Goal: Task Accomplishment & Management: Complete application form

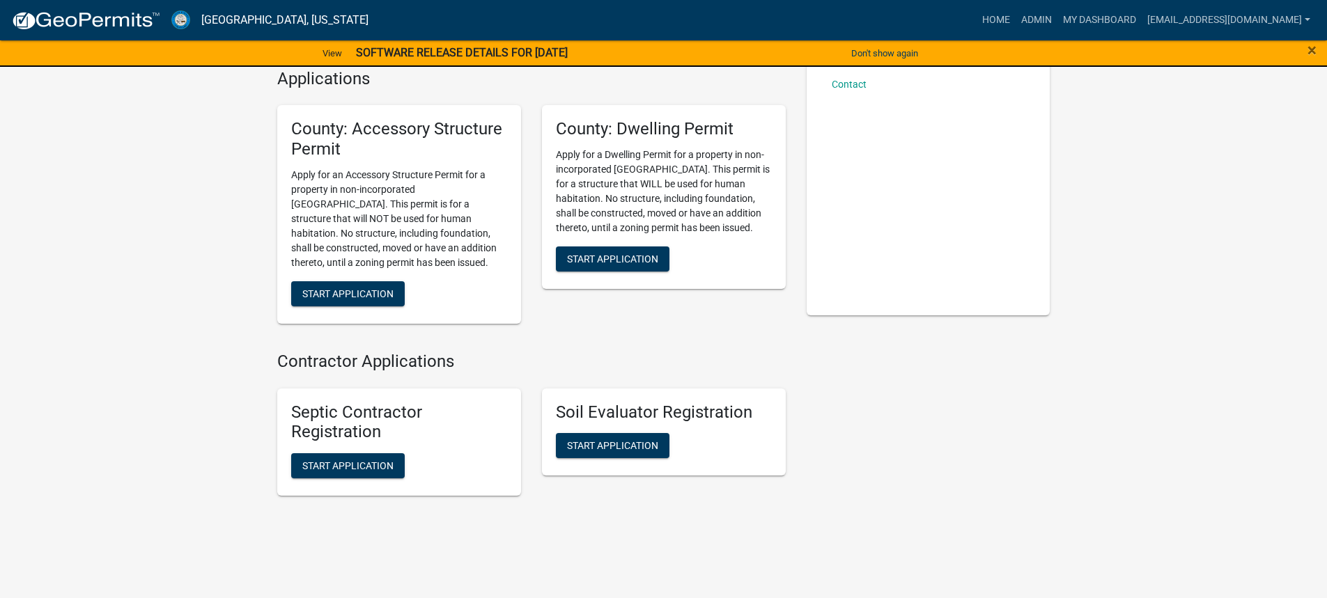
scroll to position [148, 0]
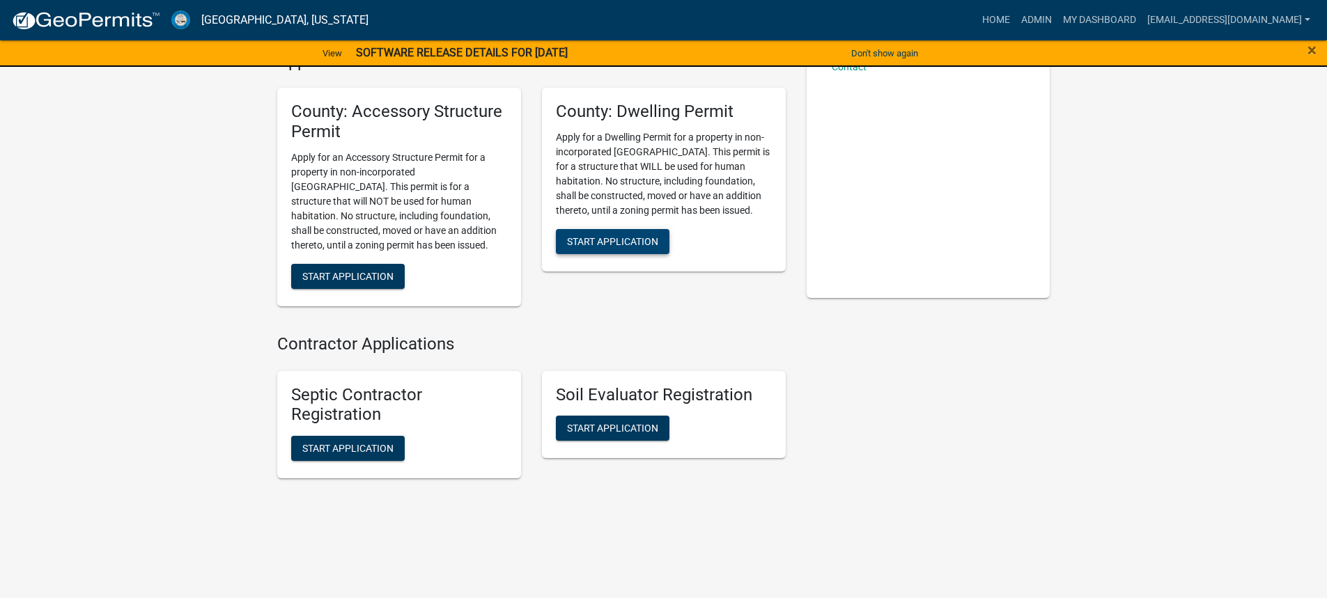
click at [624, 245] on span "Start Application" at bounding box center [612, 241] width 91 height 11
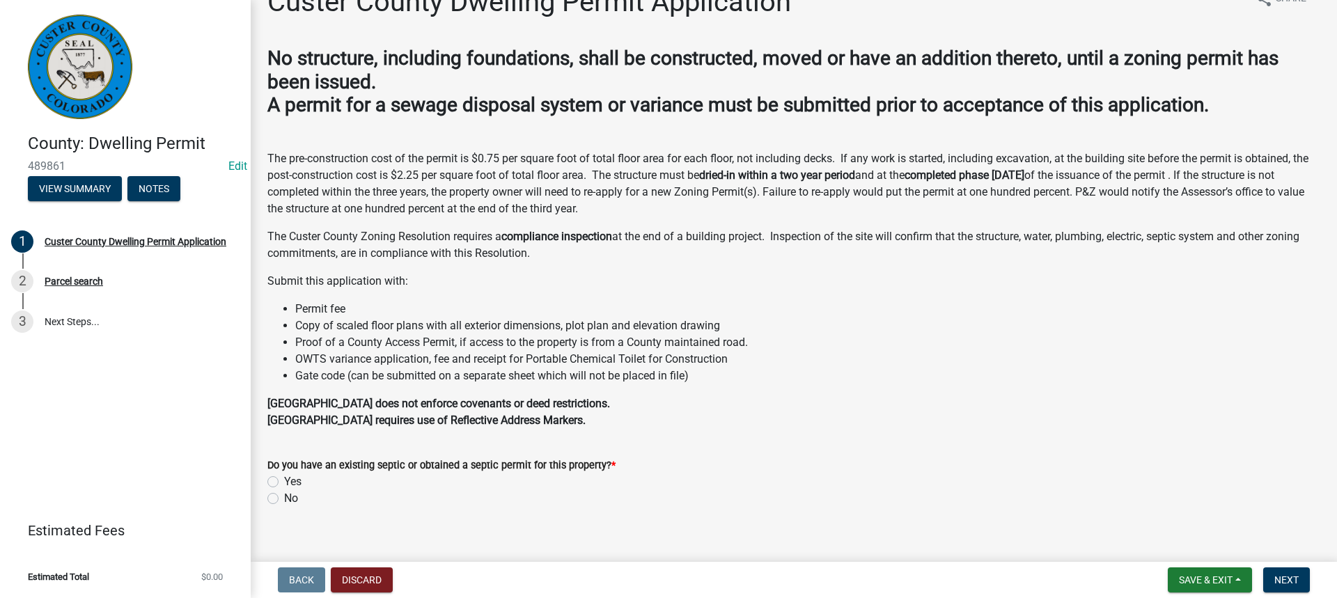
scroll to position [49, 0]
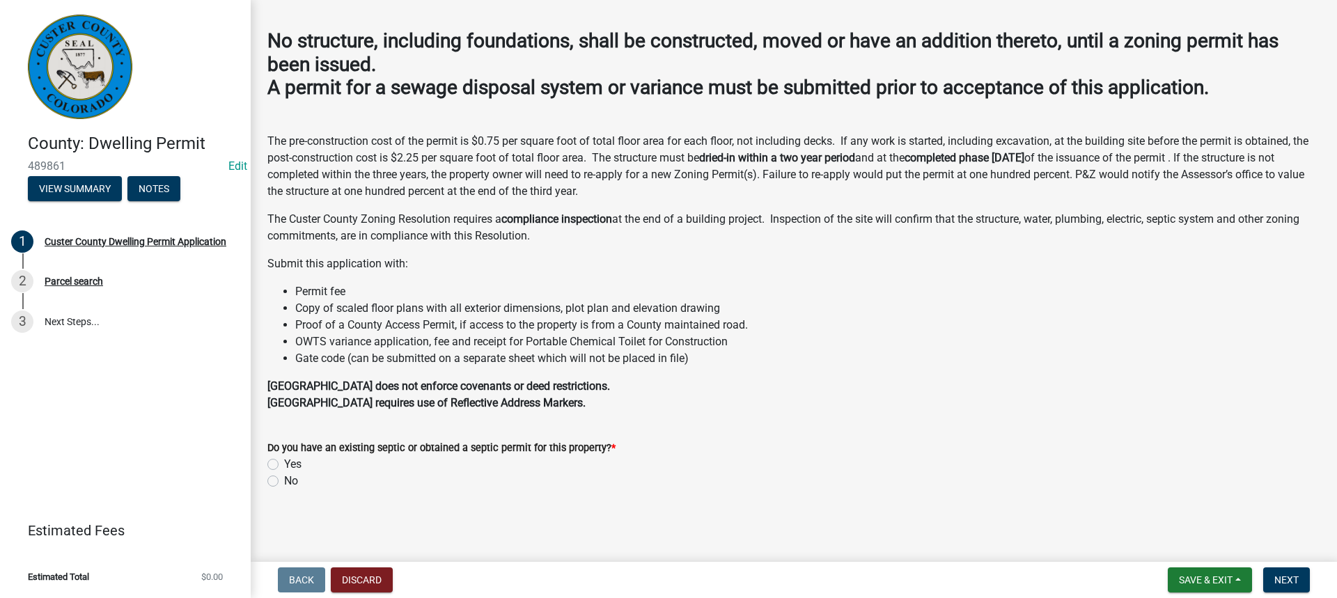
click at [284, 467] on label "Yes" at bounding box center [292, 464] width 17 height 17
click at [284, 465] on input "Yes" at bounding box center [288, 460] width 9 height 9
radio input "true"
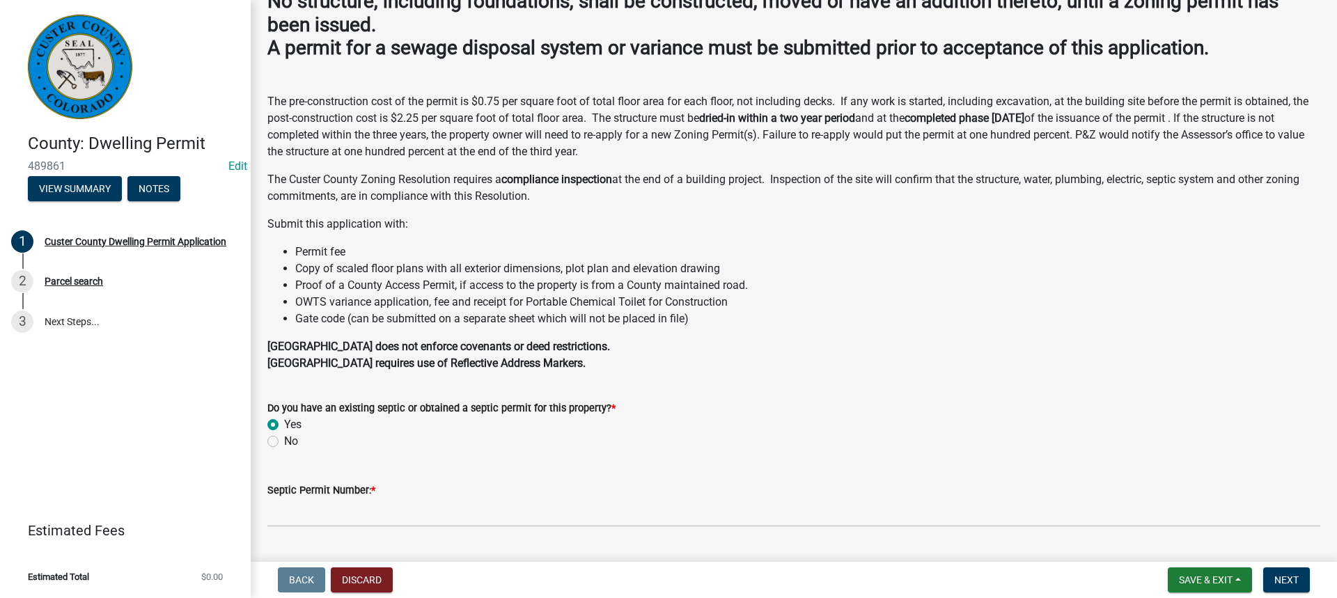
scroll to position [125, 0]
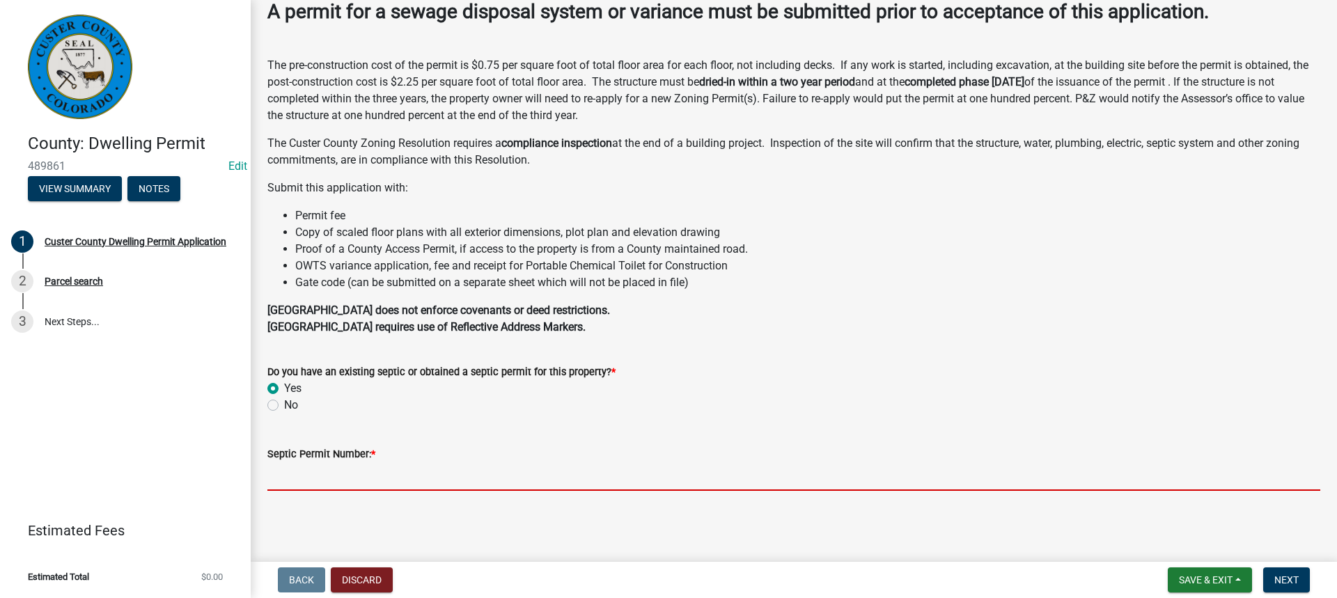
click at [277, 476] on input "Septic Permit Number: *" at bounding box center [793, 477] width 1053 height 29
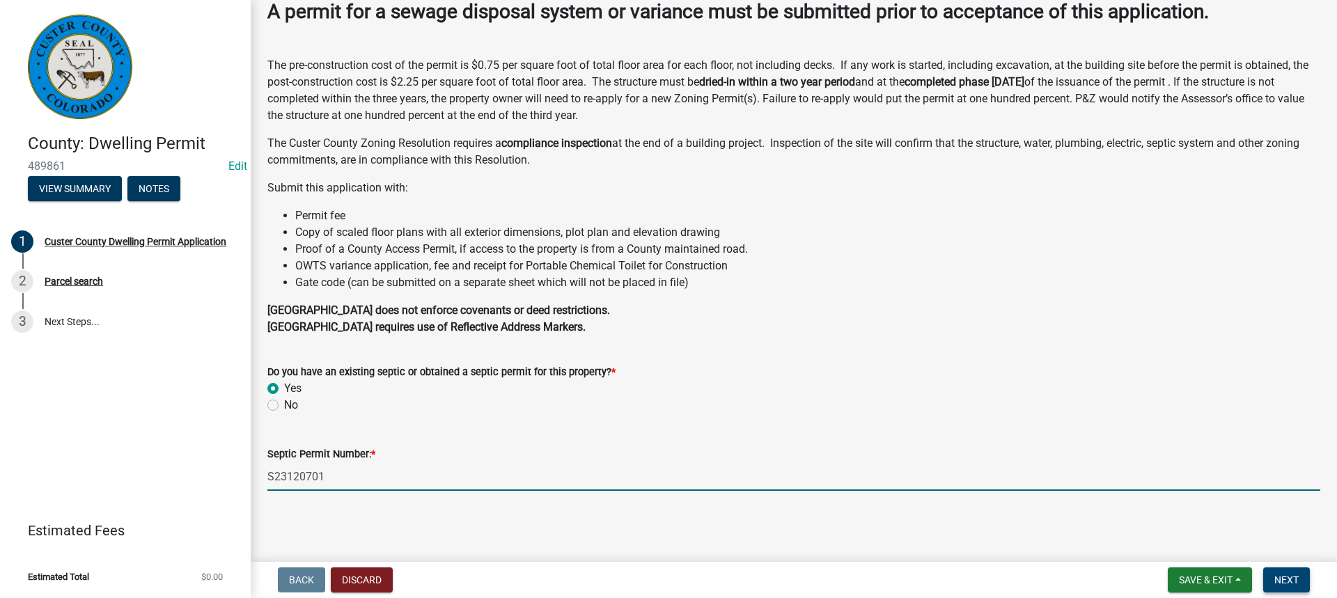
type input "S23120701"
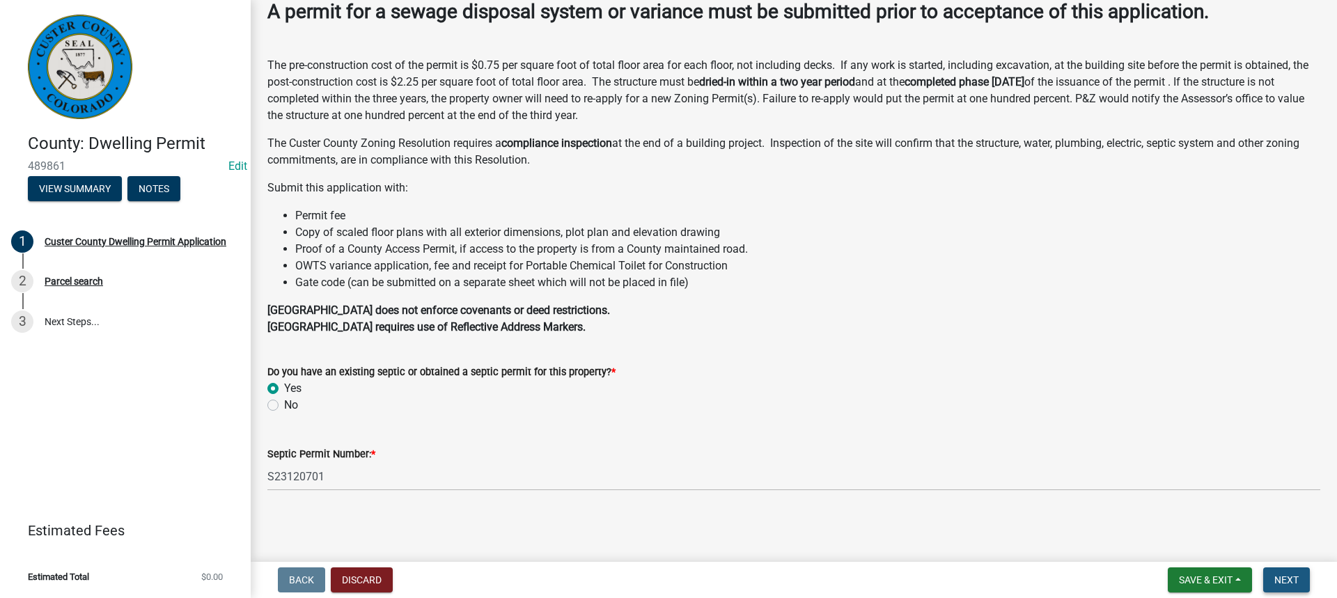
click at [1287, 575] on span "Next" at bounding box center [1287, 580] width 24 height 11
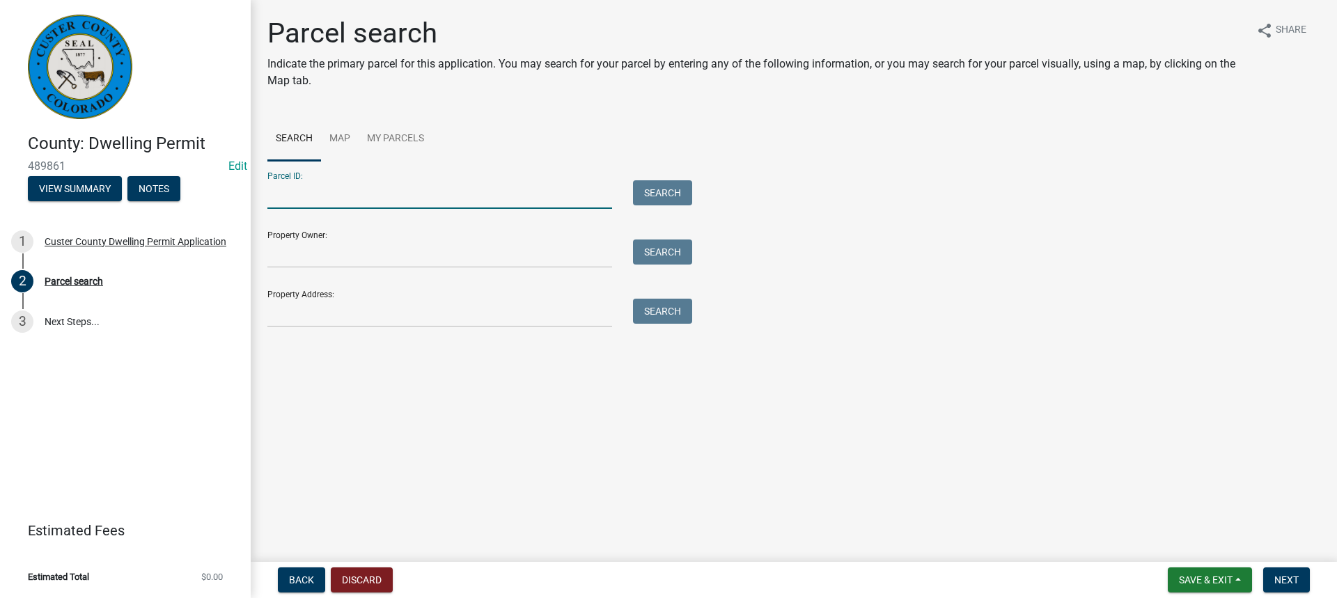
click at [272, 194] on input "Parcel ID:" at bounding box center [439, 194] width 345 height 29
type input "1"
type input "0010110450"
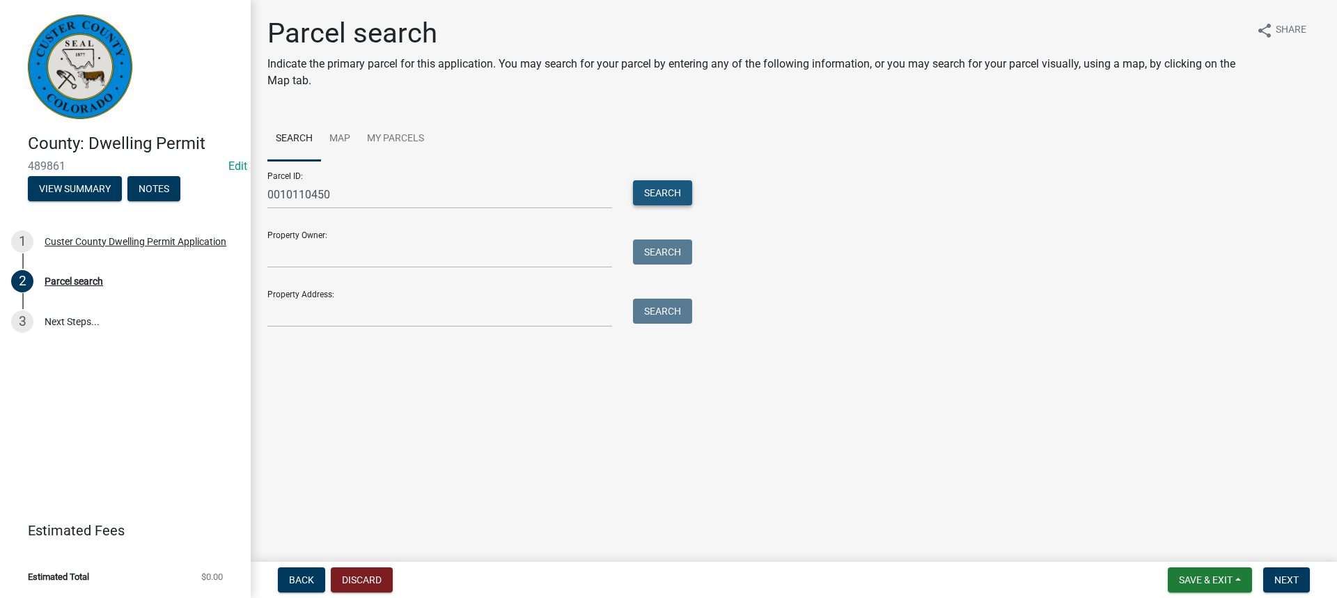
click at [674, 194] on button "Search" at bounding box center [662, 192] width 59 height 25
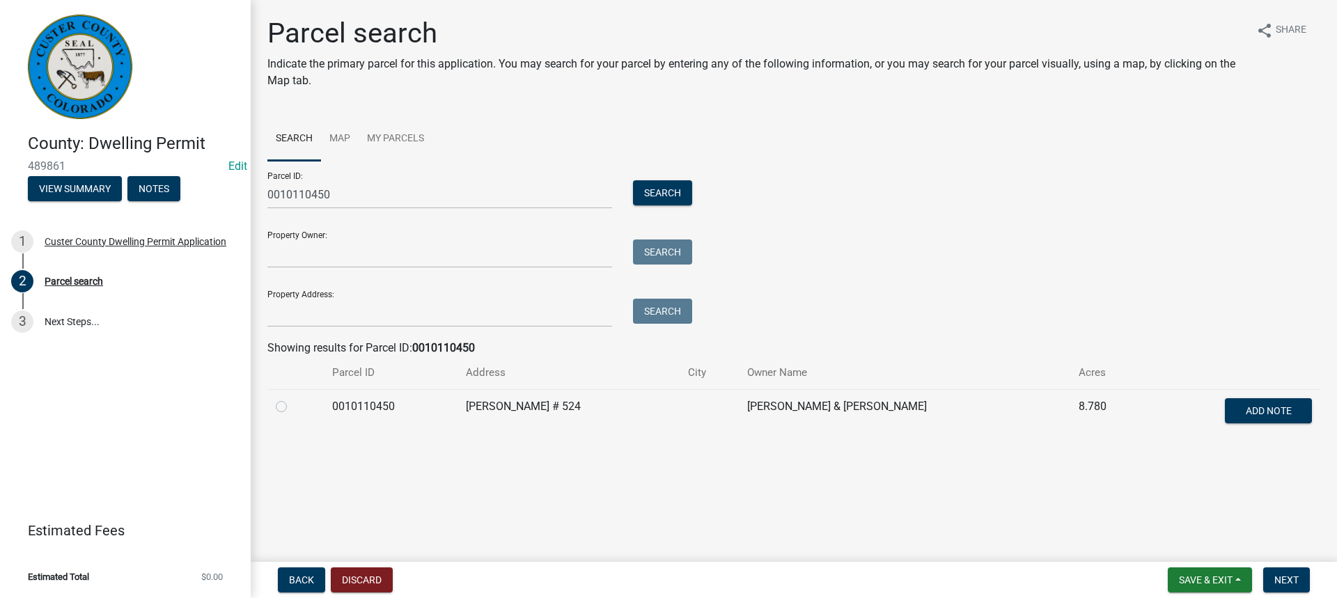
click at [293, 398] on label at bounding box center [293, 398] width 0 height 0
click at [293, 407] on input "radio" at bounding box center [297, 402] width 9 height 9
radio input "true"
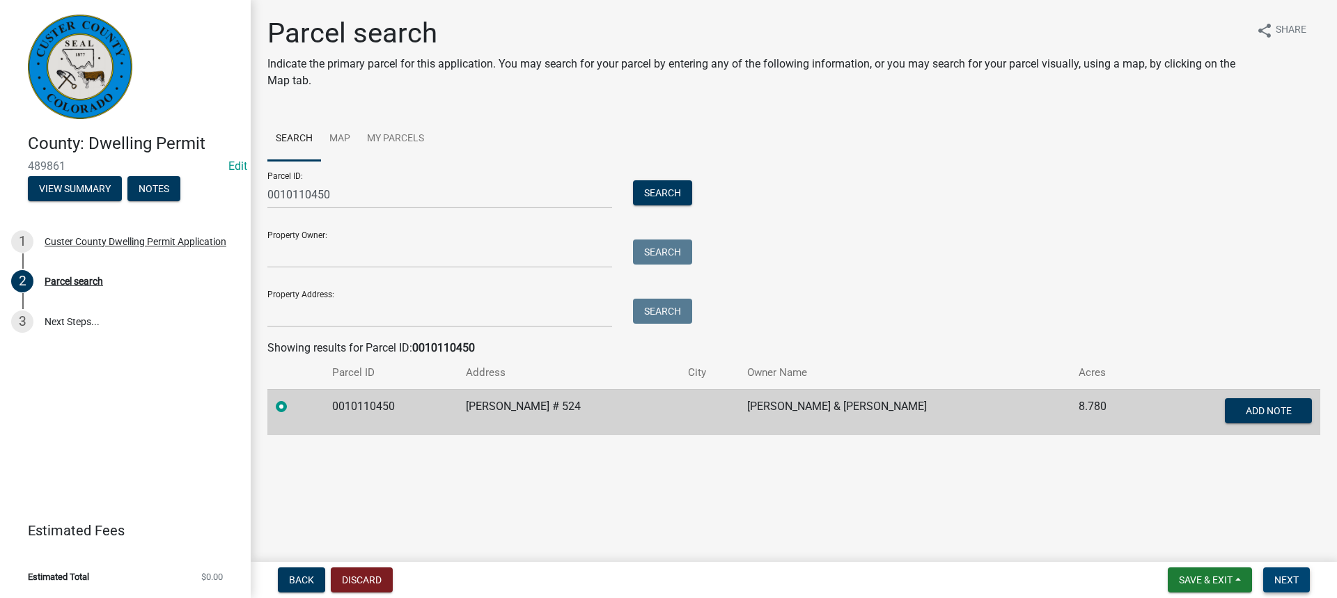
click at [1285, 577] on button "Next" at bounding box center [1287, 580] width 47 height 25
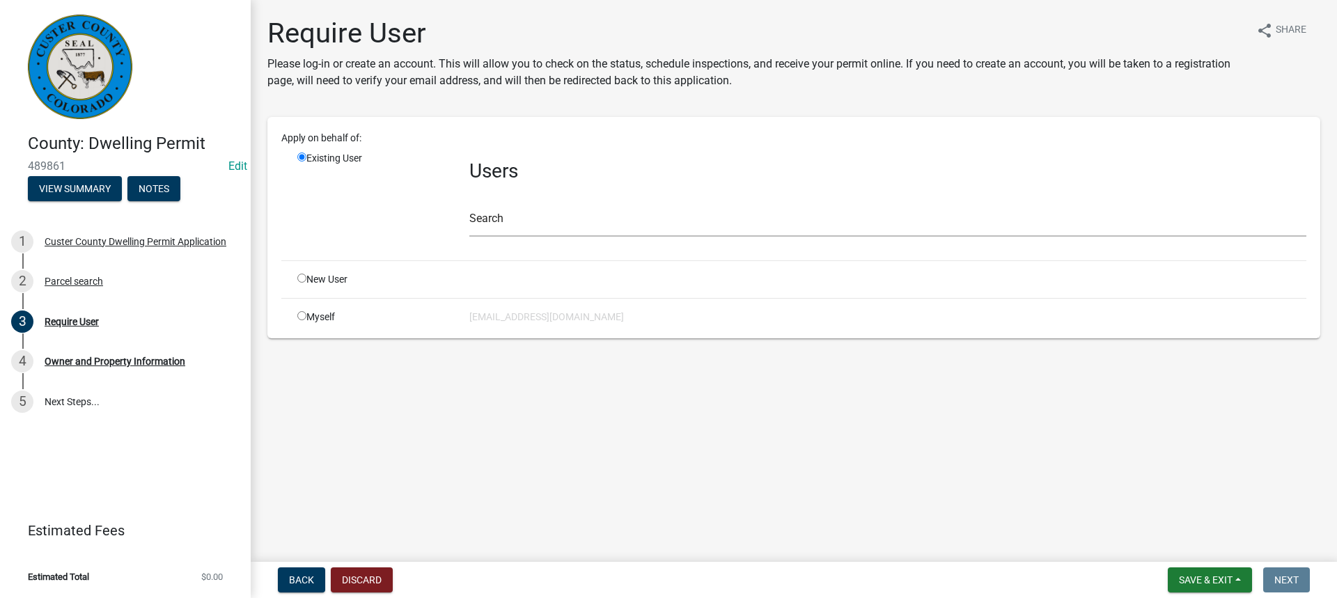
click at [300, 277] on input "radio" at bounding box center [301, 278] width 9 height 9
radio input "true"
radio input "false"
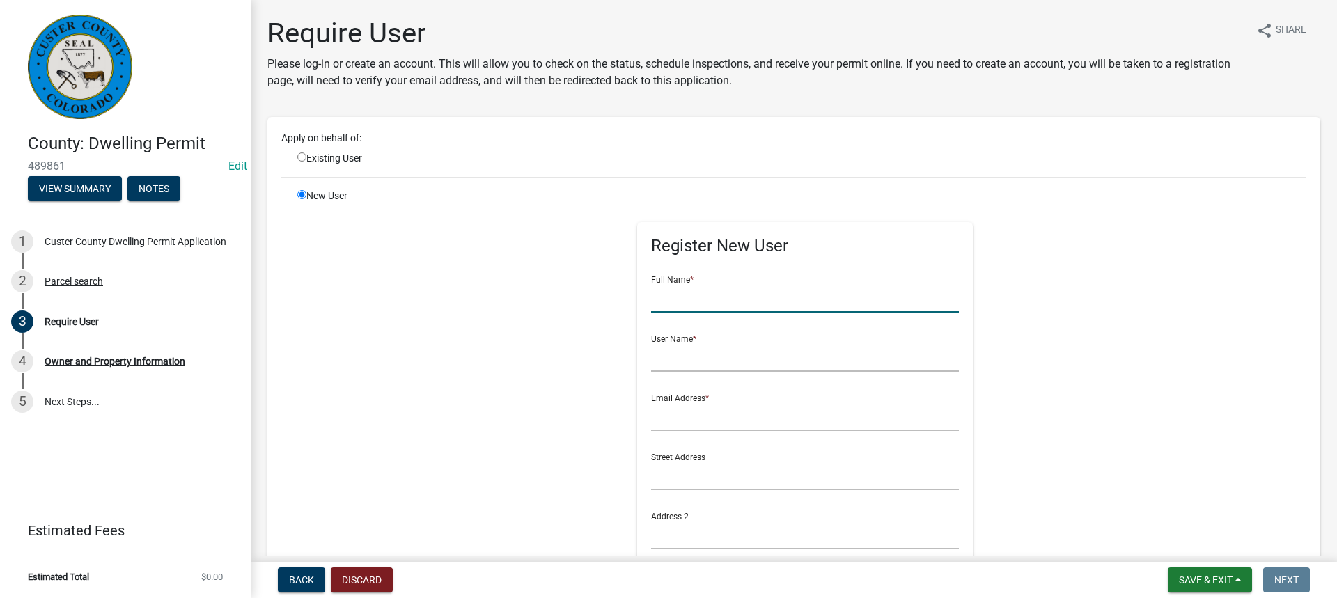
click at [669, 302] on input "text" at bounding box center [805, 298] width 309 height 29
type input "[PERSON_NAME]"
click at [665, 357] on input "text" at bounding box center [805, 357] width 309 height 29
type input "[PERSON_NAME]"
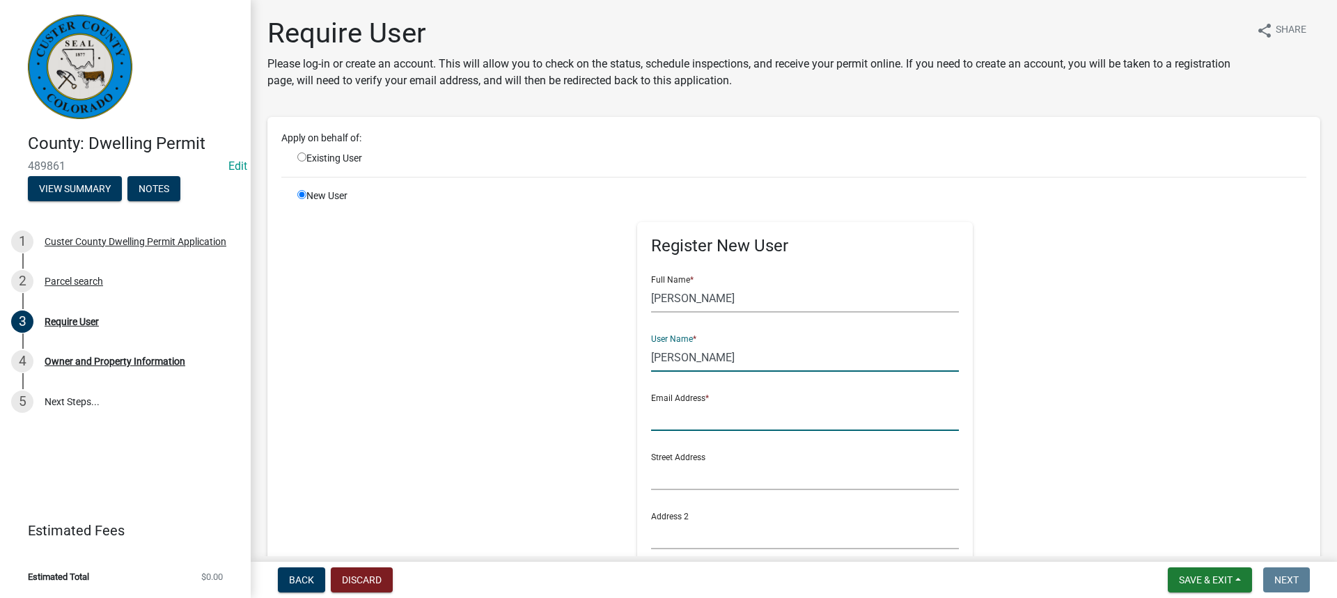
click at [651, 419] on input "text" at bounding box center [805, 417] width 309 height 29
type input "[EMAIL_ADDRESS][DOMAIN_NAME]"
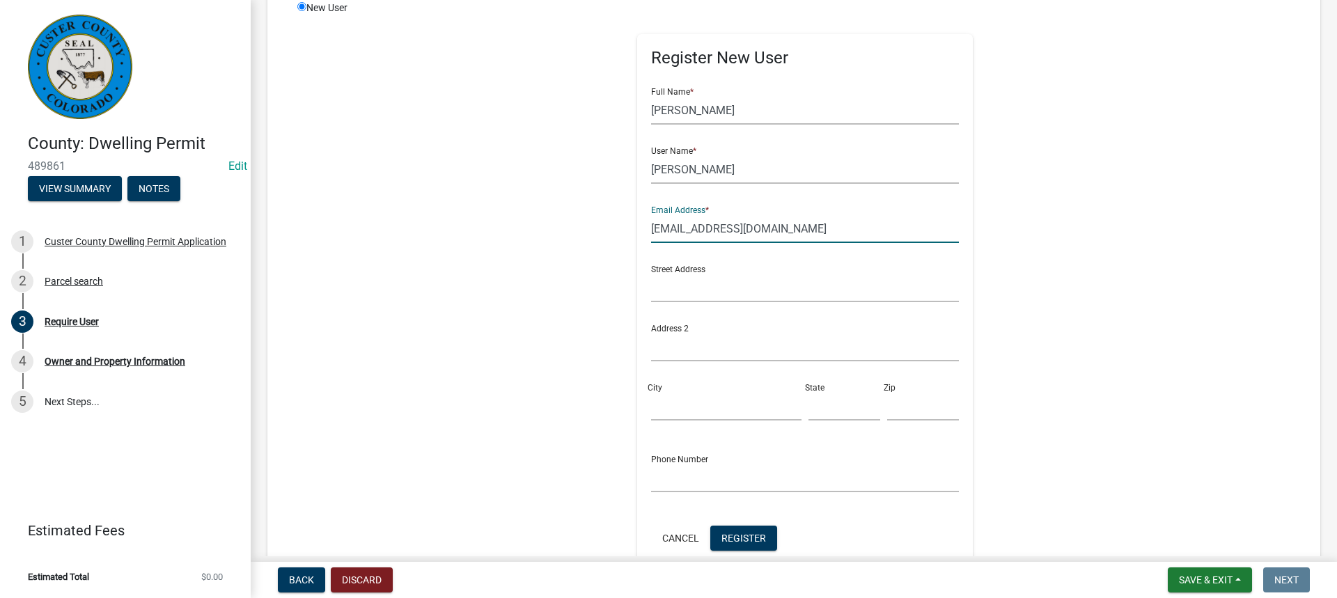
scroll to position [209, 0]
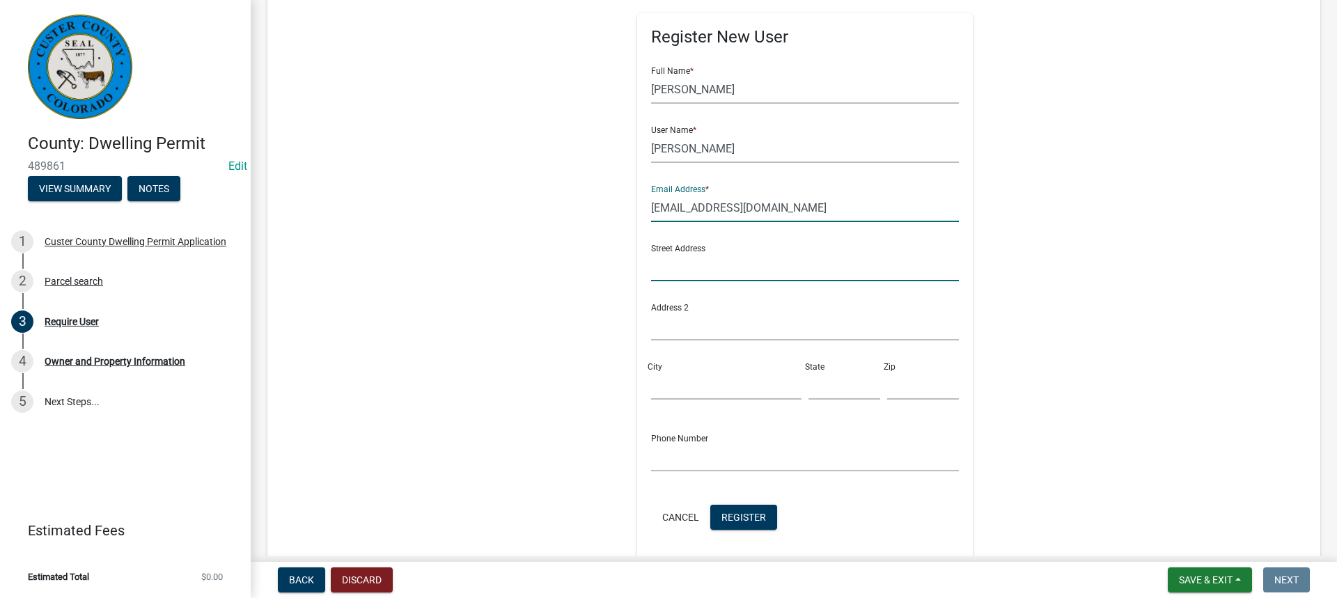
click at [651, 269] on input "text" at bounding box center [805, 267] width 309 height 29
type input "524 [PERSON_NAME]"
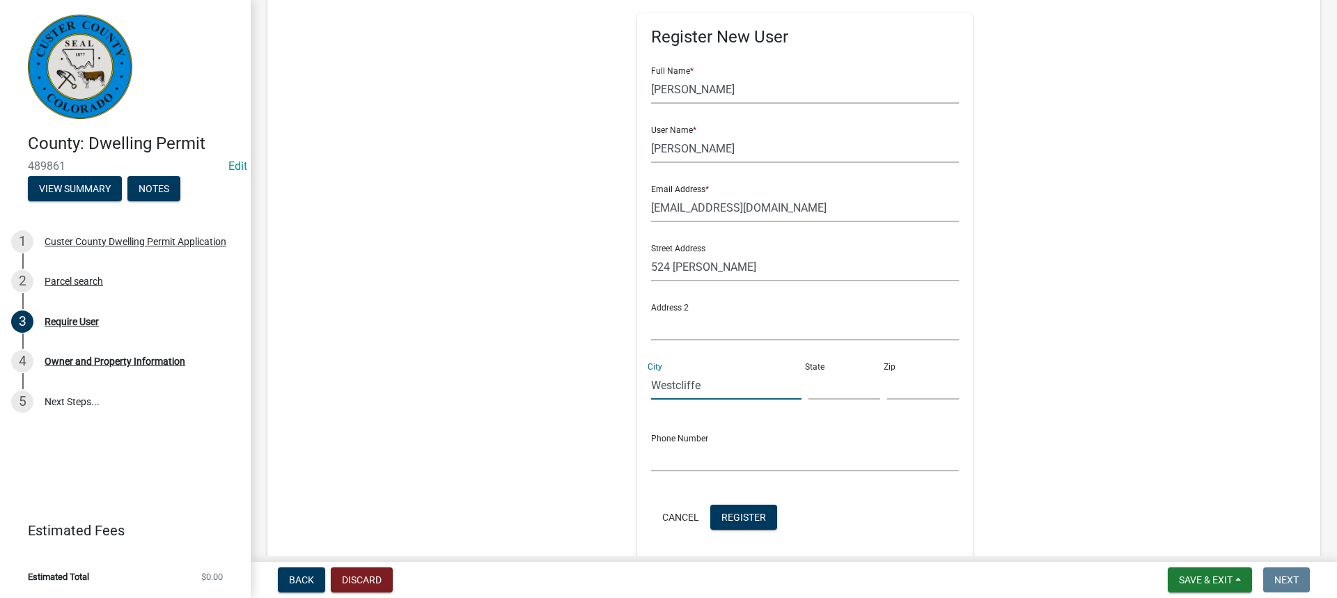
type input "Westcliffe"
click at [809, 387] on input "text" at bounding box center [845, 385] width 72 height 29
type input "CO"
type input "81252"
click at [651, 460] on input "text" at bounding box center [805, 457] width 309 height 29
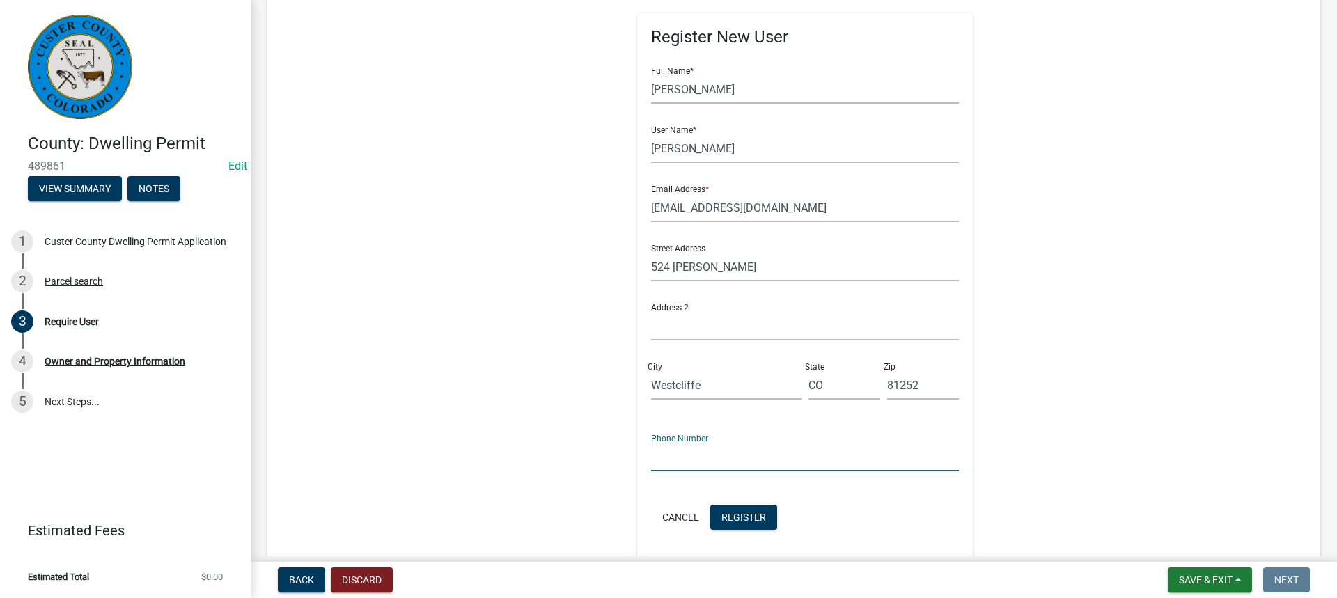
type input "[PHONE_NUMBER]"
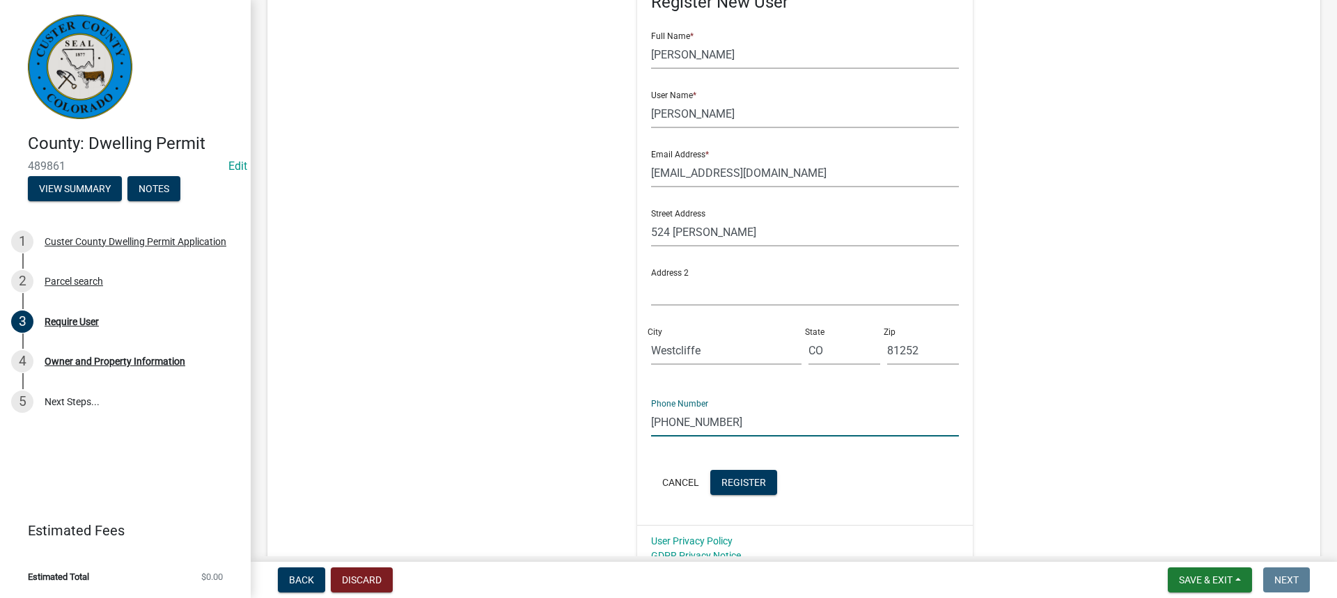
scroll to position [279, 0]
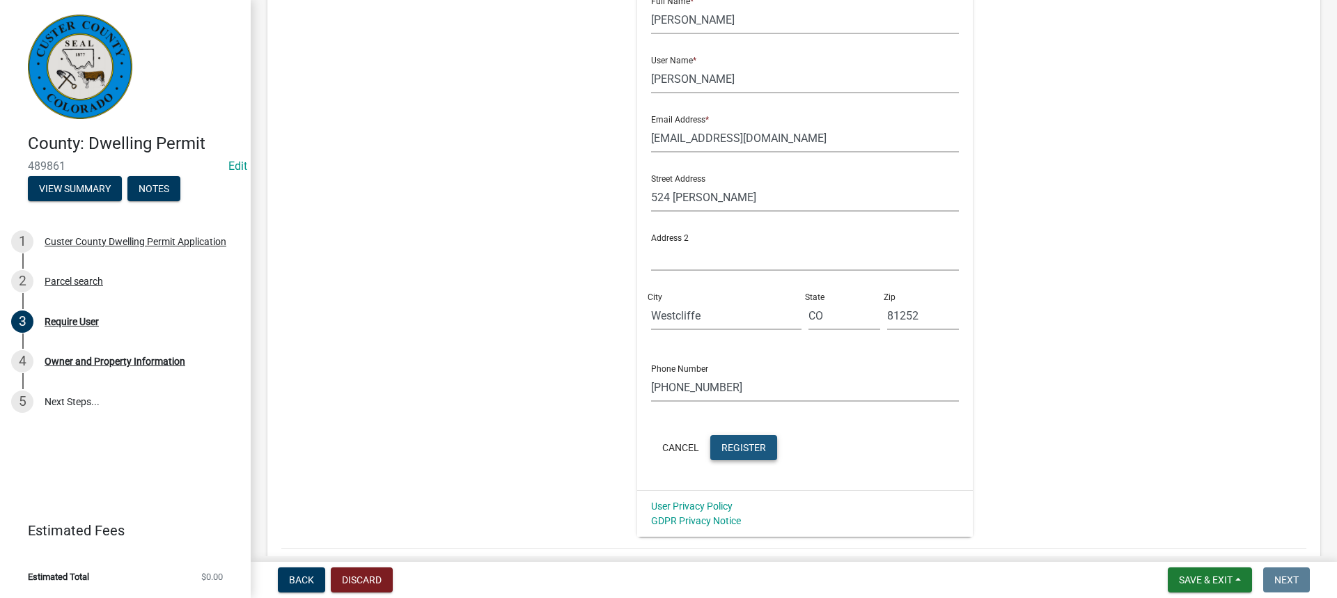
click at [734, 445] on span "Register" at bounding box center [744, 447] width 45 height 11
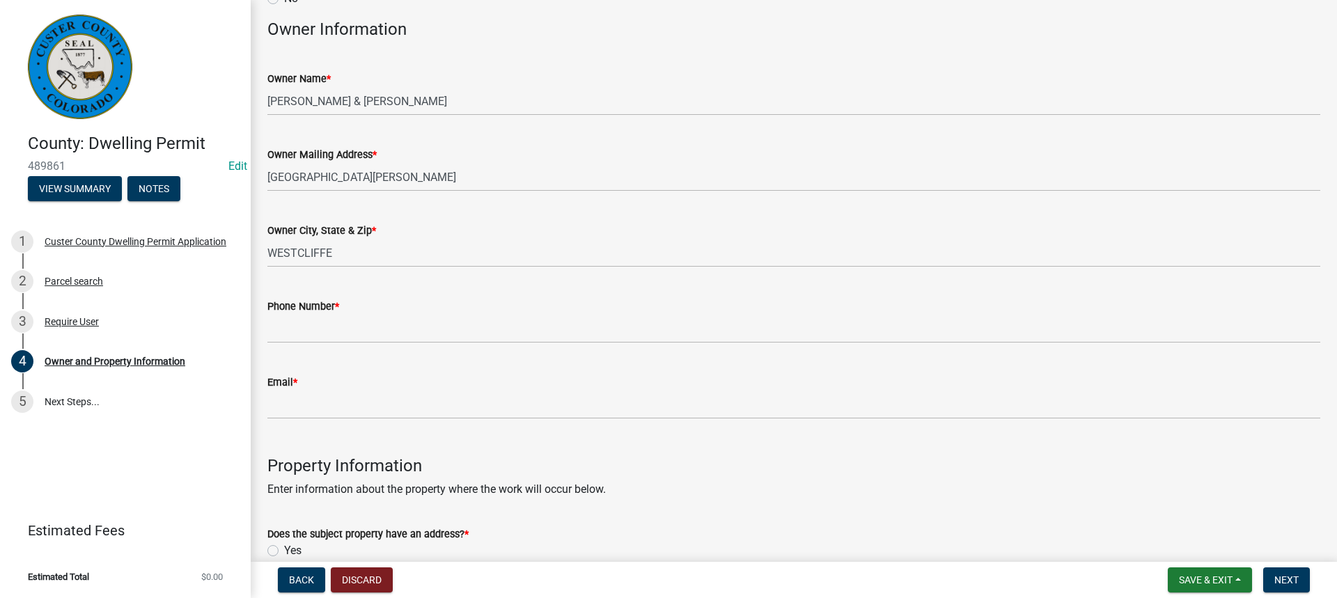
scroll to position [139, 0]
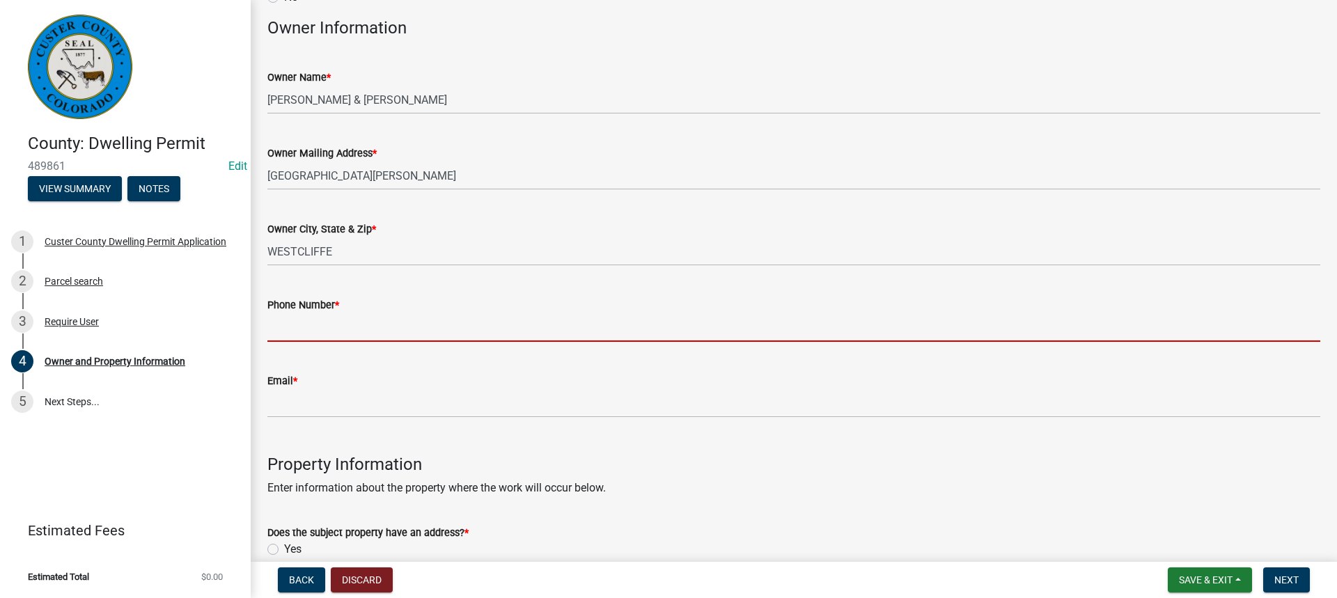
click at [284, 329] on input "Phone Number *" at bounding box center [793, 327] width 1053 height 29
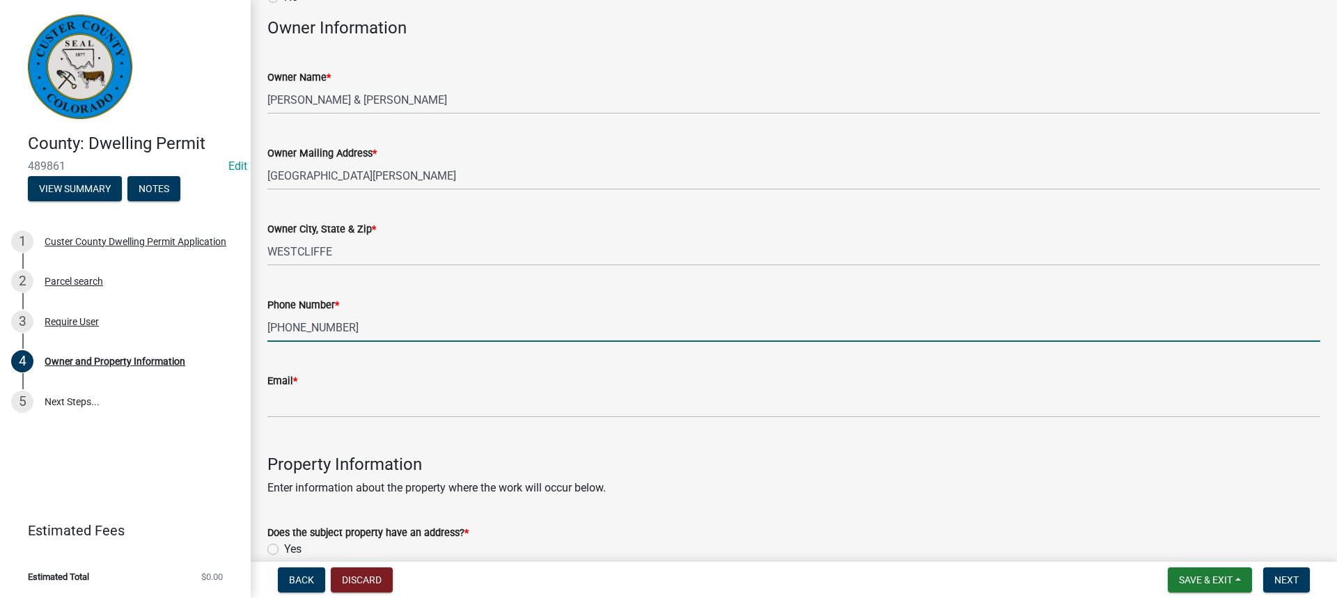
type input "[PHONE_NUMBER]"
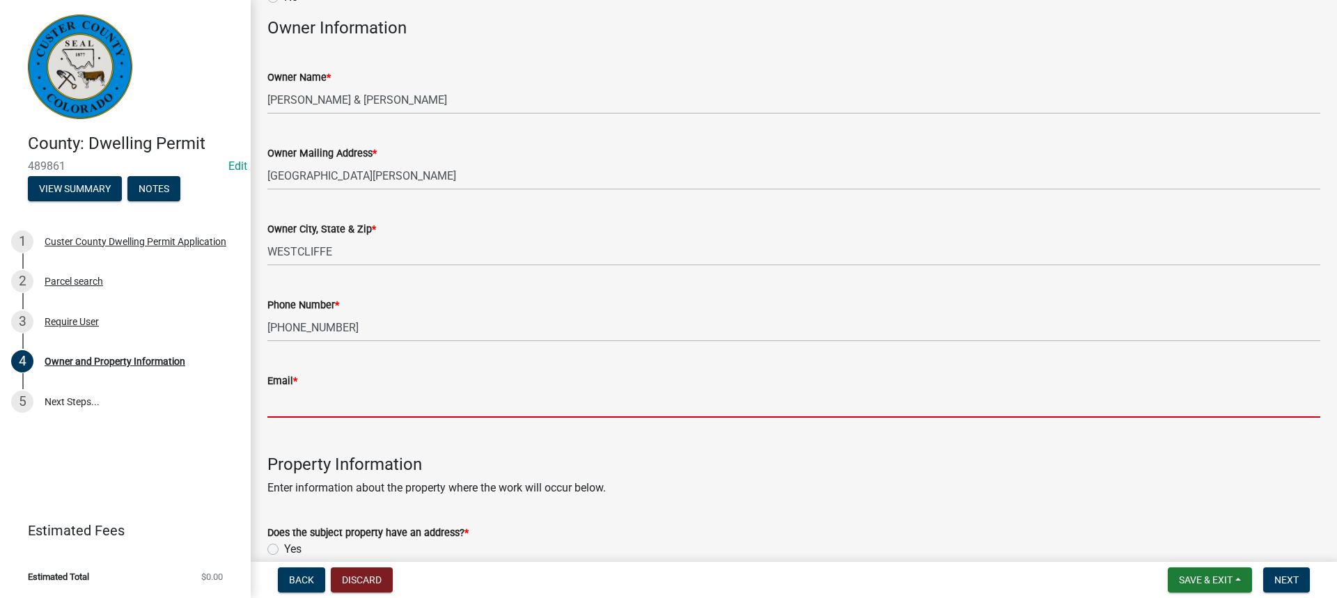
click at [279, 415] on input "Email *" at bounding box center [793, 403] width 1053 height 29
type input "[EMAIL_ADDRESS][DOMAIN_NAME]"
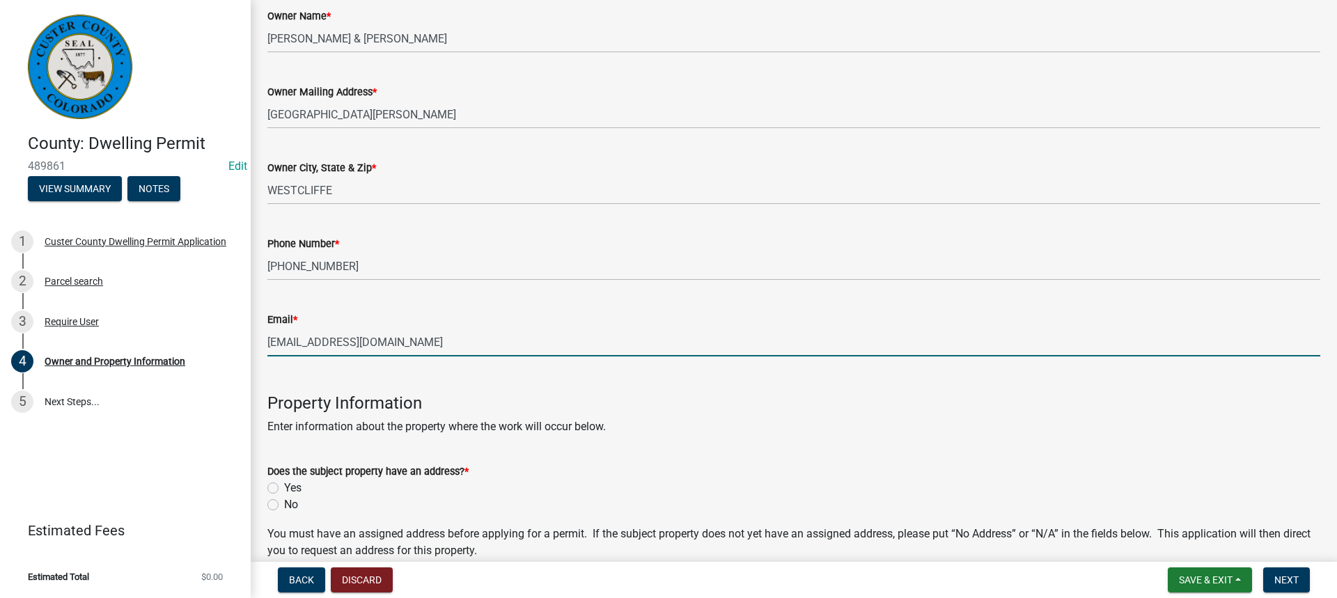
scroll to position [348, 0]
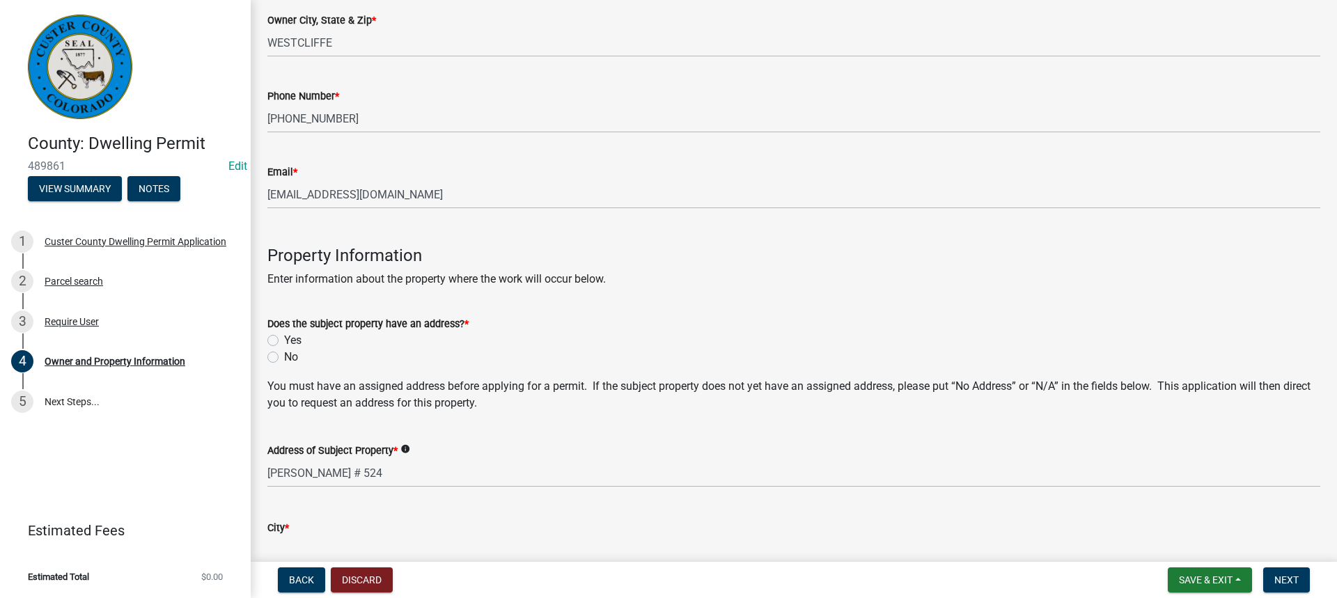
click at [284, 341] on label "Yes" at bounding box center [292, 340] width 17 height 17
click at [284, 341] on input "Yes" at bounding box center [288, 336] width 9 height 9
radio input "true"
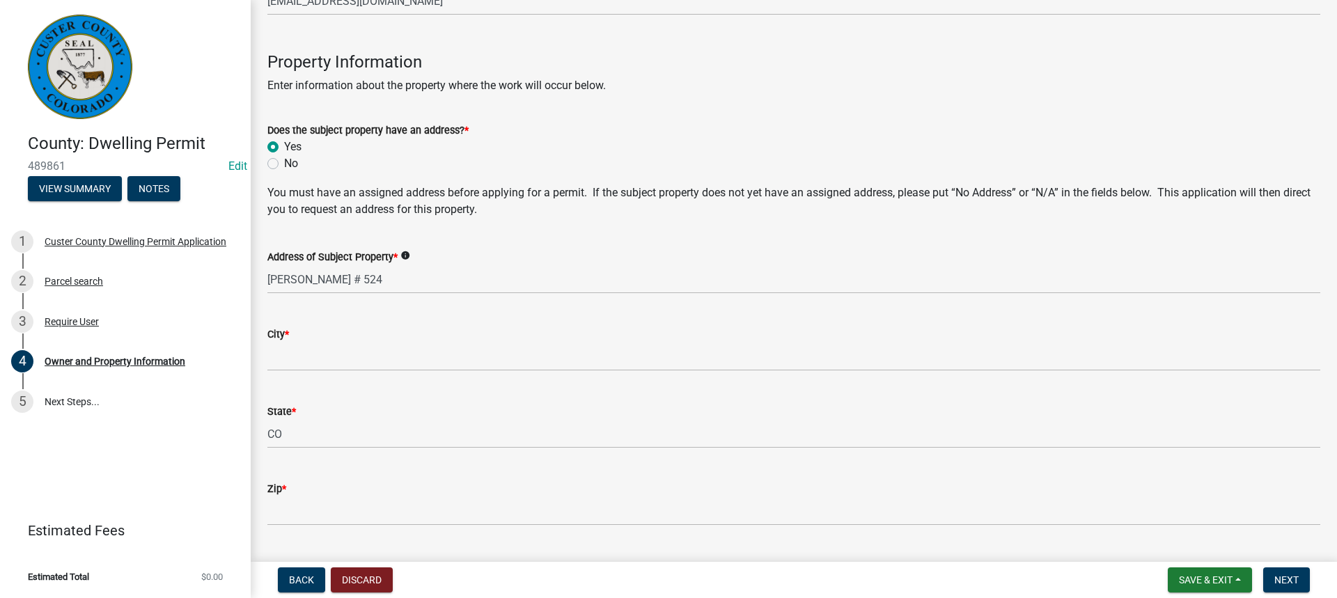
scroll to position [557, 0]
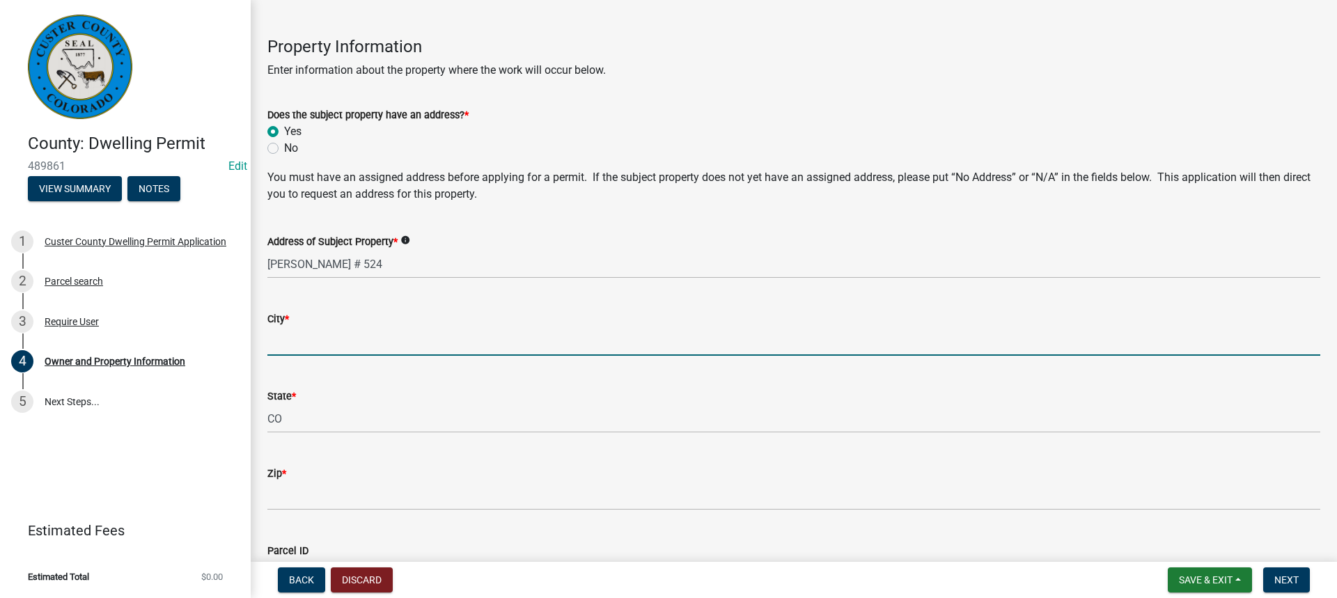
click at [277, 329] on input "City *" at bounding box center [793, 341] width 1053 height 29
type input "Westcliffe"
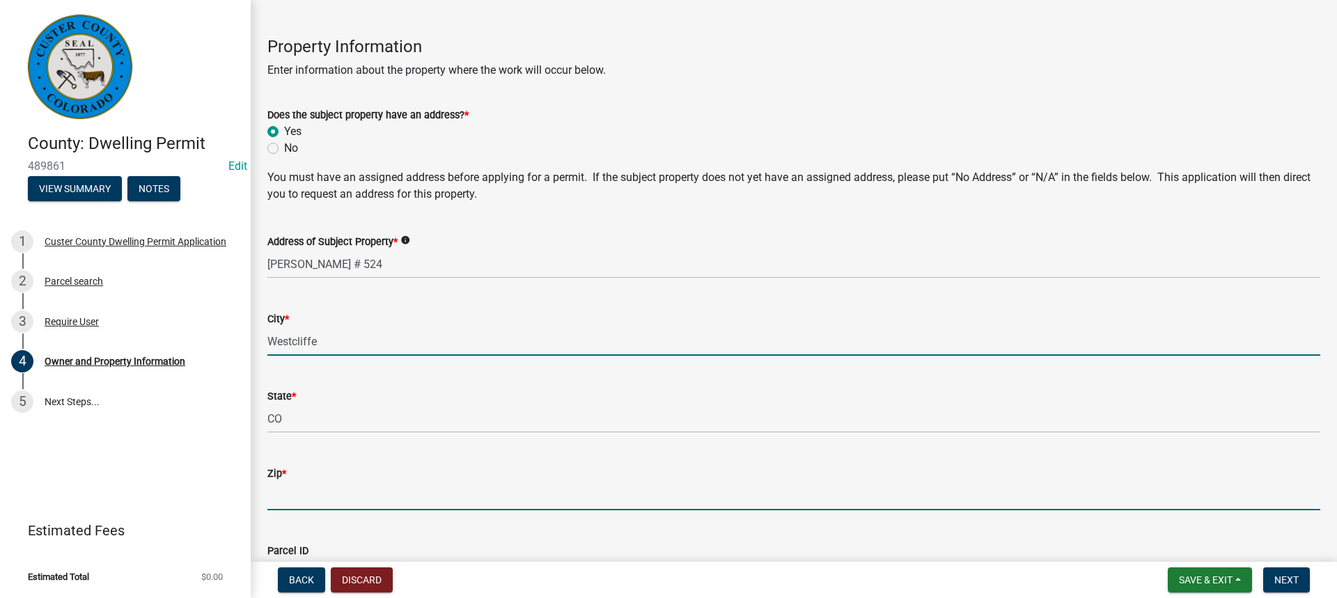
type input "81252"
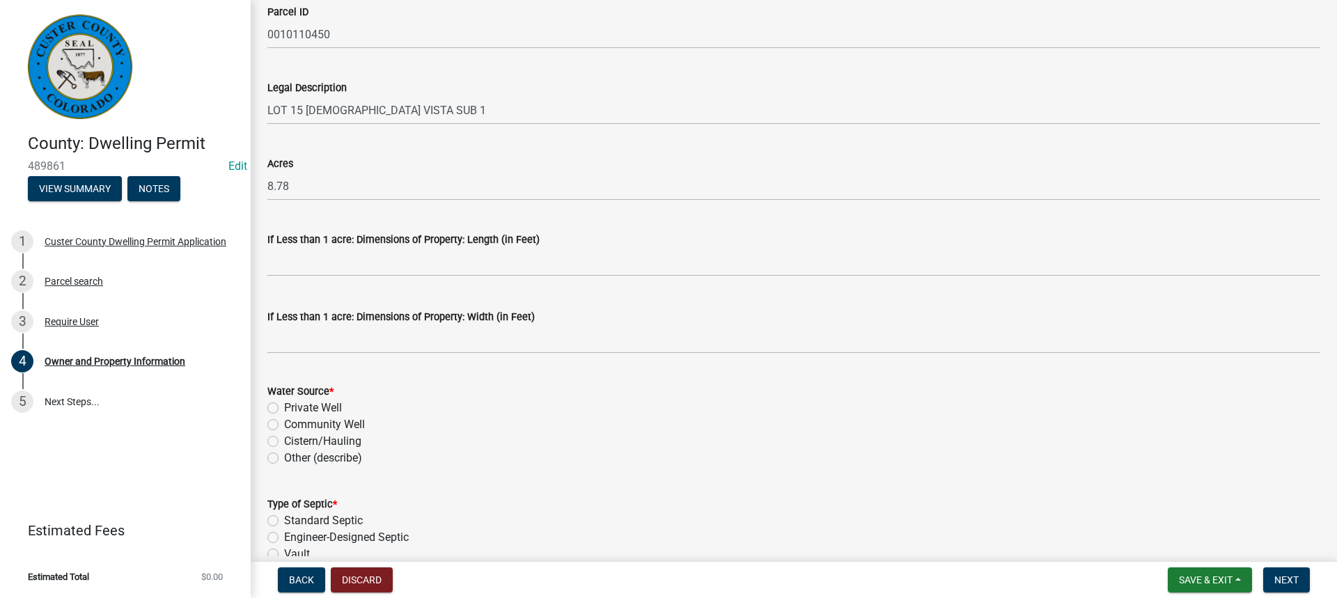
scroll to position [1170, 0]
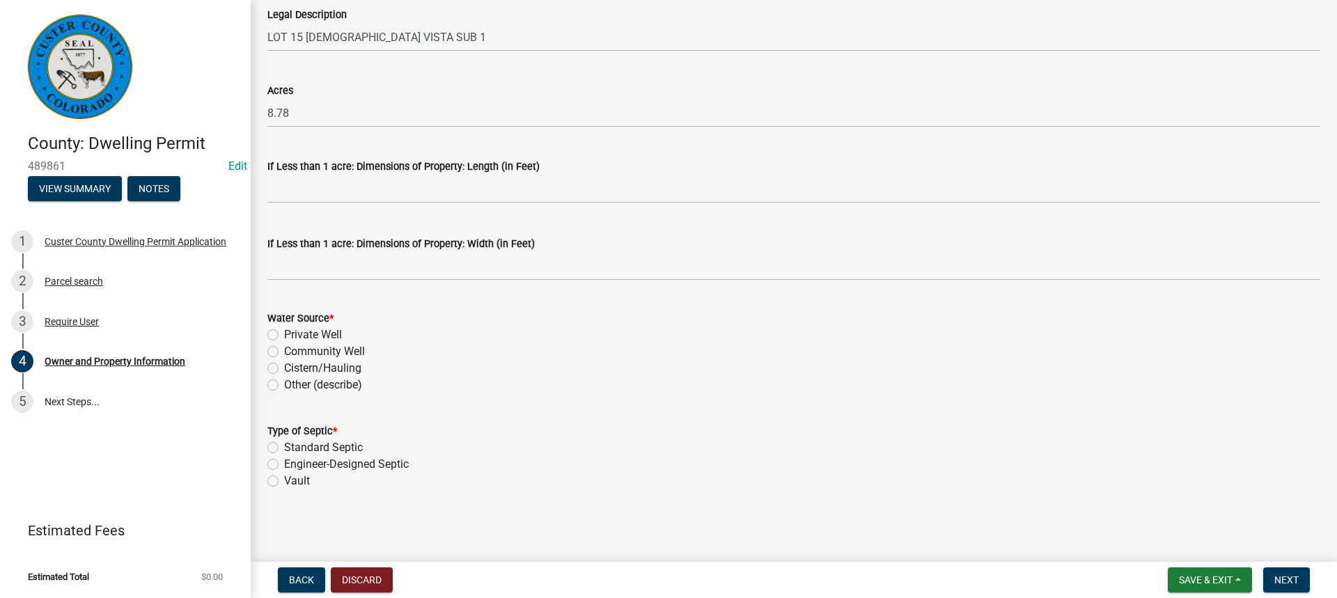
click at [284, 332] on label "Private Well" at bounding box center [313, 335] width 58 height 17
click at [284, 332] on input "Private Well" at bounding box center [288, 331] width 9 height 9
radio input "true"
click at [284, 469] on label "Standard Septic" at bounding box center [323, 472] width 79 height 17
click at [284, 469] on input "Standard Septic" at bounding box center [288, 468] width 9 height 9
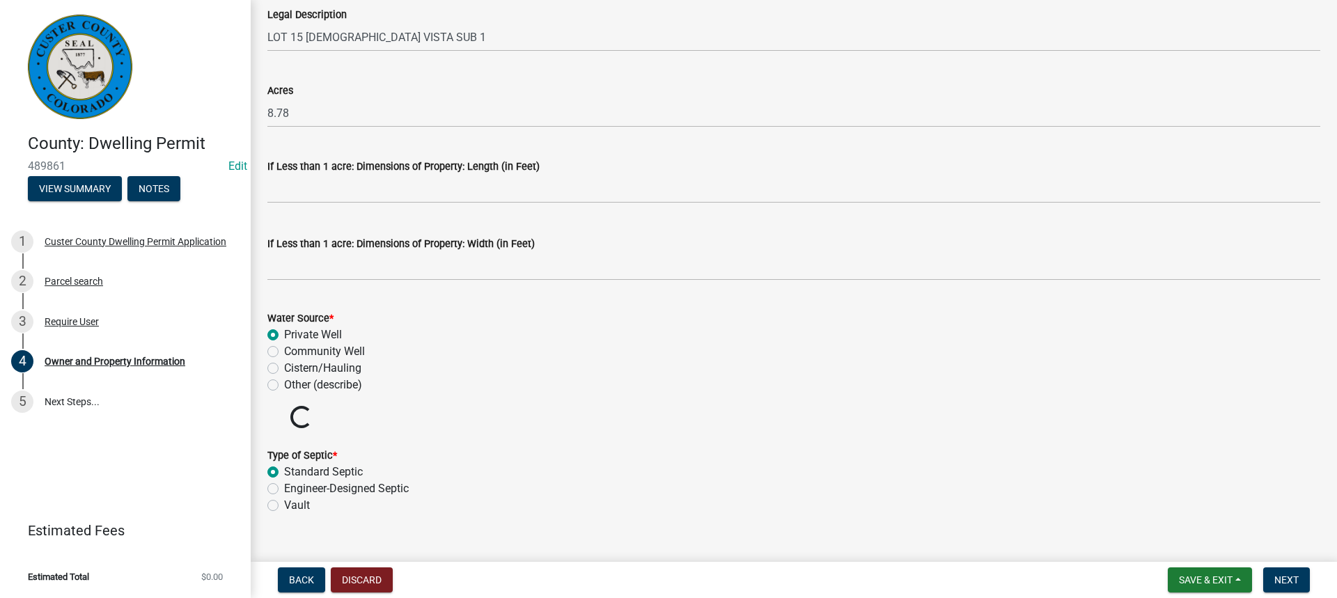
radio input "true"
click at [1278, 575] on span "Next" at bounding box center [1287, 580] width 24 height 11
click at [1281, 580] on span "Next" at bounding box center [1287, 580] width 24 height 11
click at [1219, 583] on span "Save & Exit" at bounding box center [1206, 580] width 54 height 11
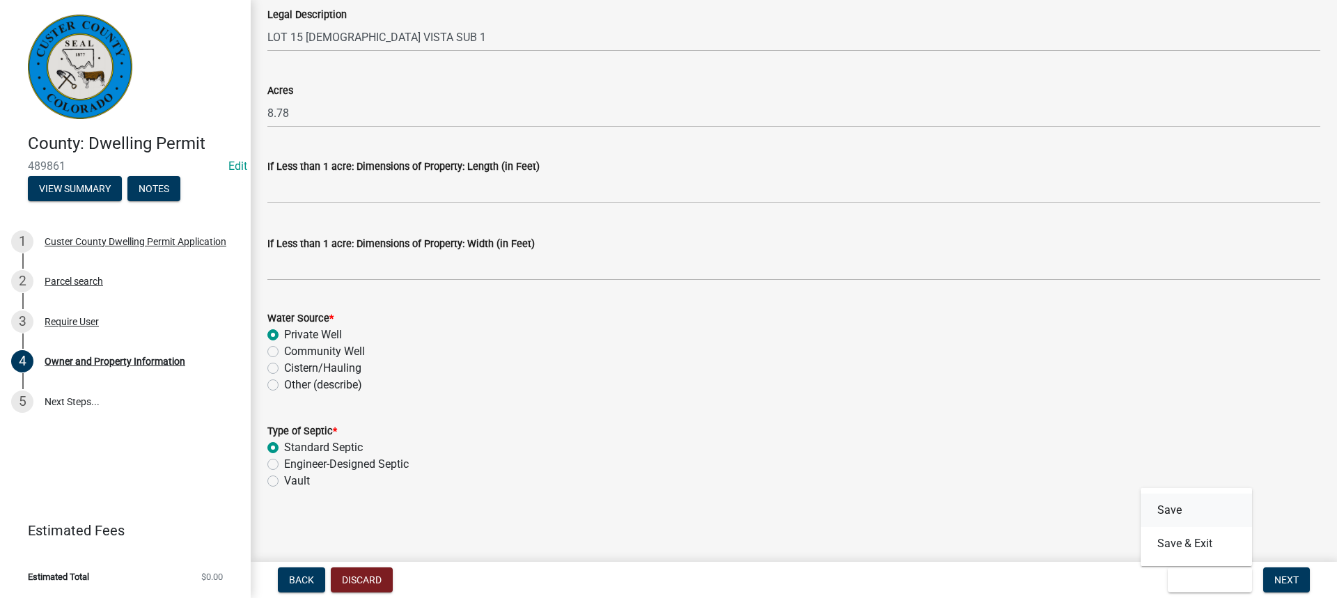
click at [1181, 509] on button "Save" at bounding box center [1196, 510] width 111 height 33
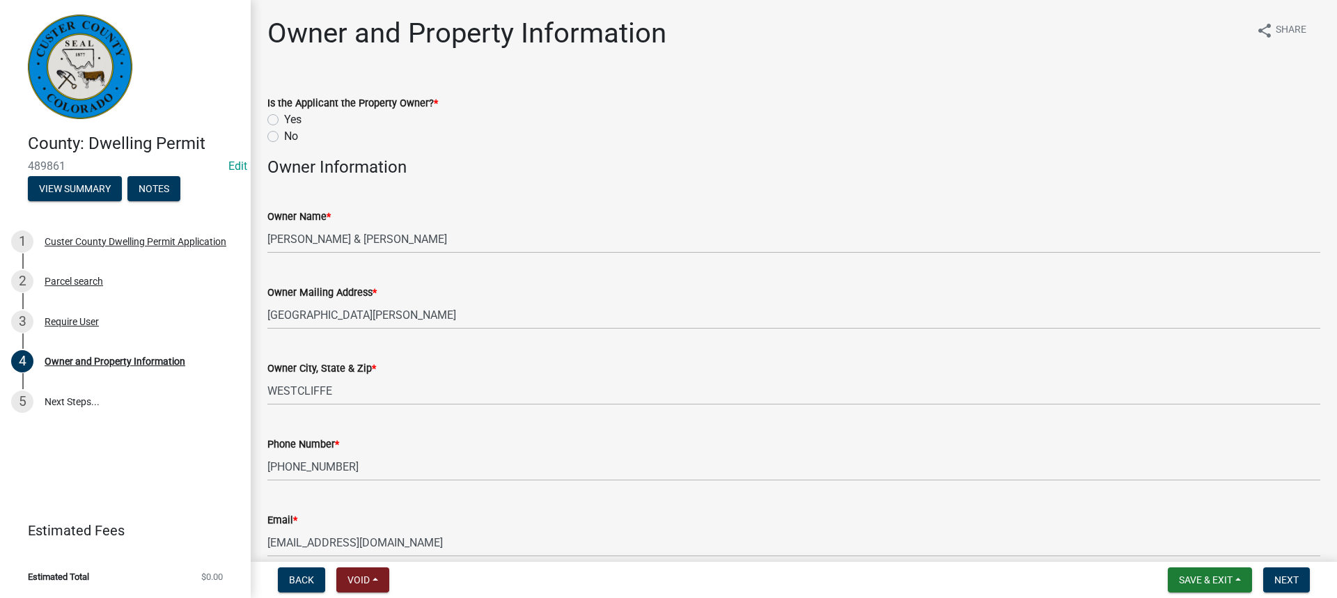
click at [284, 118] on label "Yes" at bounding box center [292, 119] width 17 height 17
click at [284, 118] on input "Yes" at bounding box center [288, 115] width 9 height 9
radio input "true"
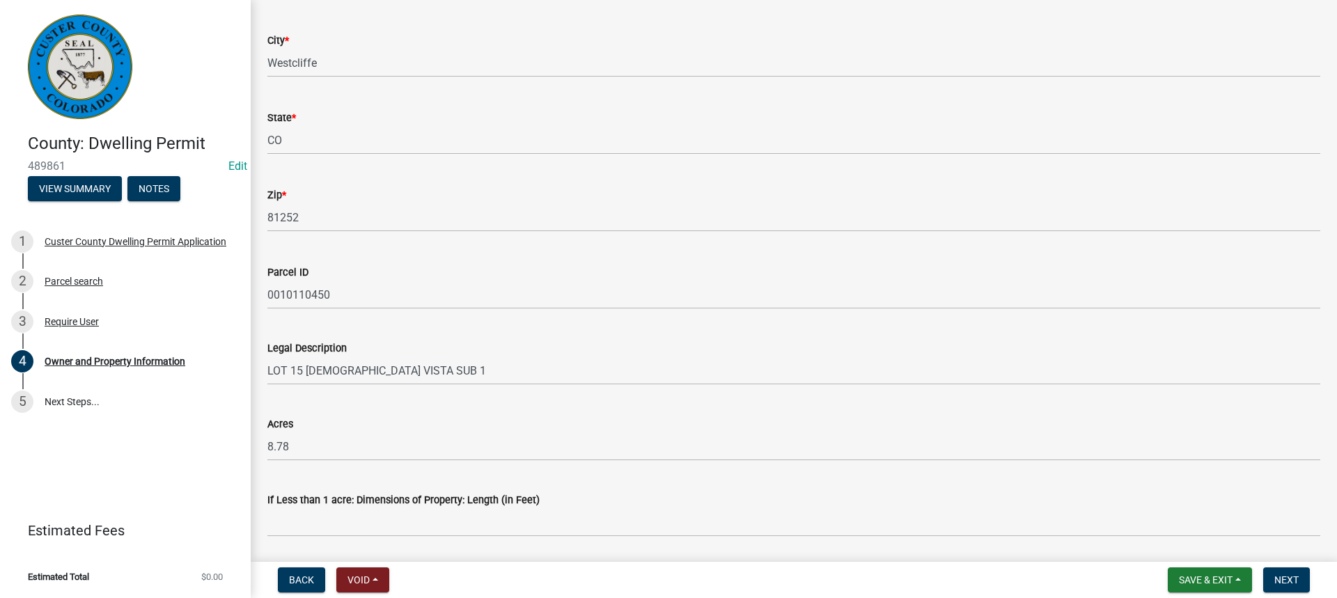
scroll to position [1115, 0]
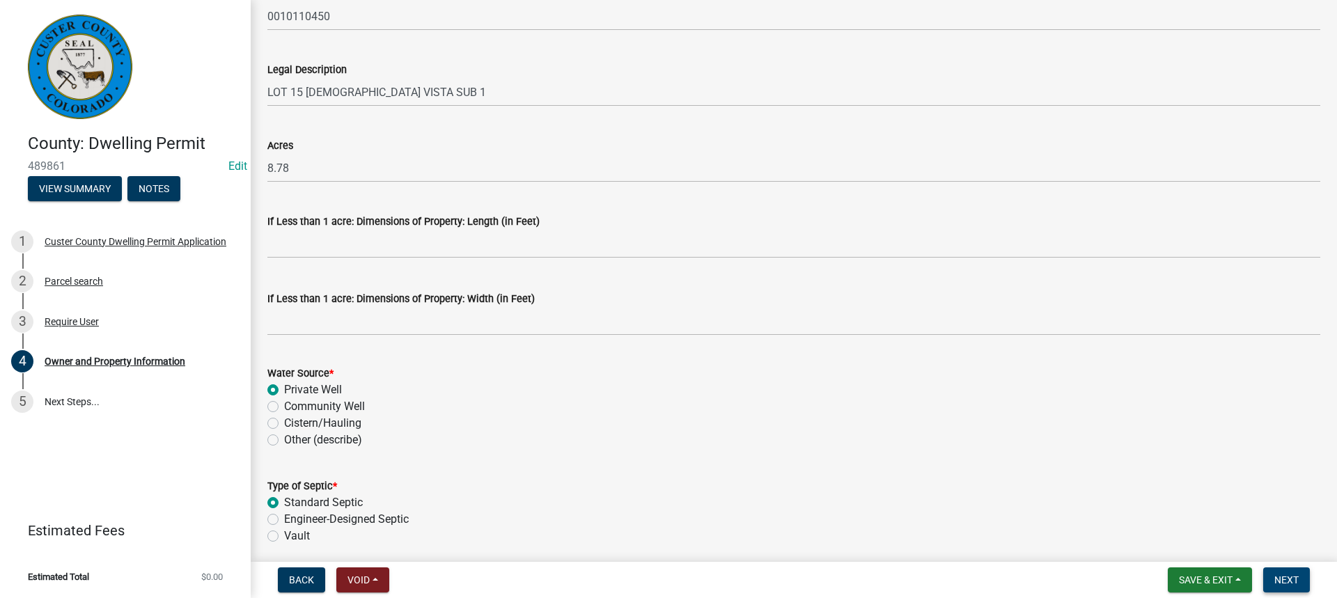
click at [1283, 578] on span "Next" at bounding box center [1287, 580] width 24 height 11
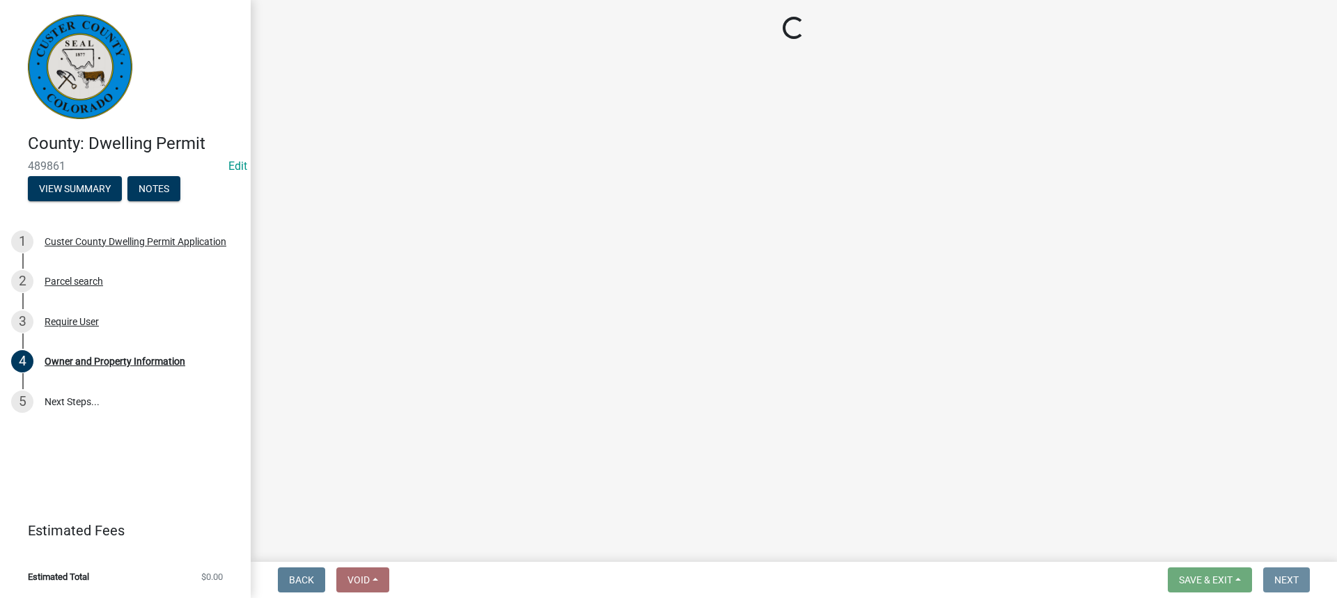
scroll to position [0, 0]
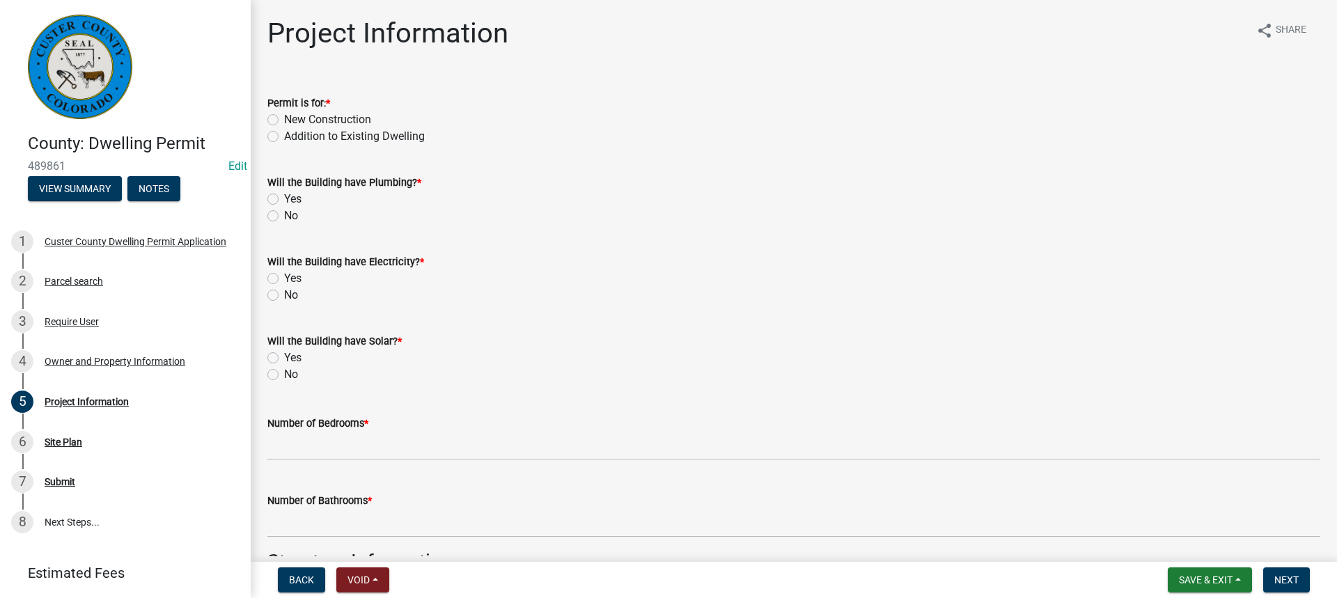
click at [284, 119] on label "New Construction" at bounding box center [327, 119] width 87 height 17
click at [284, 119] on input "New Construction" at bounding box center [288, 115] width 9 height 9
radio input "true"
click at [284, 199] on label "Yes" at bounding box center [292, 199] width 17 height 17
click at [284, 199] on input "Yes" at bounding box center [288, 195] width 9 height 9
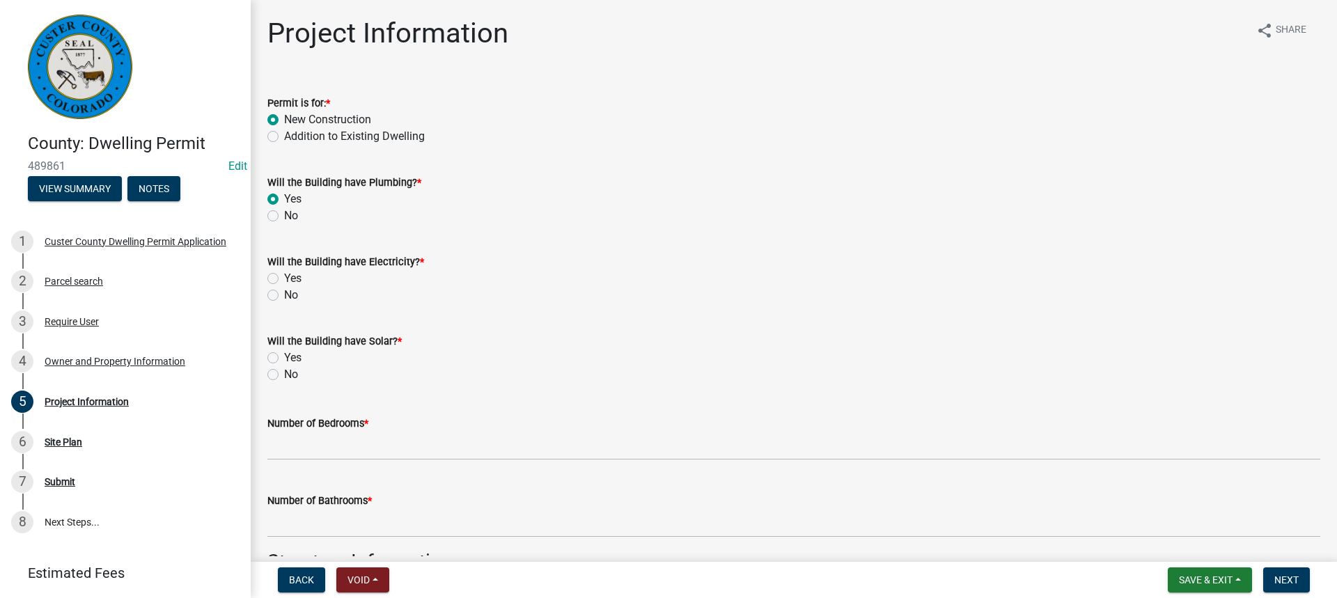
radio input "true"
click at [284, 281] on label "Yes" at bounding box center [292, 278] width 17 height 17
click at [284, 279] on input "Yes" at bounding box center [288, 274] width 9 height 9
radio input "true"
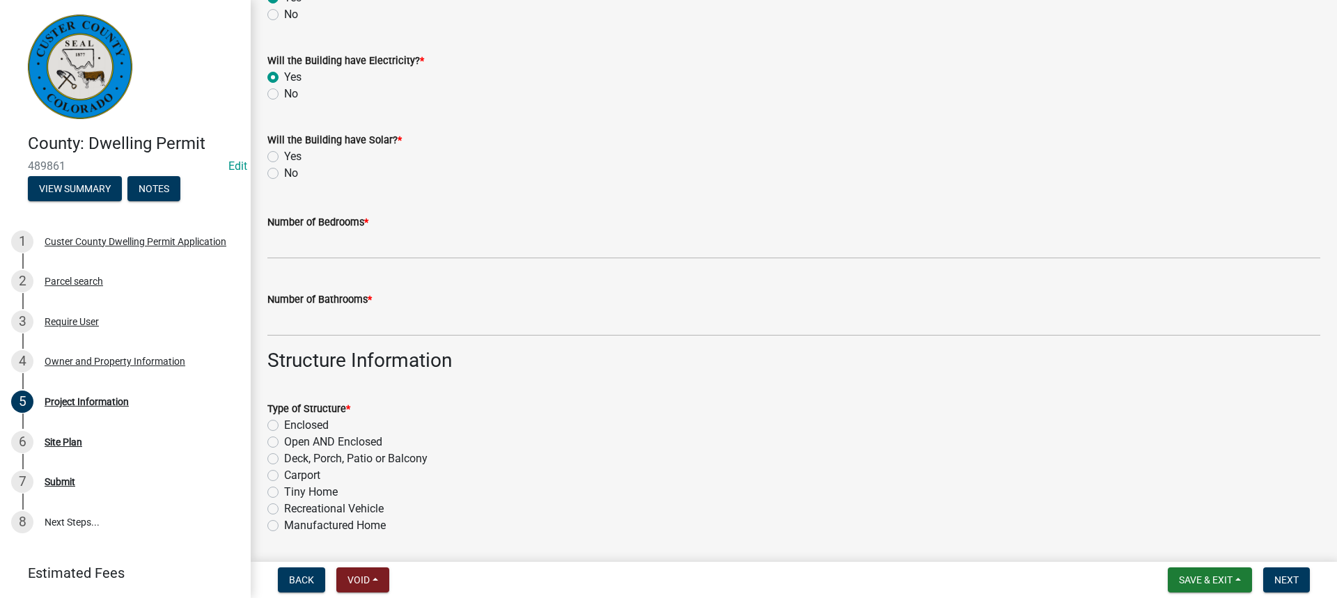
scroll to position [209, 0]
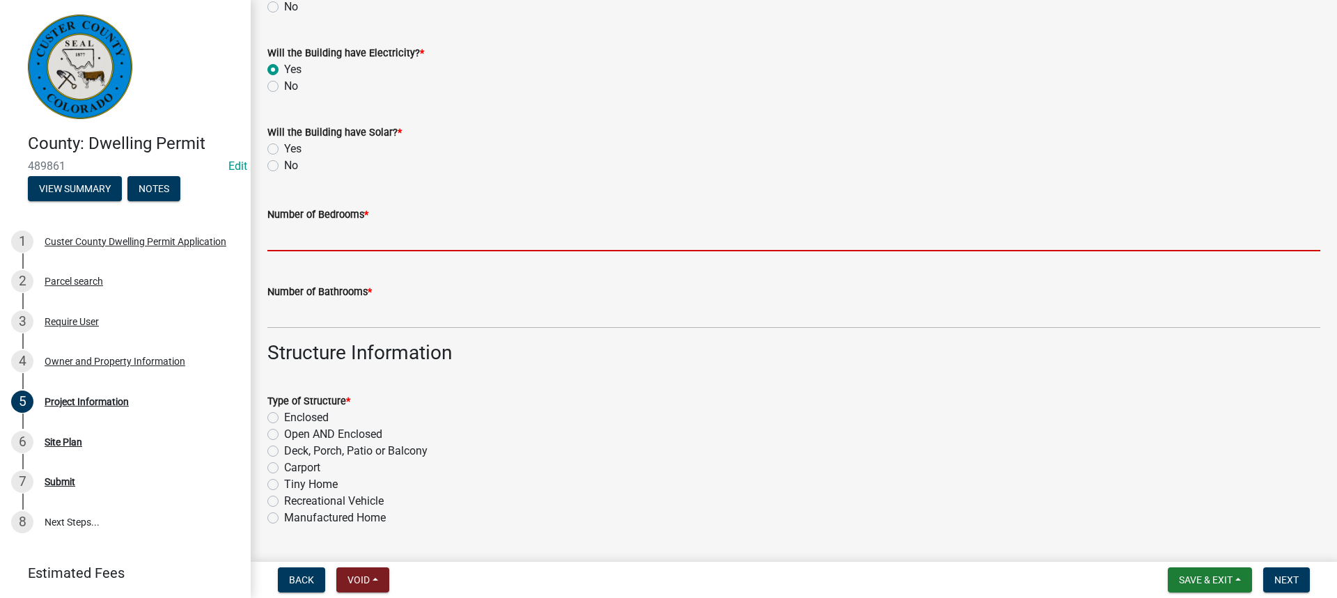
click at [294, 237] on input "text" at bounding box center [793, 237] width 1053 height 29
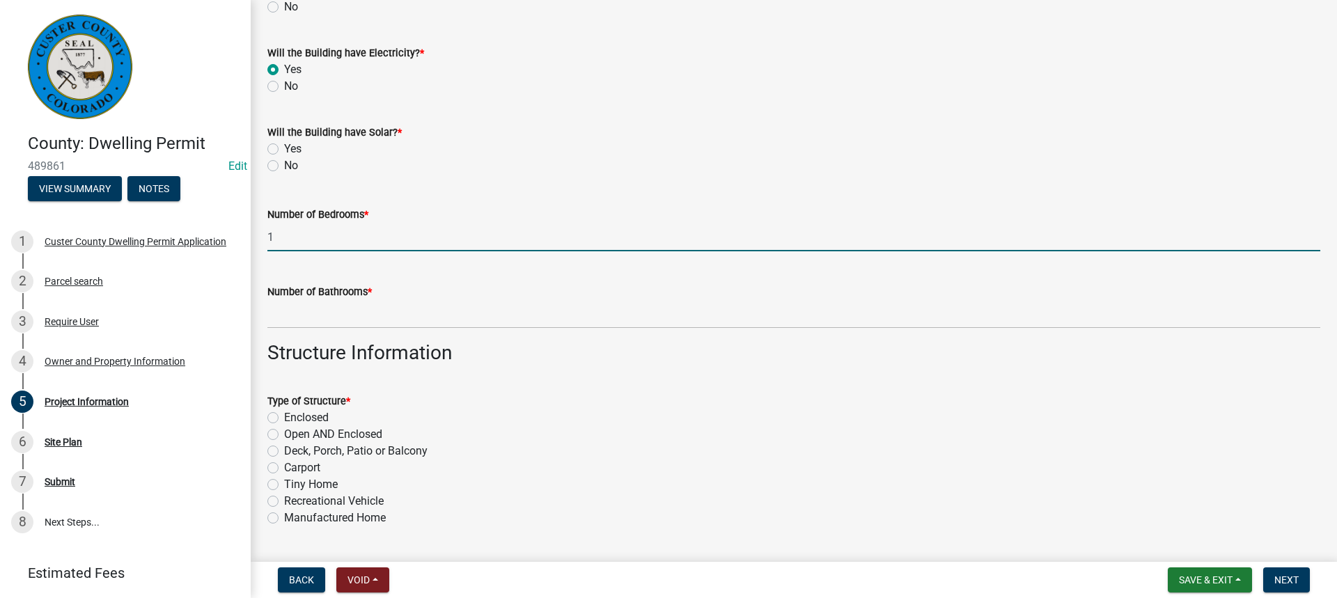
type input "1"
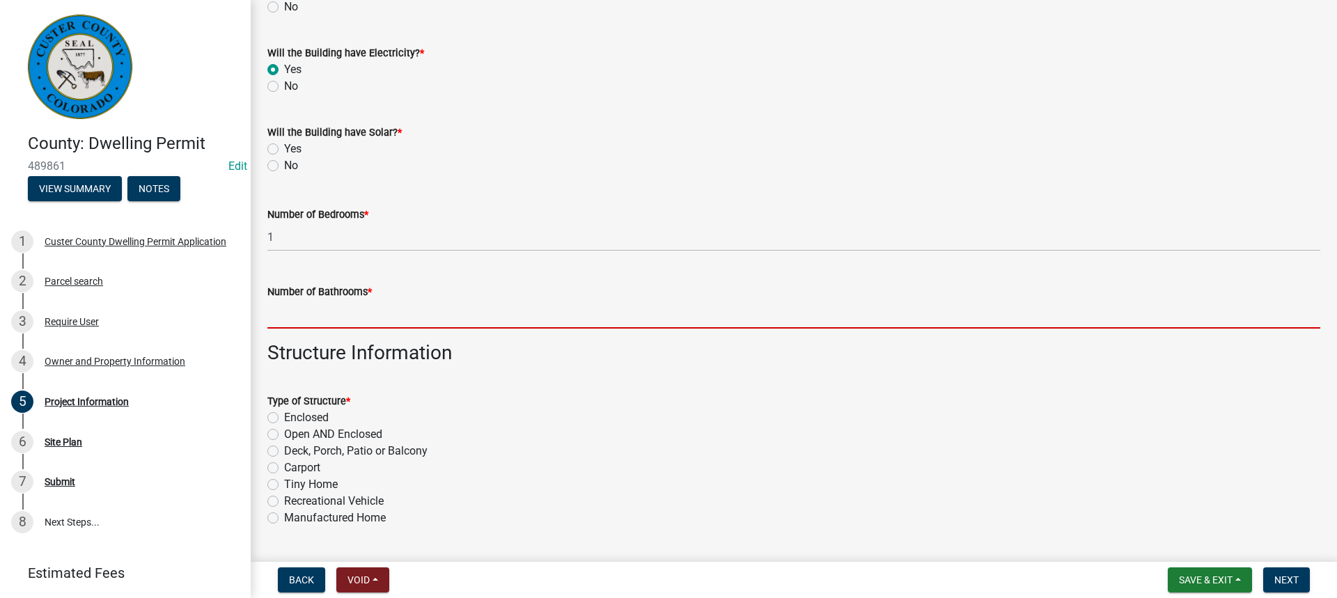
click at [278, 318] on input "text" at bounding box center [793, 314] width 1053 height 29
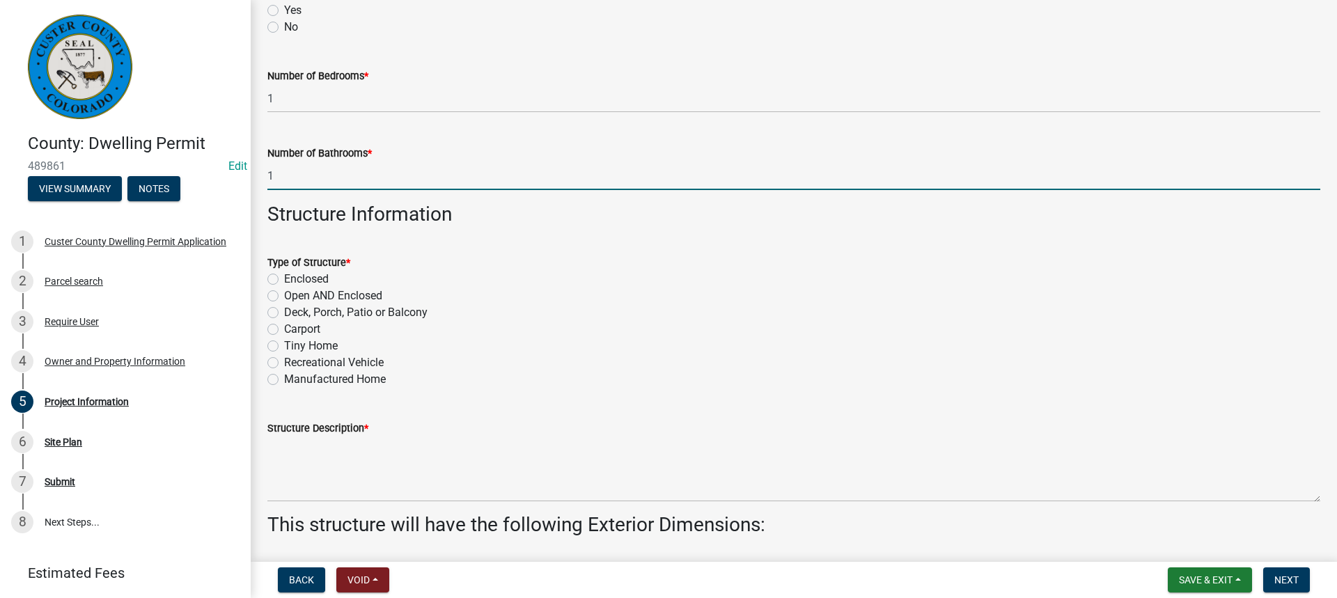
scroll to position [348, 0]
type input "1"
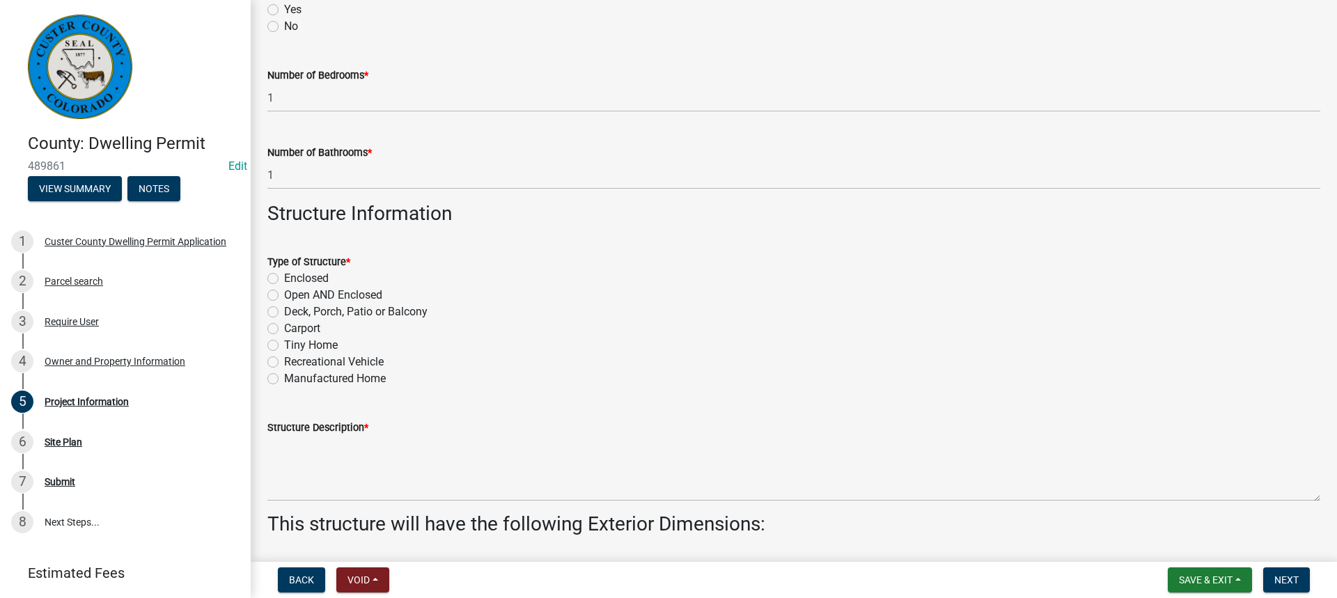
click at [284, 379] on label "Manufactured Home" at bounding box center [335, 379] width 102 height 17
click at [284, 379] on input "Manufactured Home" at bounding box center [288, 375] width 9 height 9
radio input "true"
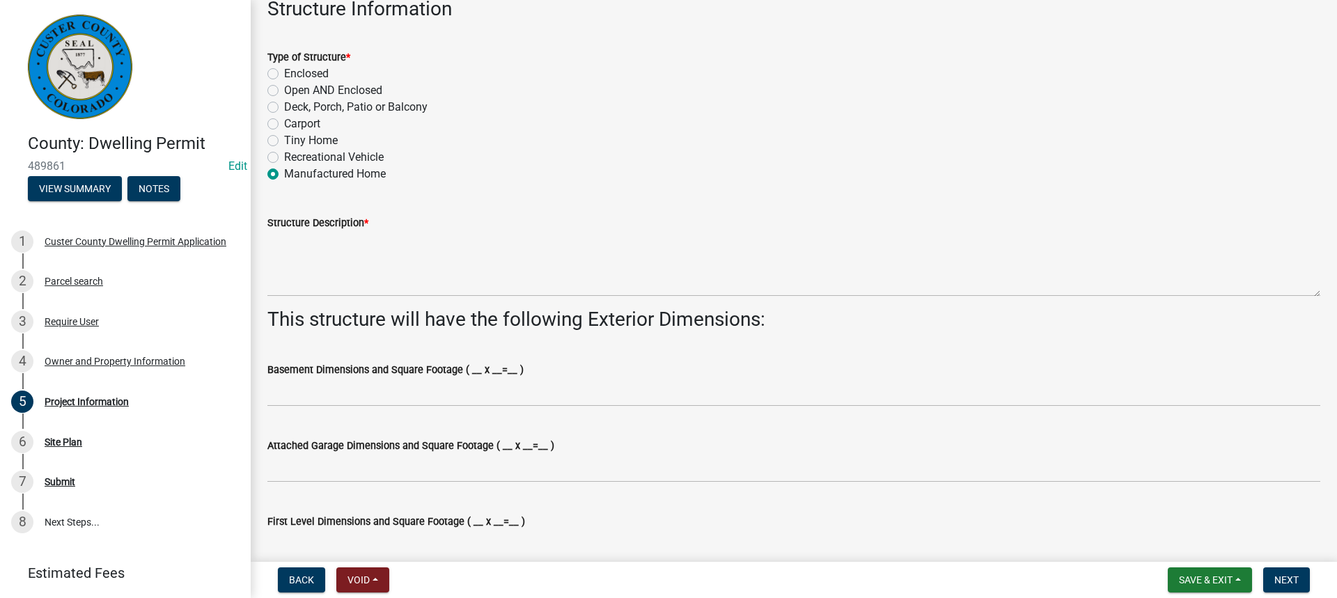
scroll to position [557, 0]
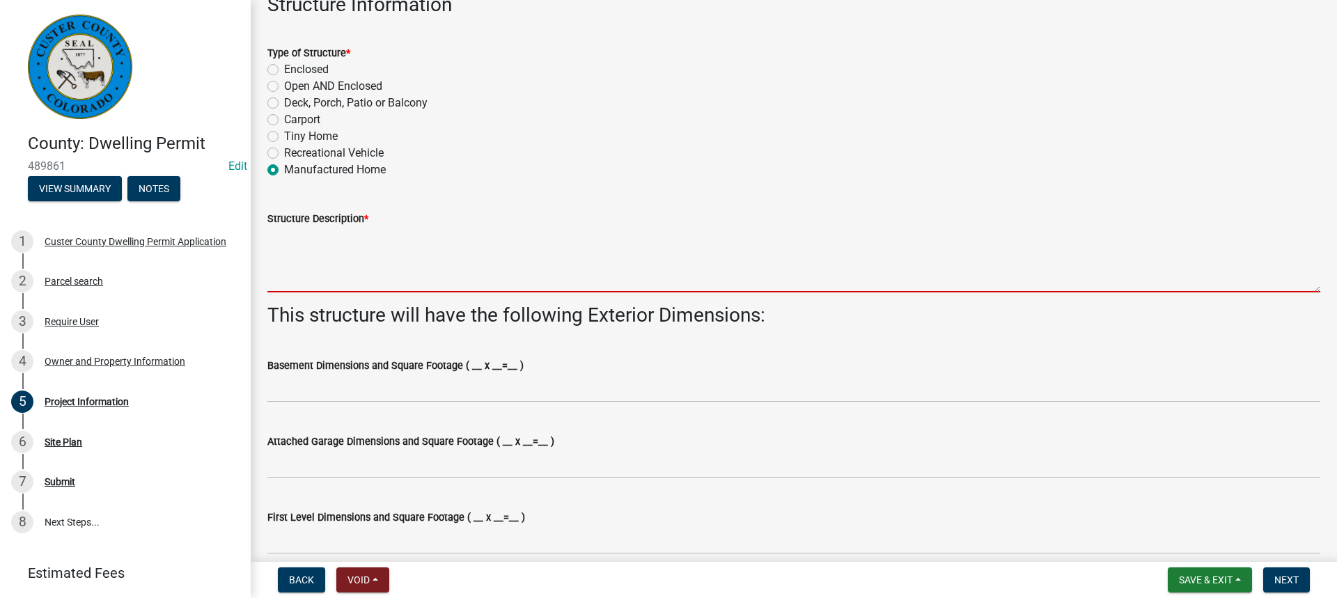
click at [281, 278] on textarea "Structure Description *" at bounding box center [793, 259] width 1053 height 65
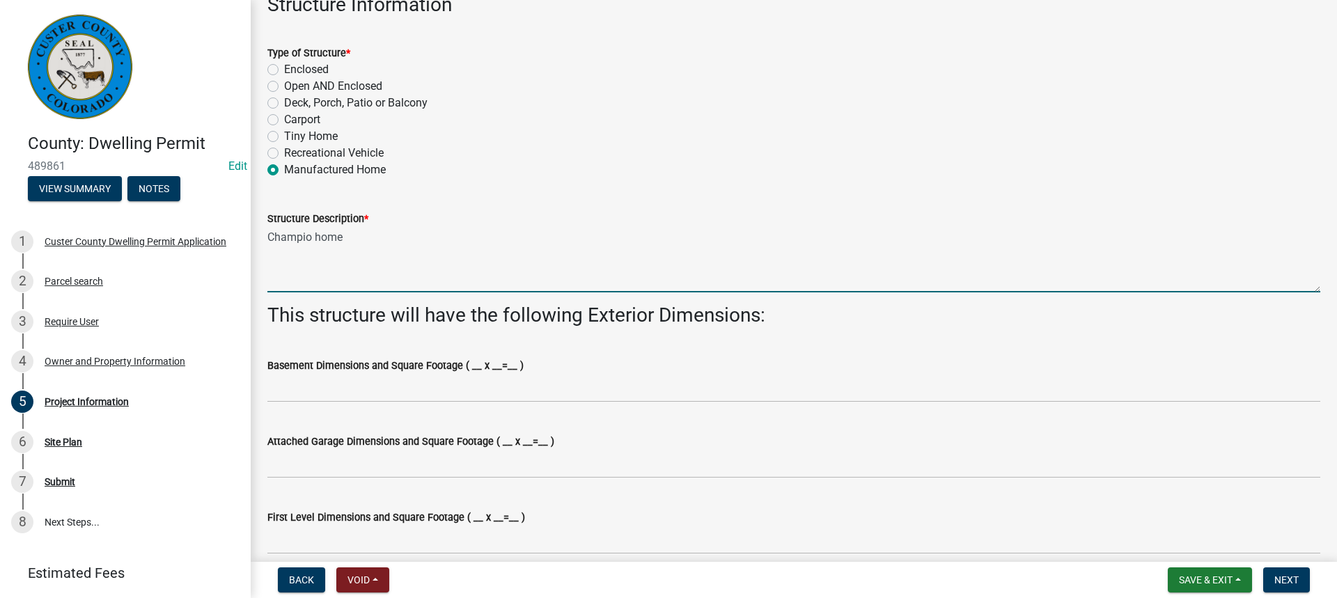
click at [311, 235] on textarea "Champio home" at bounding box center [793, 259] width 1053 height 65
click at [358, 238] on textarea "Champion home" at bounding box center [793, 259] width 1053 height 65
click at [448, 265] on textarea "Champion home manufactered" at bounding box center [793, 259] width 1053 height 65
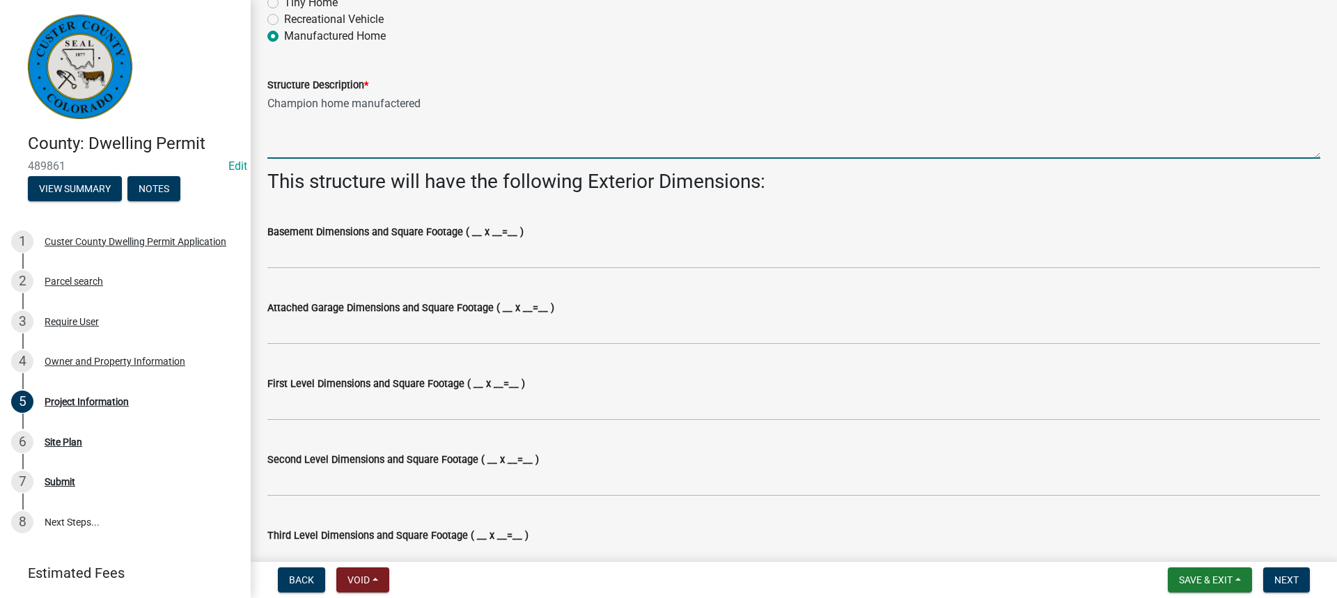
scroll to position [697, 0]
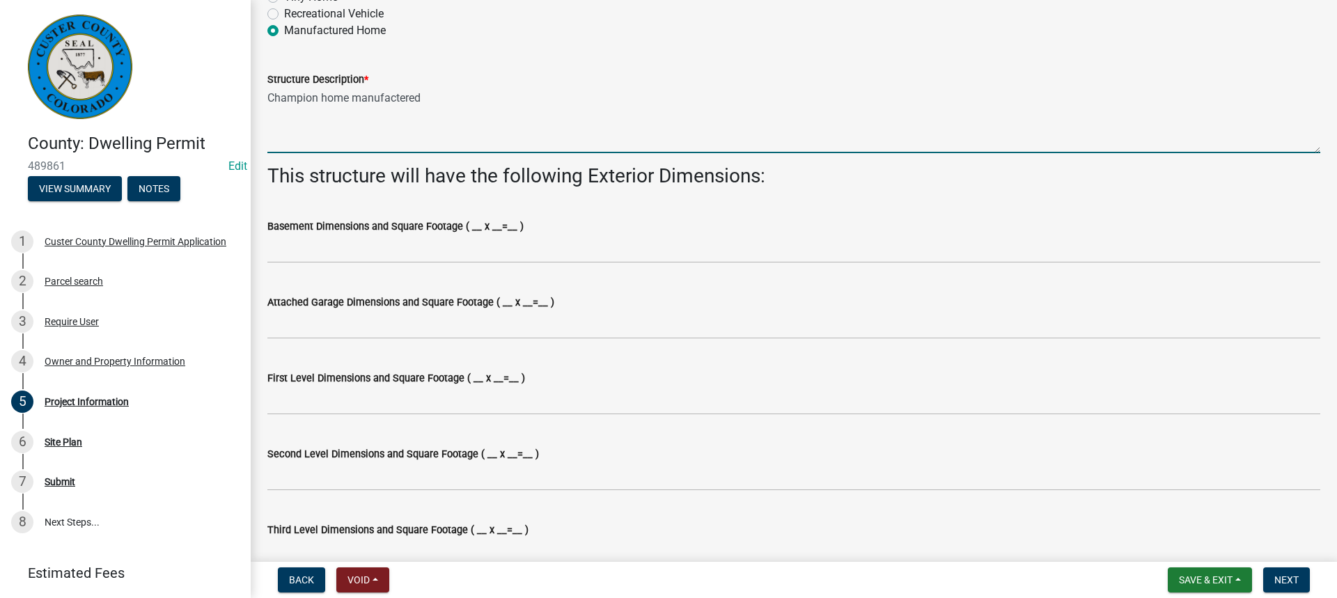
type textarea "Champion home manufactered"
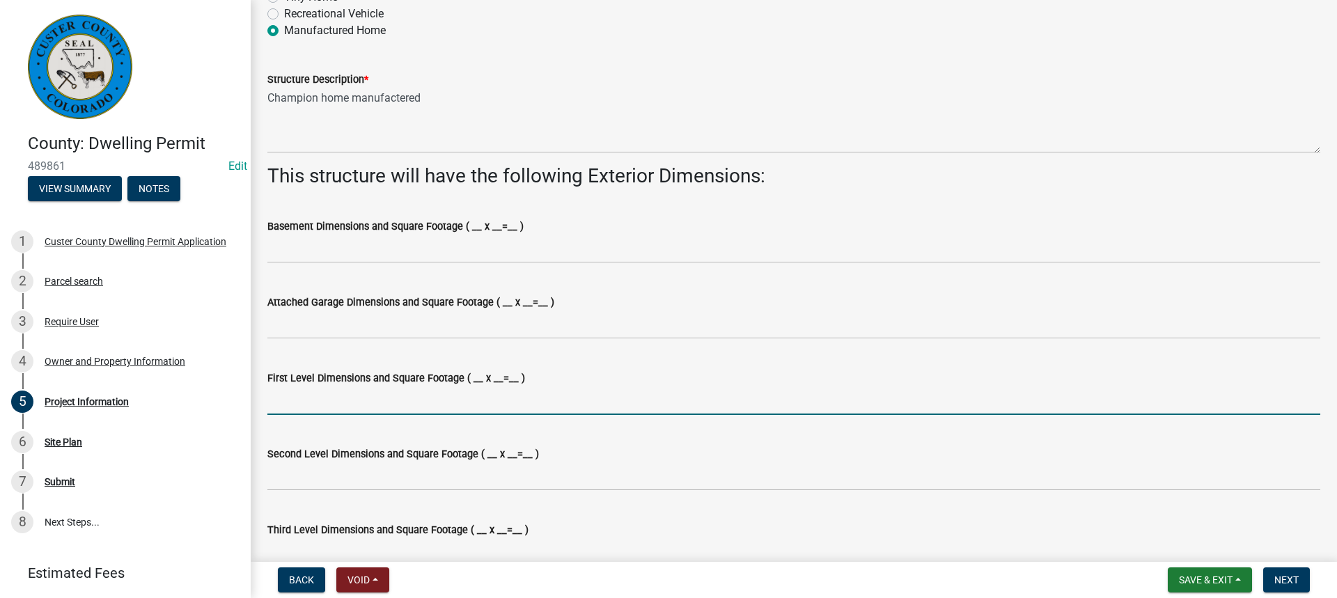
click at [273, 403] on input "First Level Dimensions and Square Footage ( __ x __=__ )" at bounding box center [793, 401] width 1053 height 29
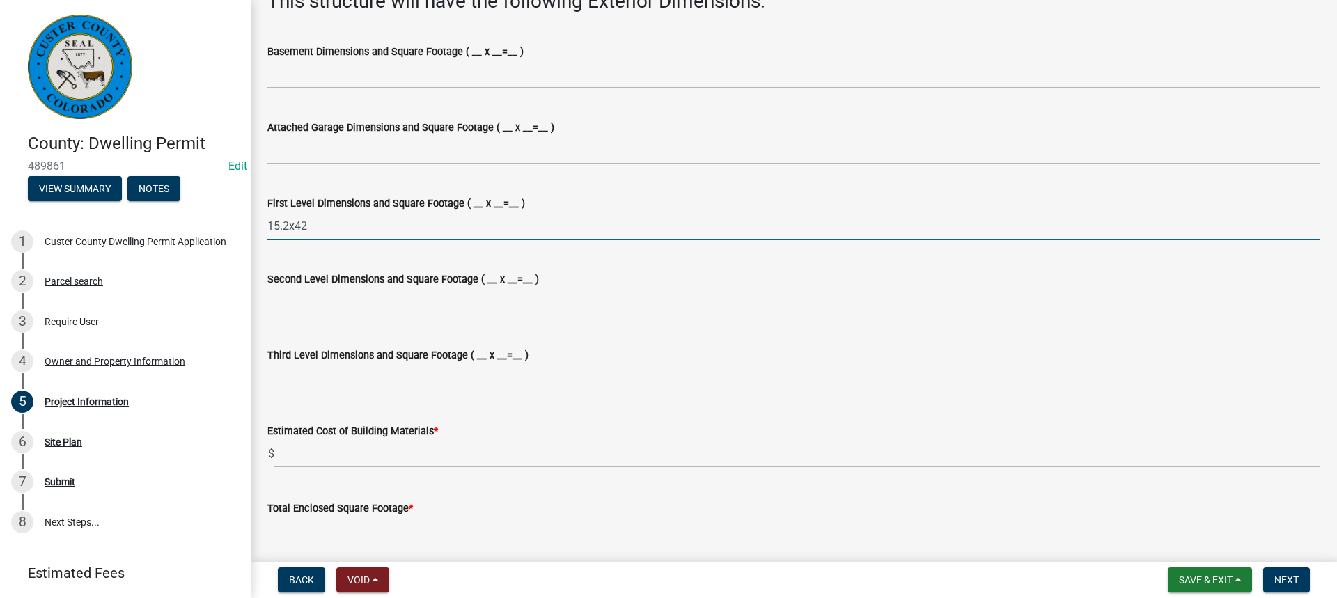
scroll to position [906, 0]
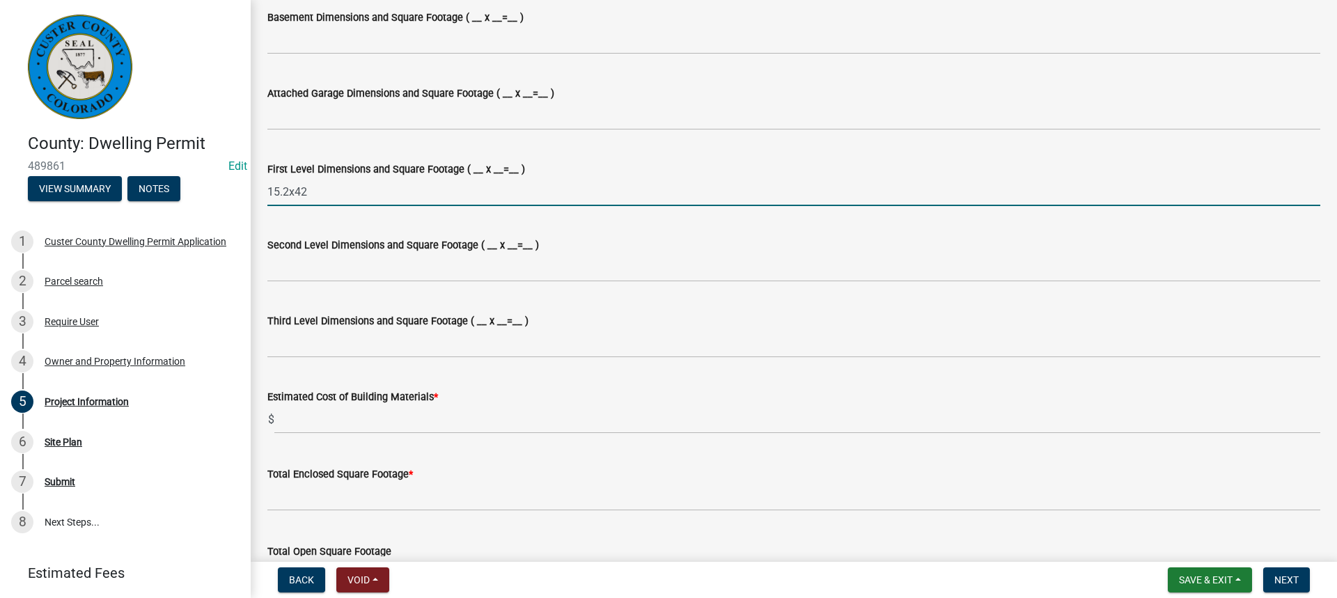
type input "15.2x42"
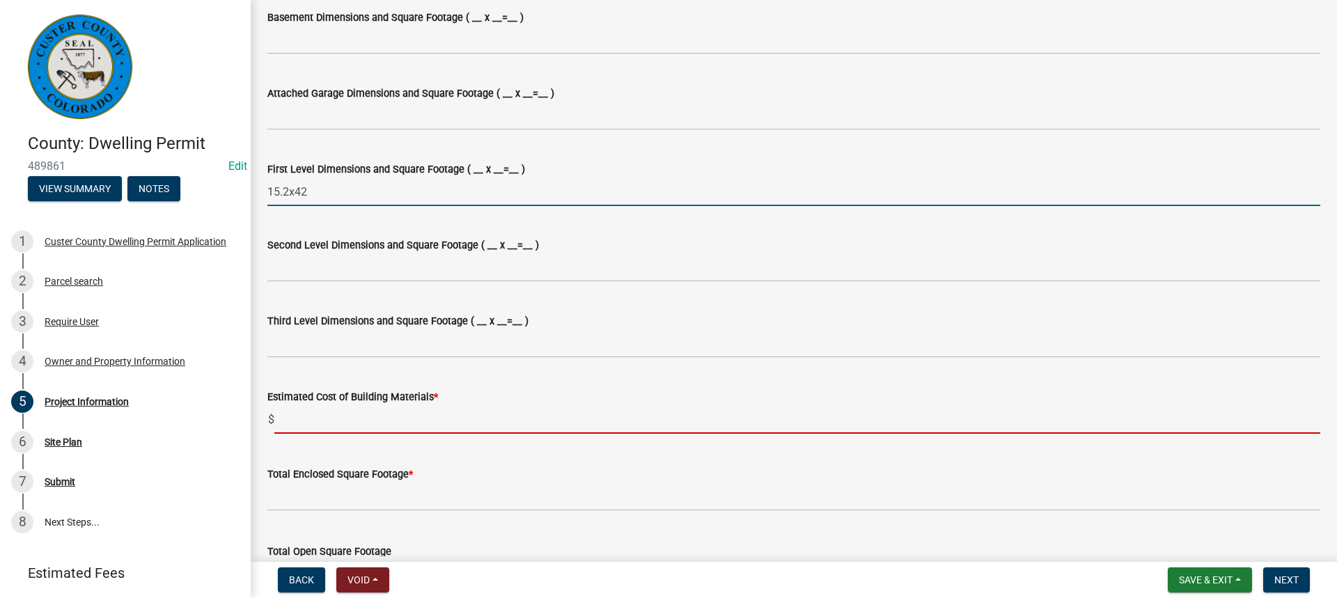
click at [291, 422] on input "text" at bounding box center [797, 419] width 1046 height 29
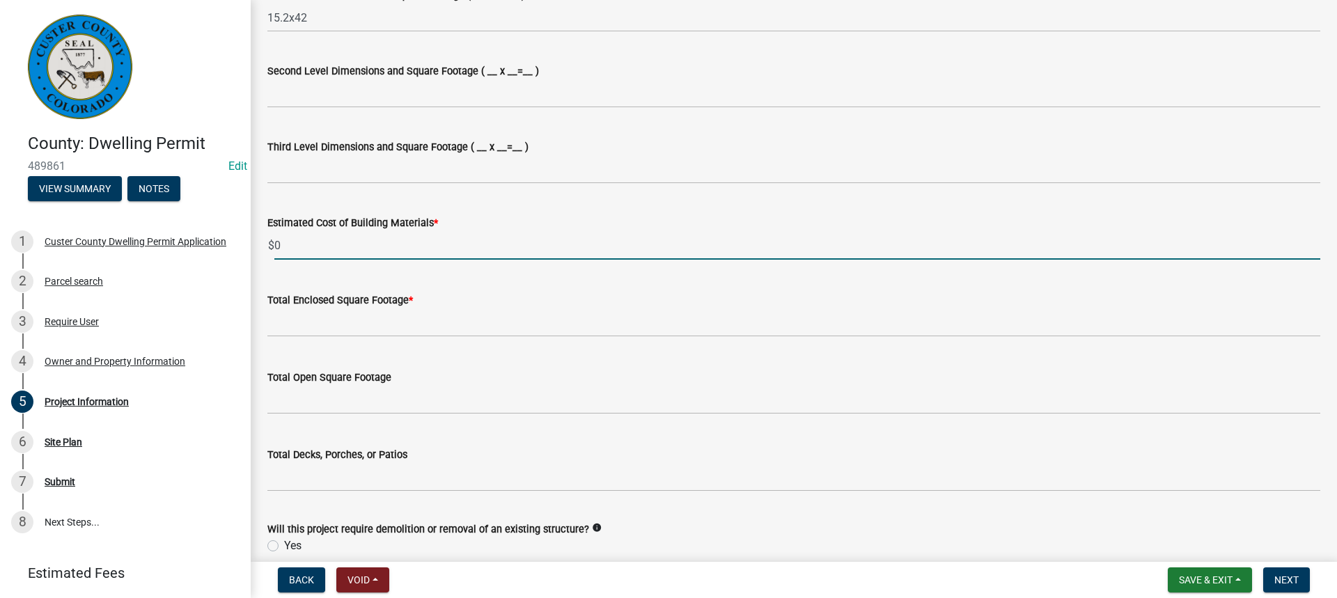
scroll to position [1115, 0]
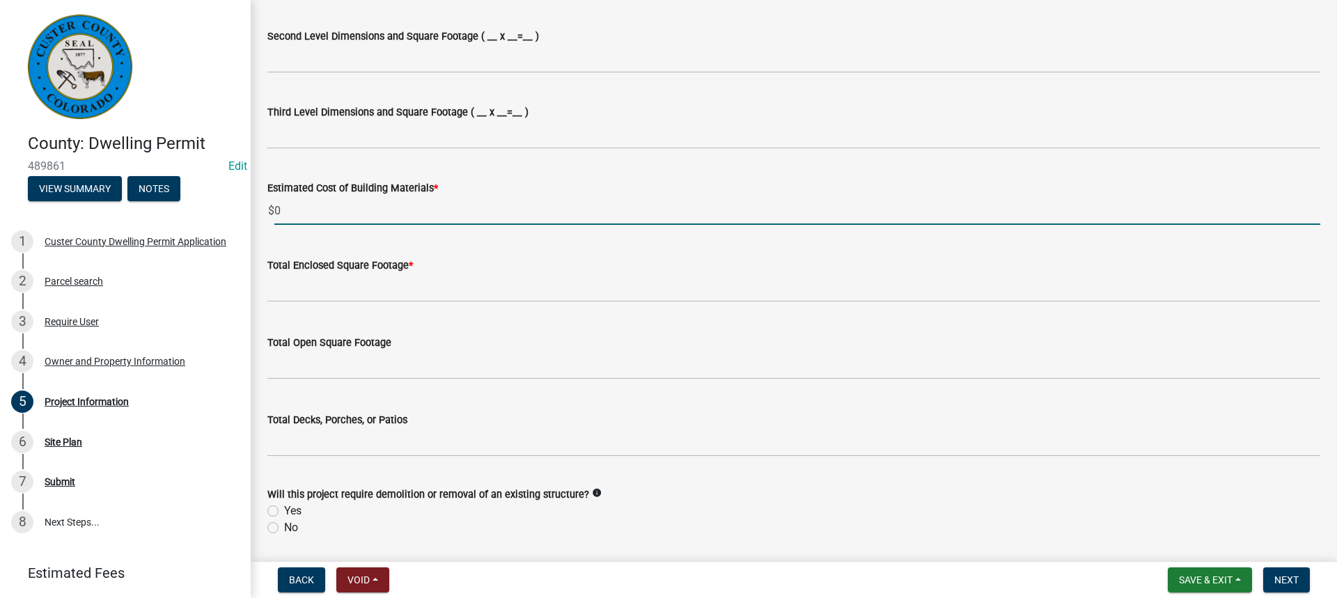
type input "0"
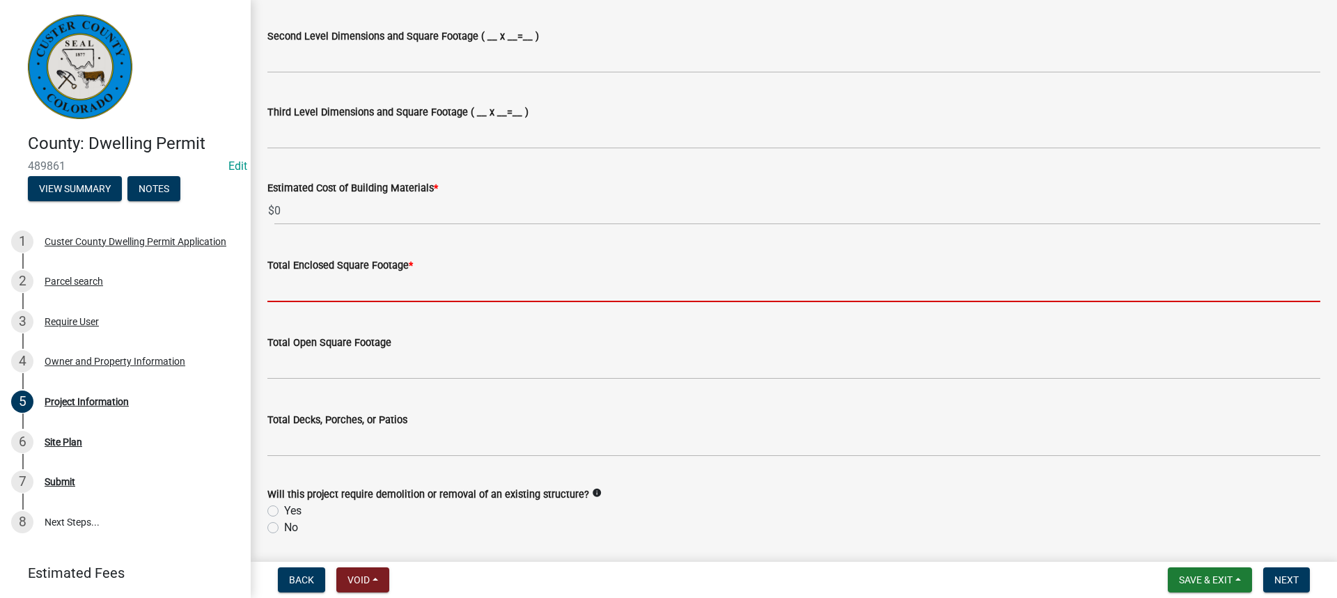
click at [279, 285] on input "text" at bounding box center [793, 288] width 1053 height 29
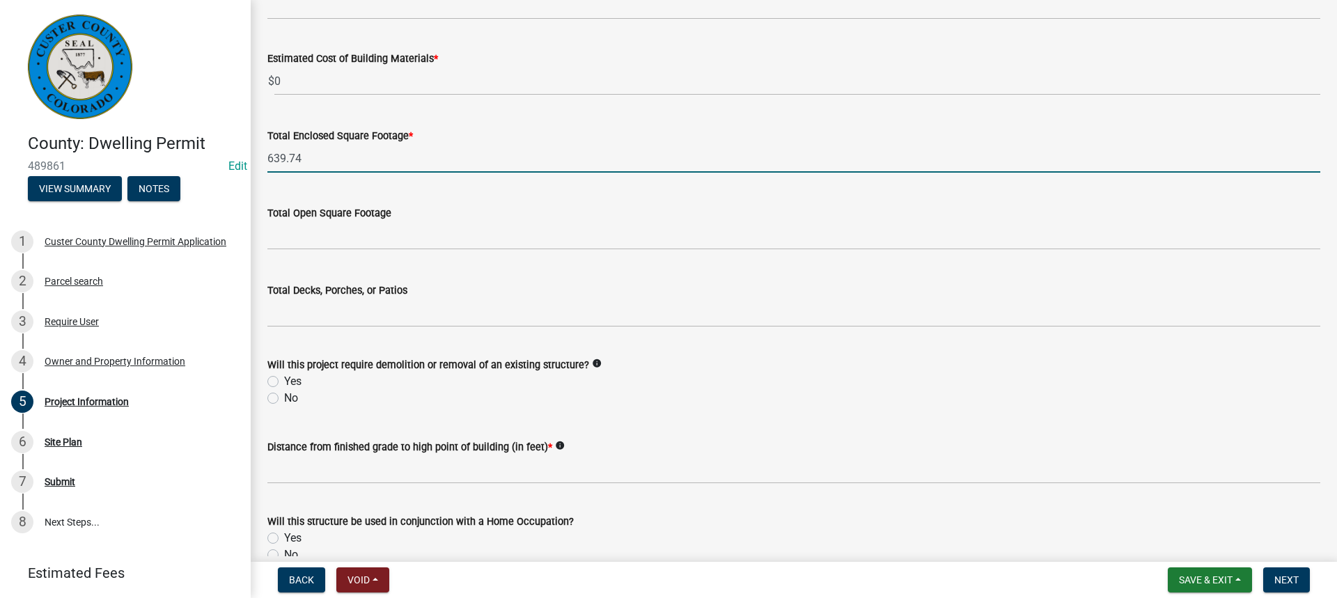
scroll to position [1254, 0]
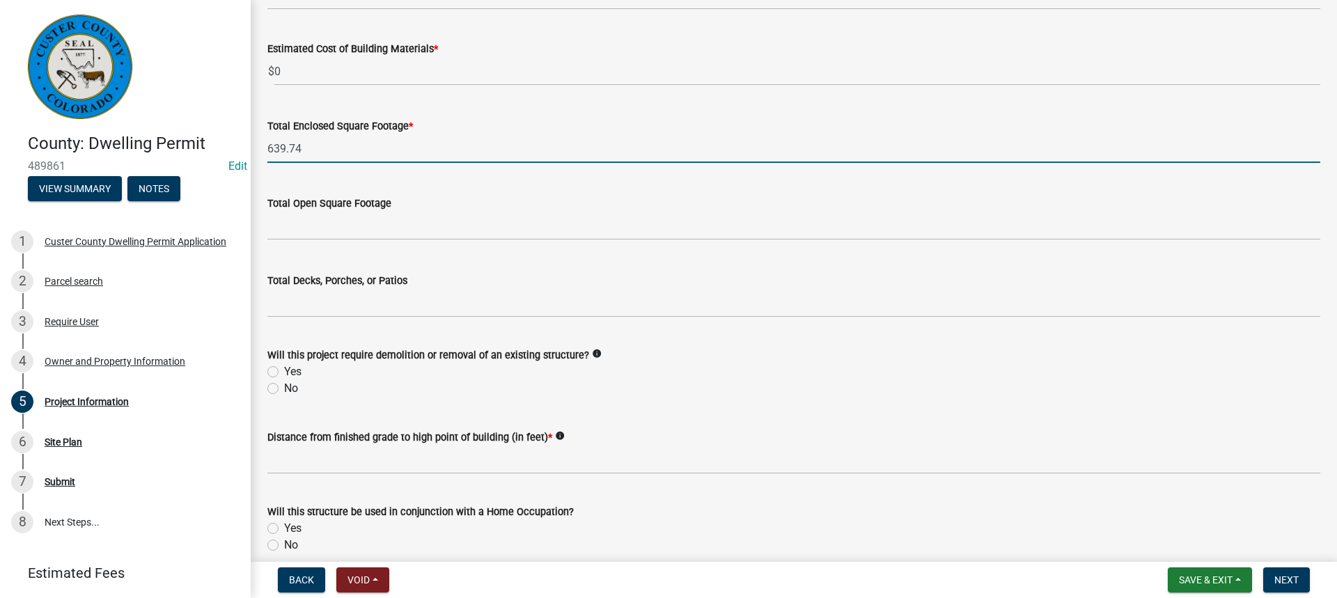
type input "639.74"
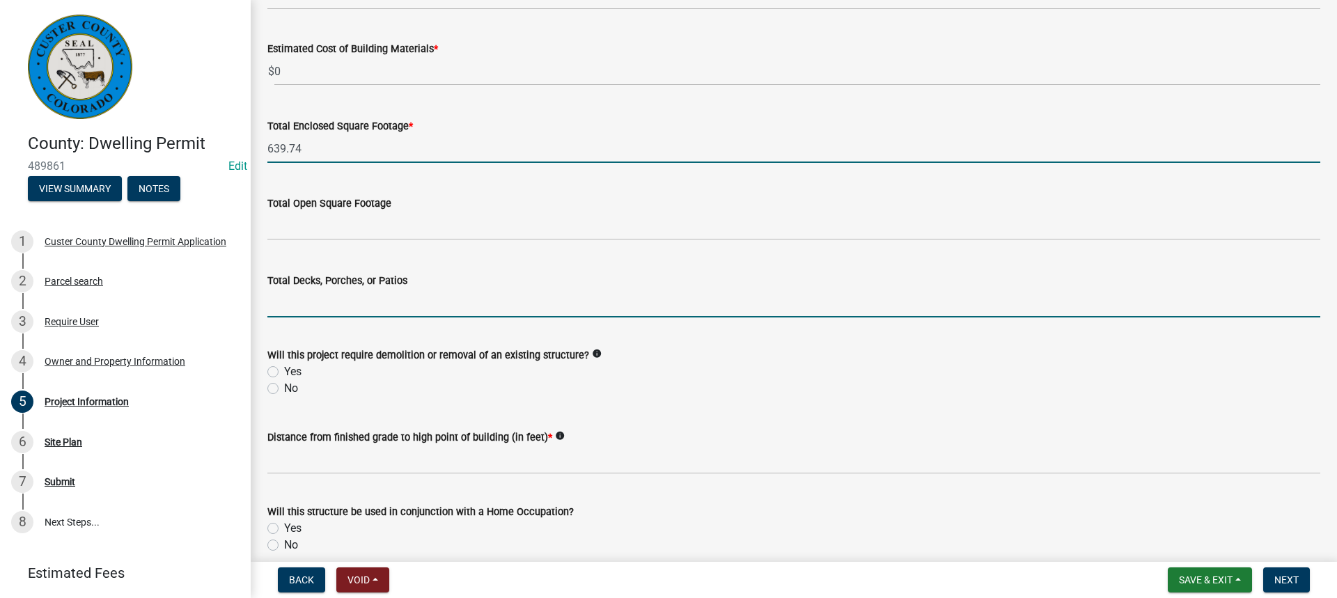
click at [291, 306] on input "text" at bounding box center [793, 303] width 1053 height 29
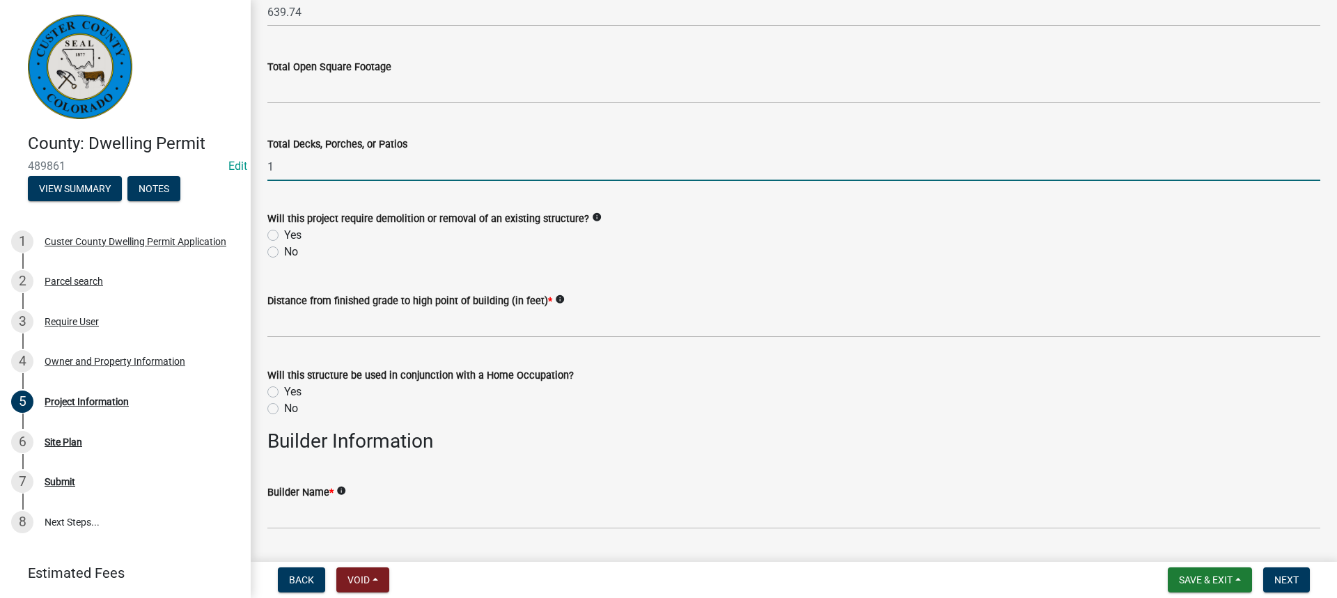
scroll to position [1393, 0]
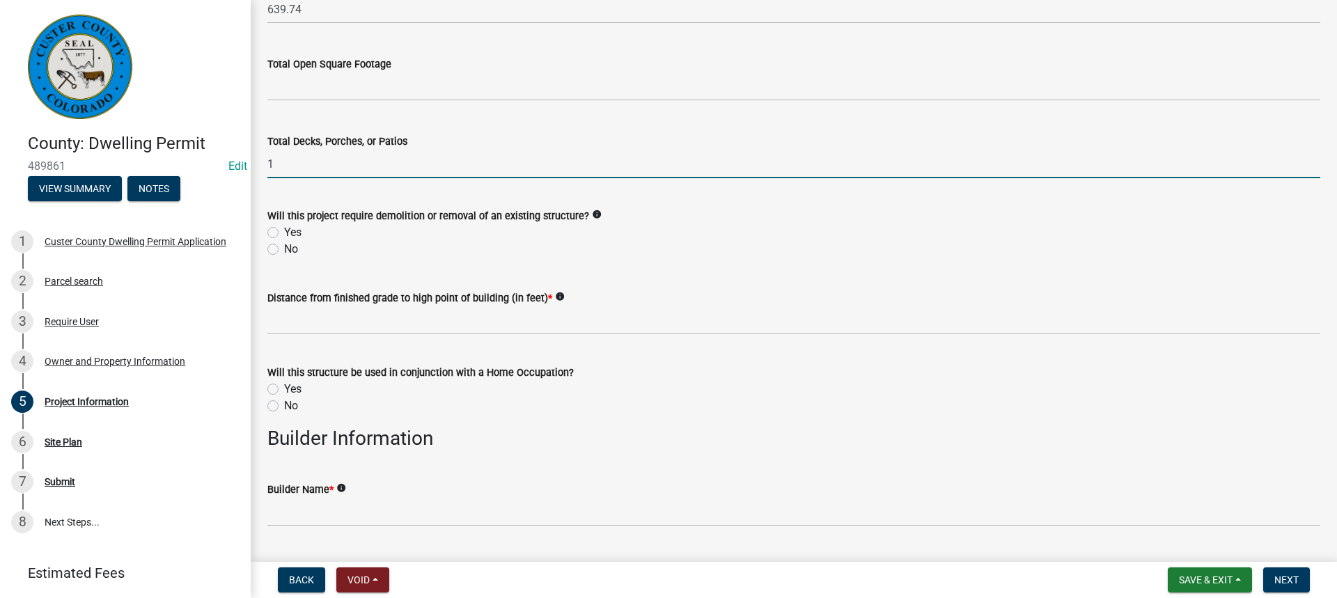
type input "1"
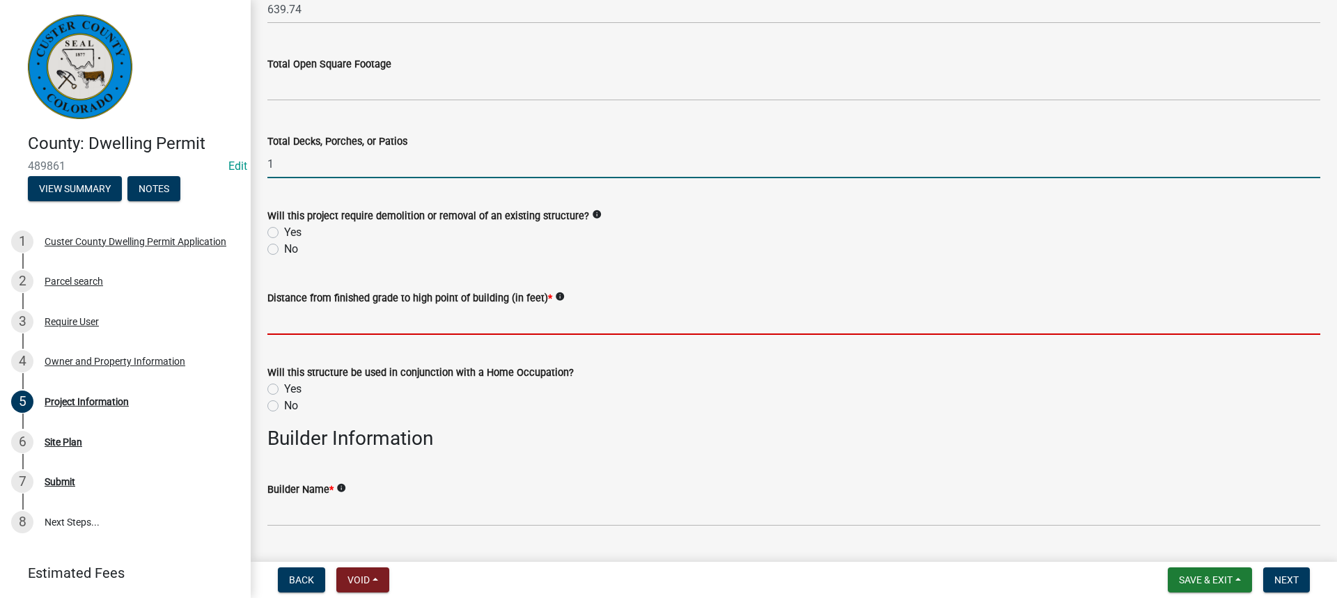
click at [283, 326] on input "text" at bounding box center [793, 320] width 1053 height 29
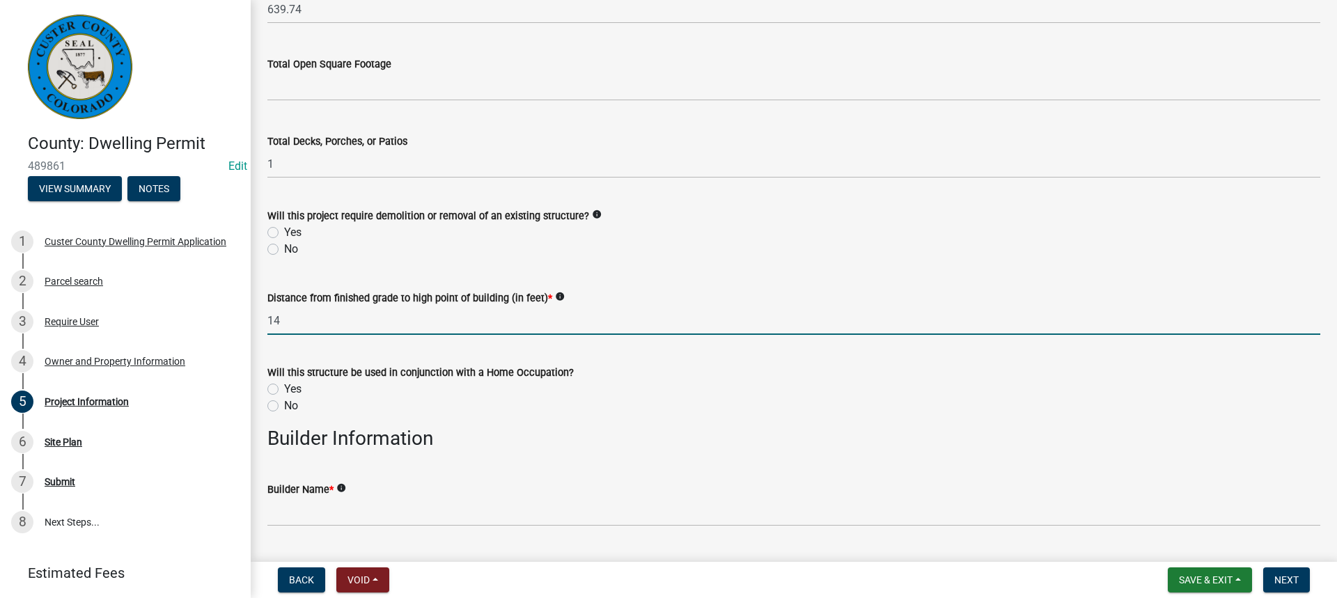
type input "14"
click at [284, 249] on label "No" at bounding box center [291, 249] width 14 height 17
click at [284, 249] on input "No" at bounding box center [288, 245] width 9 height 9
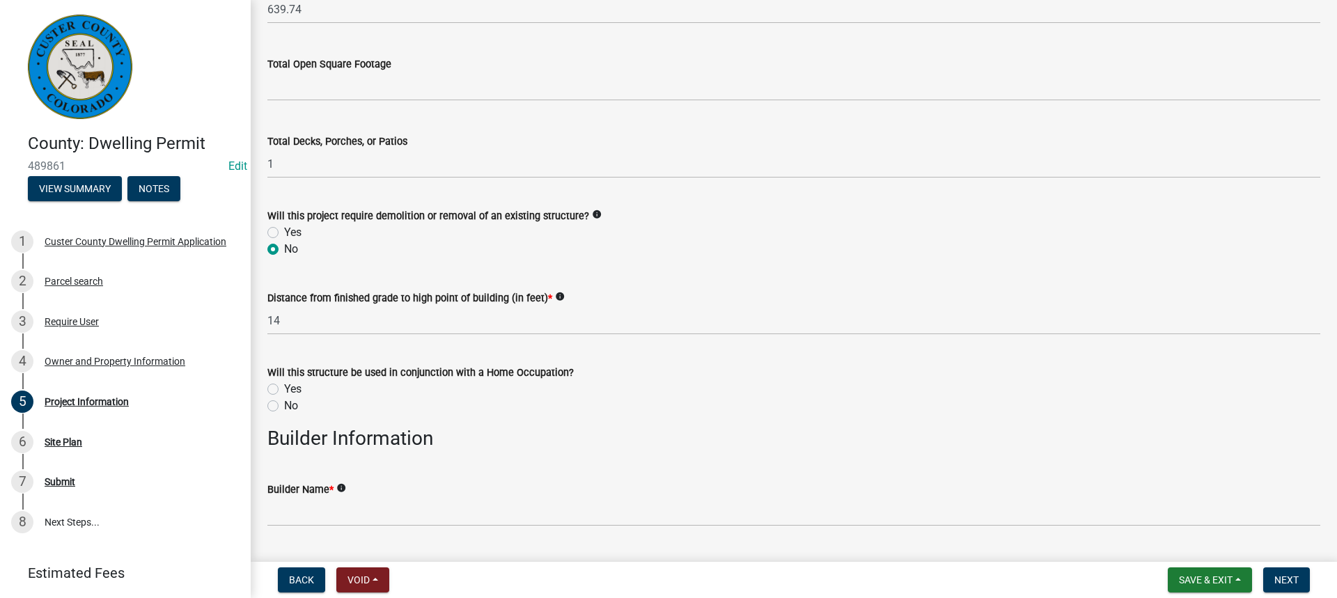
radio input "true"
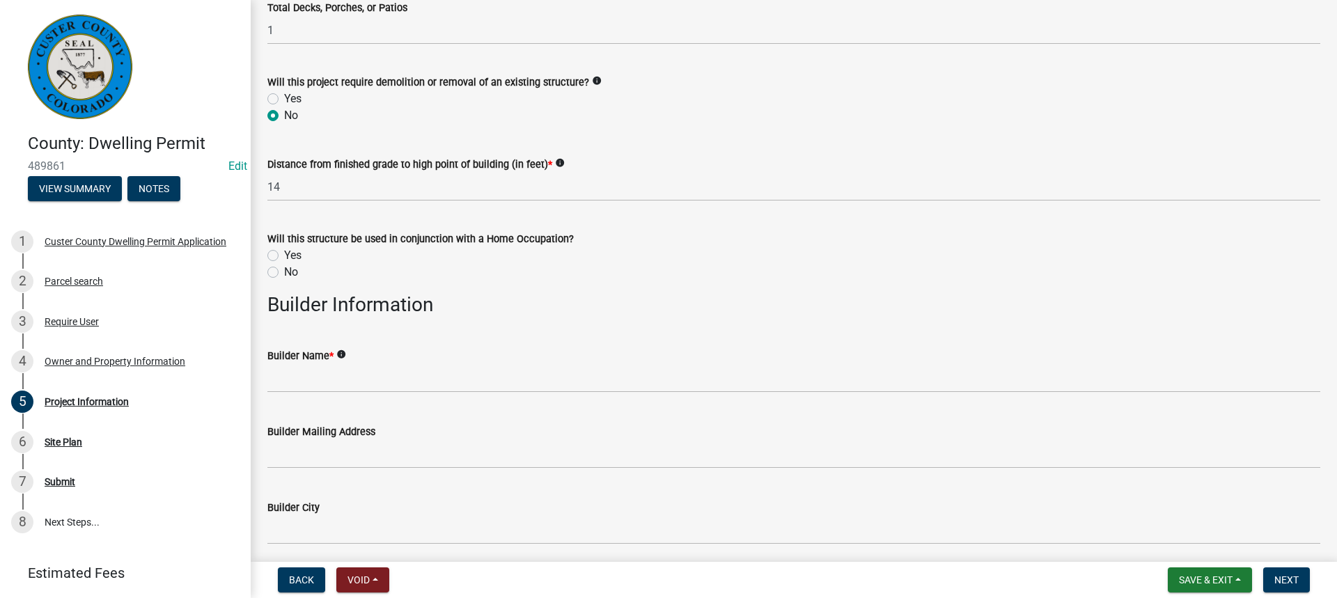
scroll to position [1532, 0]
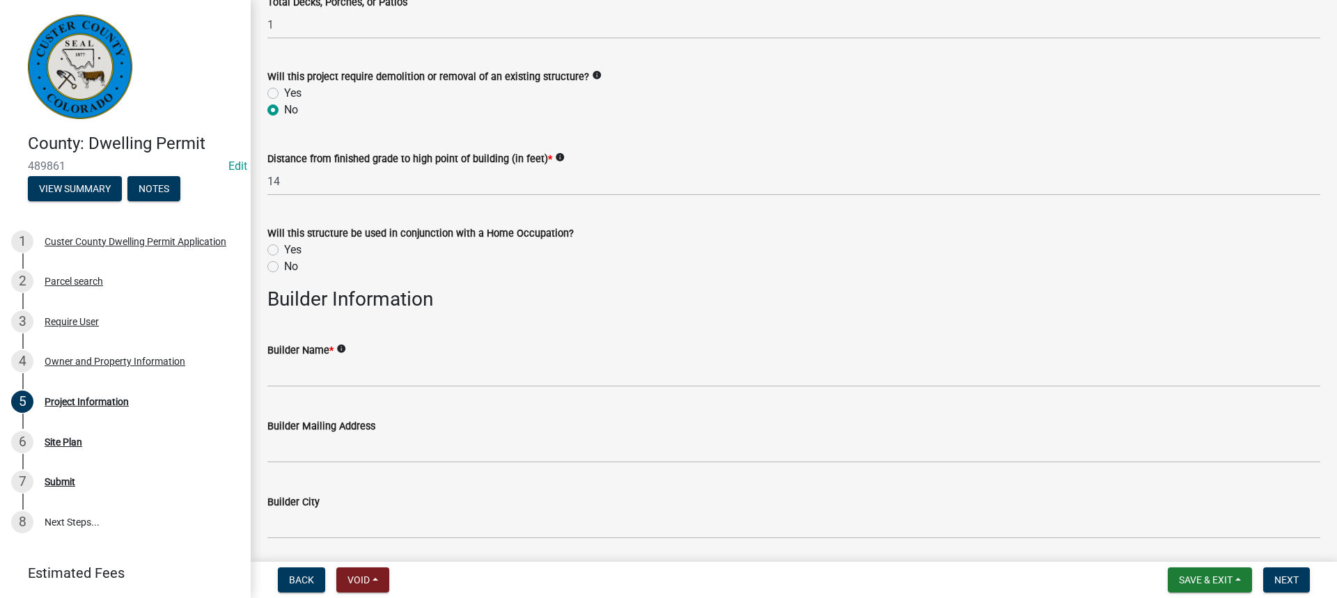
click at [284, 265] on label "No" at bounding box center [291, 266] width 14 height 17
click at [284, 265] on input "No" at bounding box center [288, 262] width 9 height 9
radio input "true"
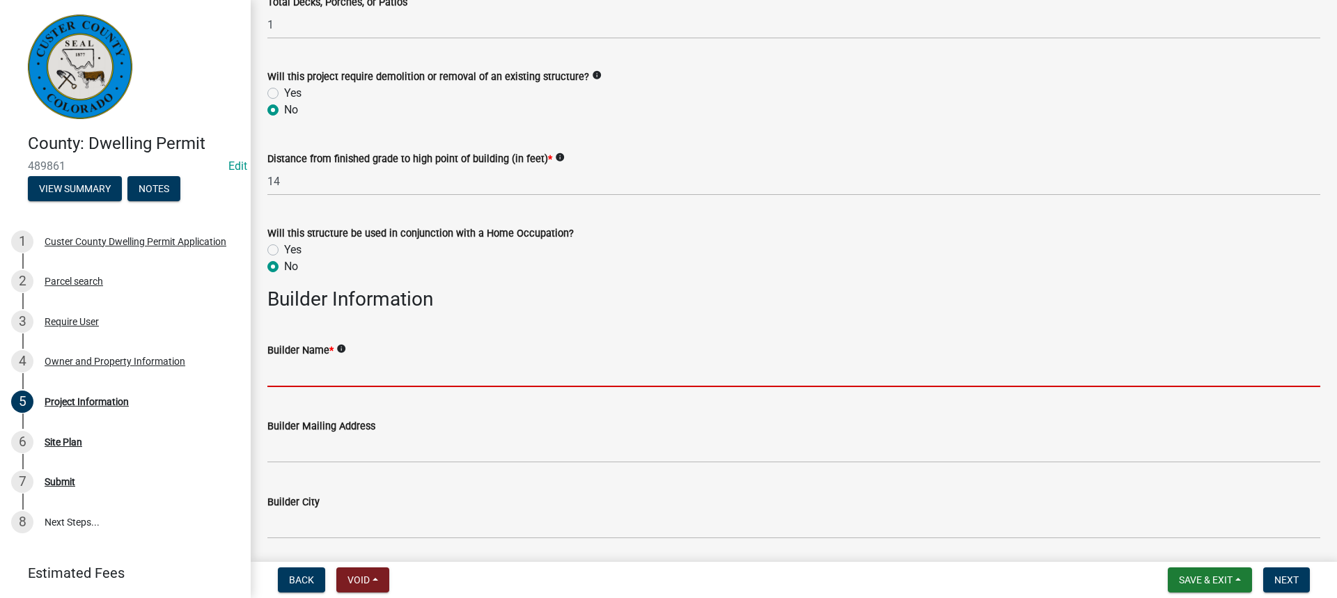
click at [286, 371] on input "Builder Name *" at bounding box center [793, 373] width 1053 height 29
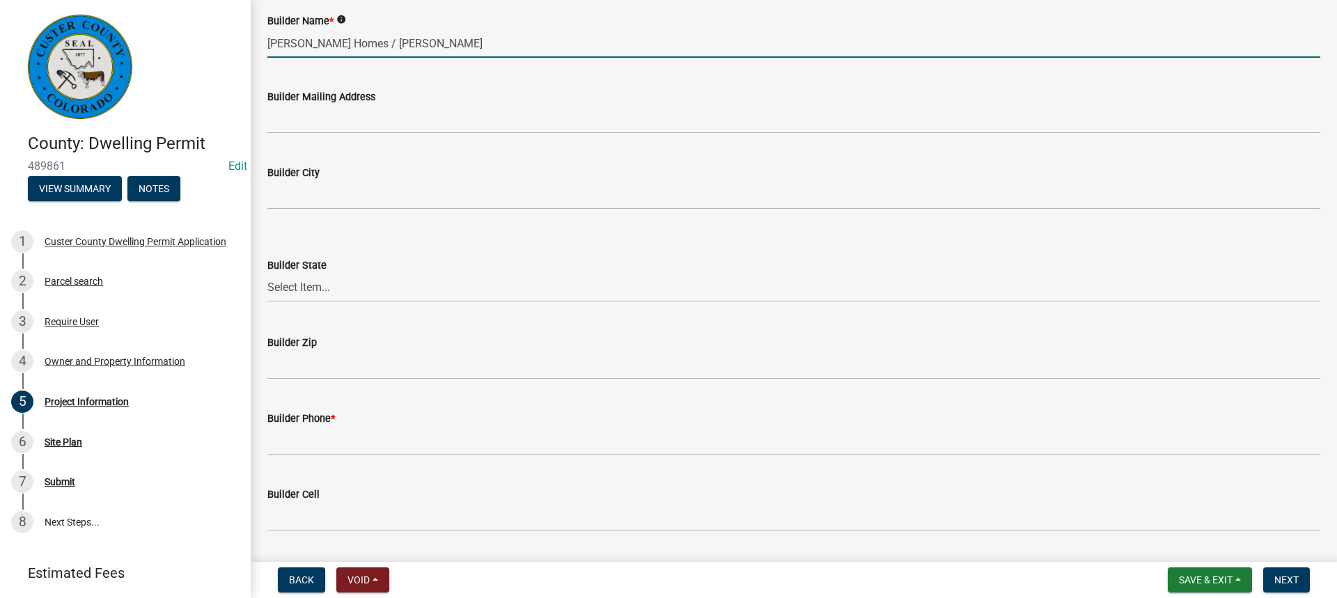
scroll to position [1881, 0]
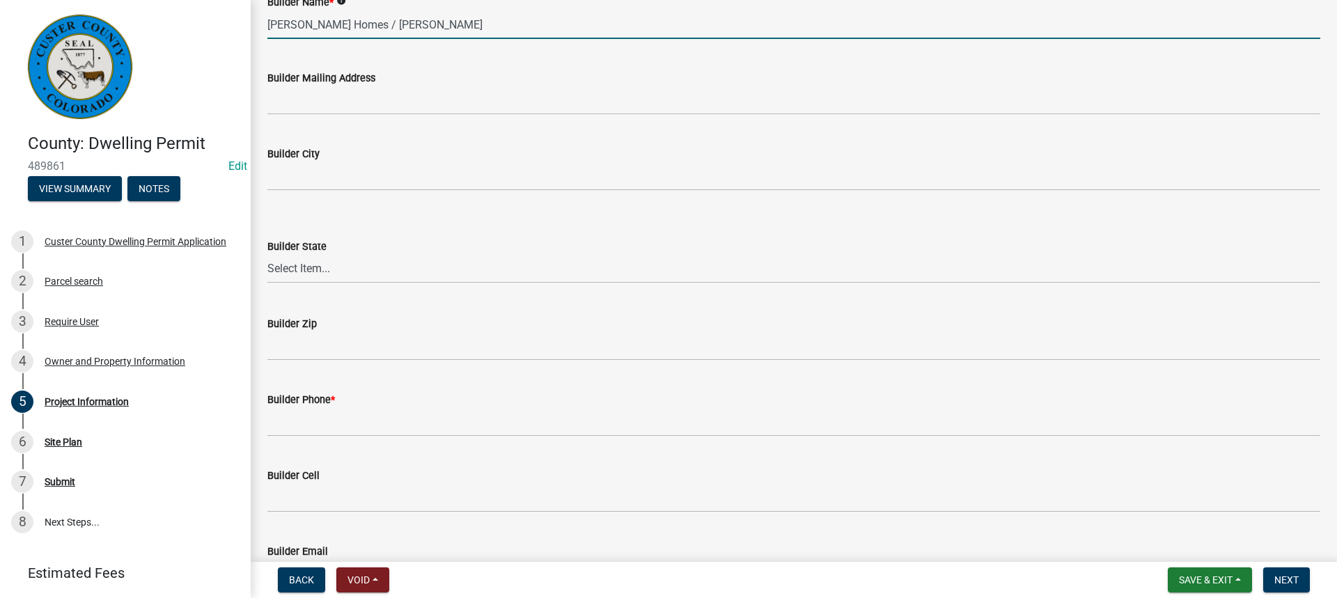
type input "[PERSON_NAME] Homes / [PERSON_NAME]"
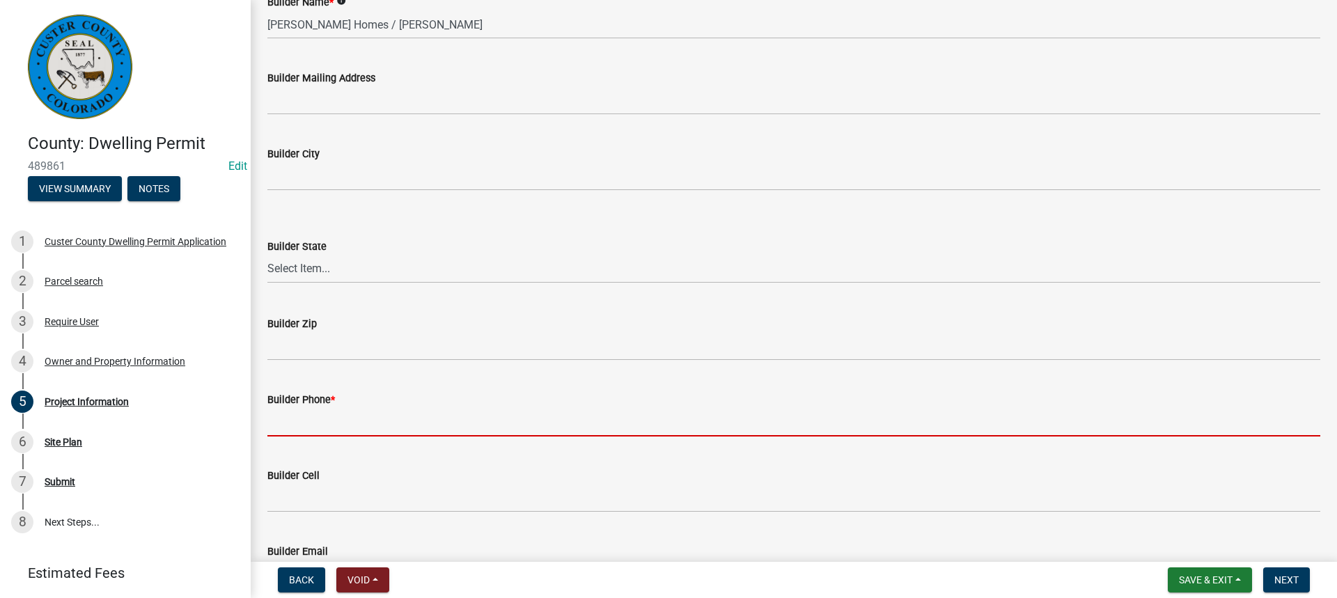
click at [269, 421] on input "Builder Phone *" at bounding box center [793, 422] width 1053 height 29
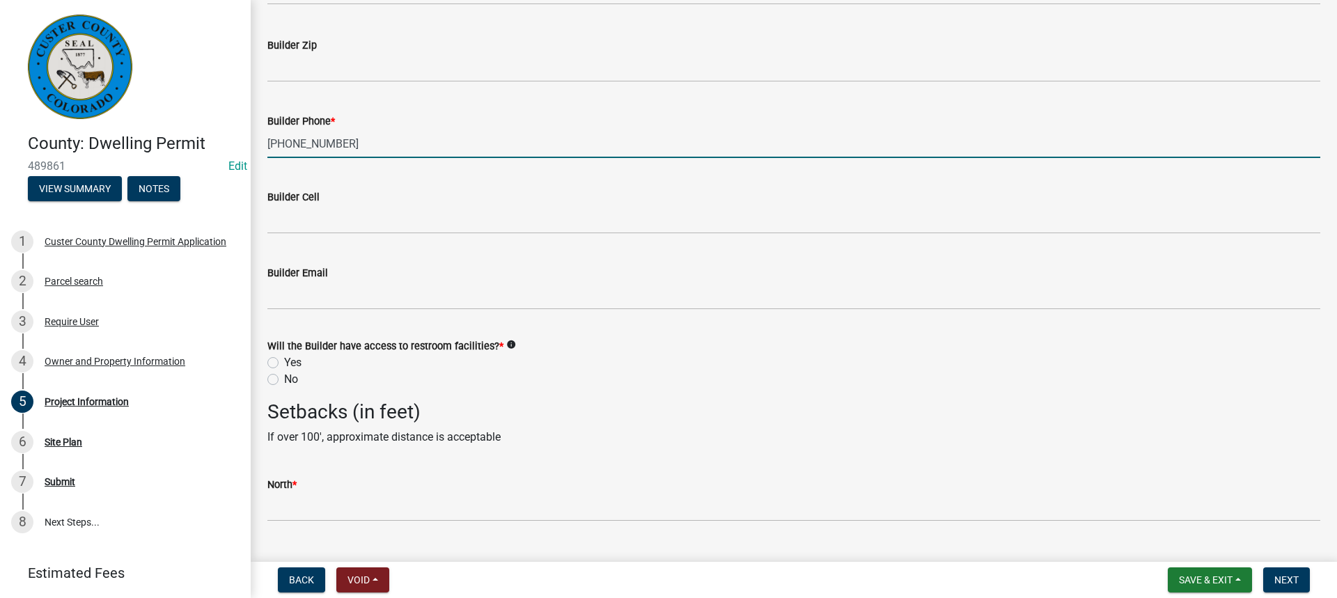
scroll to position [2229, 0]
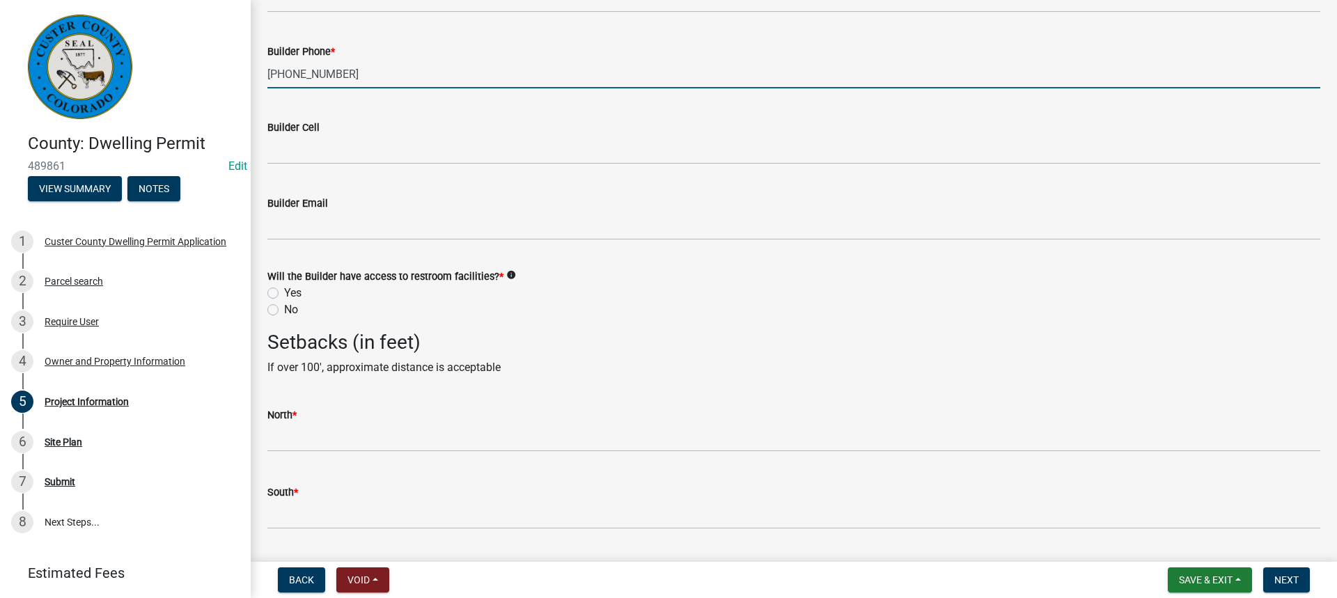
type input "[PHONE_NUMBER]"
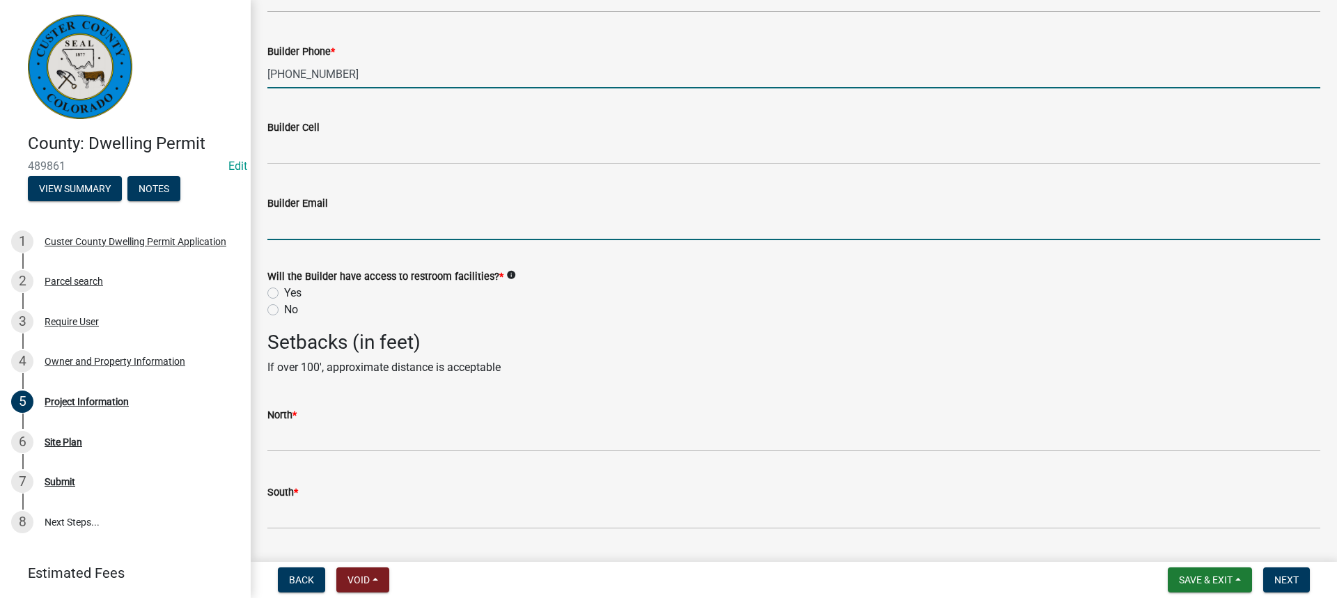
click at [271, 226] on input "Builder Email" at bounding box center [793, 226] width 1053 height 29
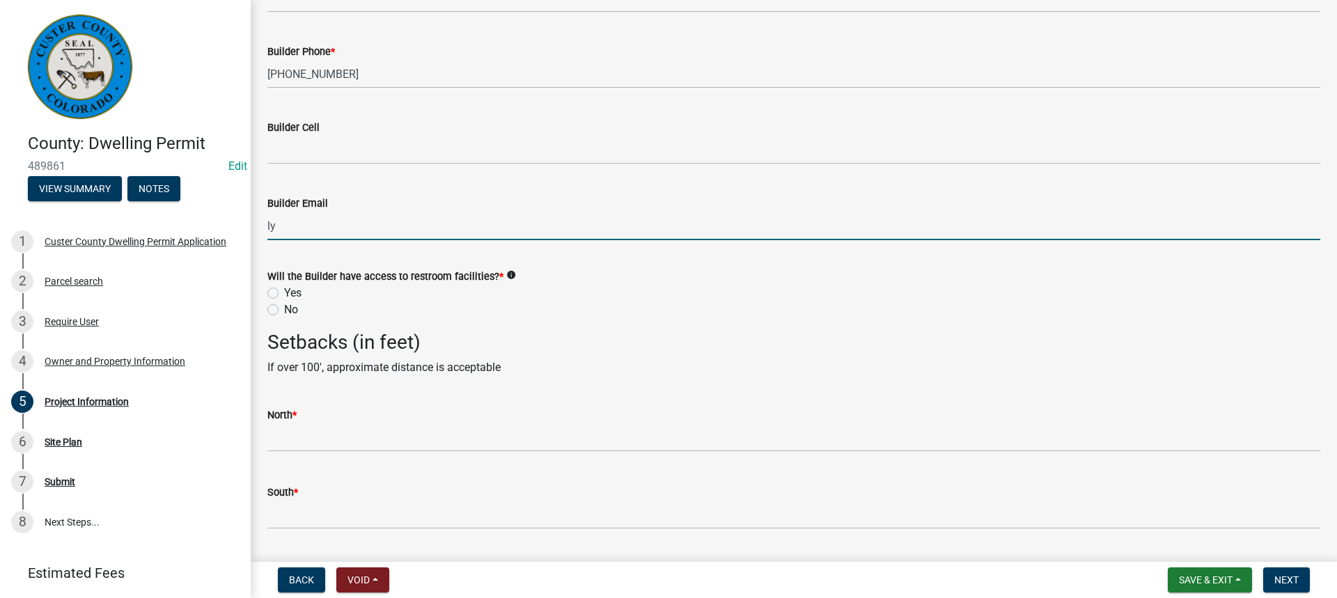
type input "l"
click at [284, 290] on label "Yes" at bounding box center [292, 293] width 17 height 17
click at [284, 290] on input "Yes" at bounding box center [288, 289] width 9 height 9
radio input "true"
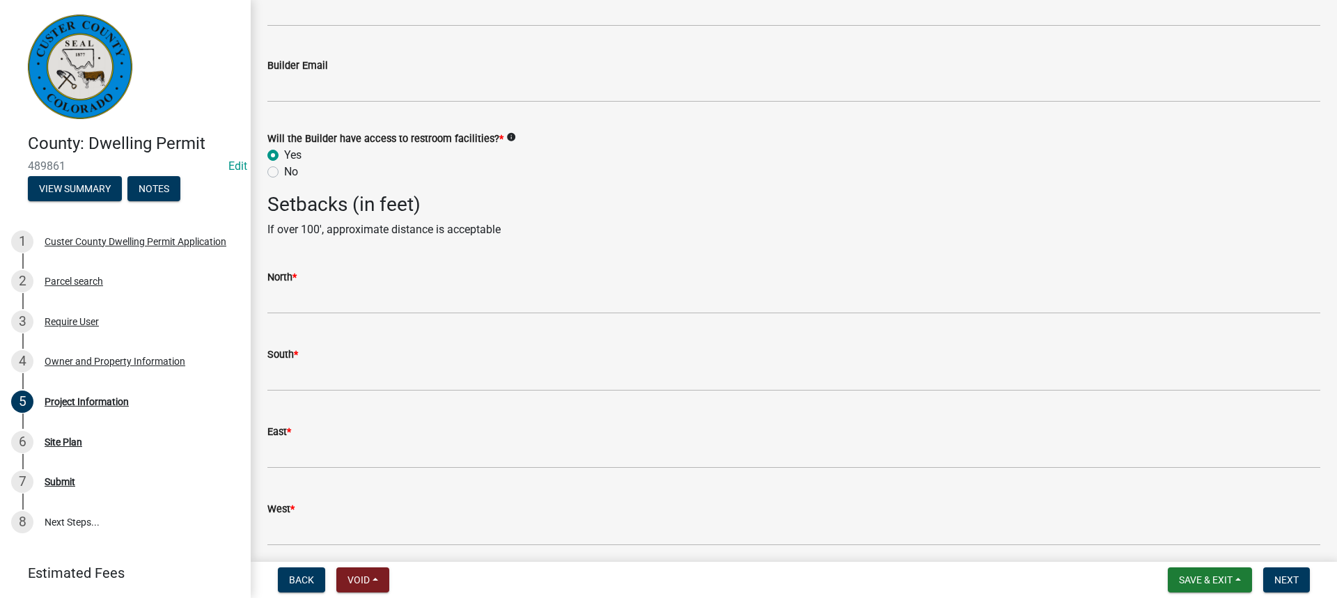
scroll to position [2368, 0]
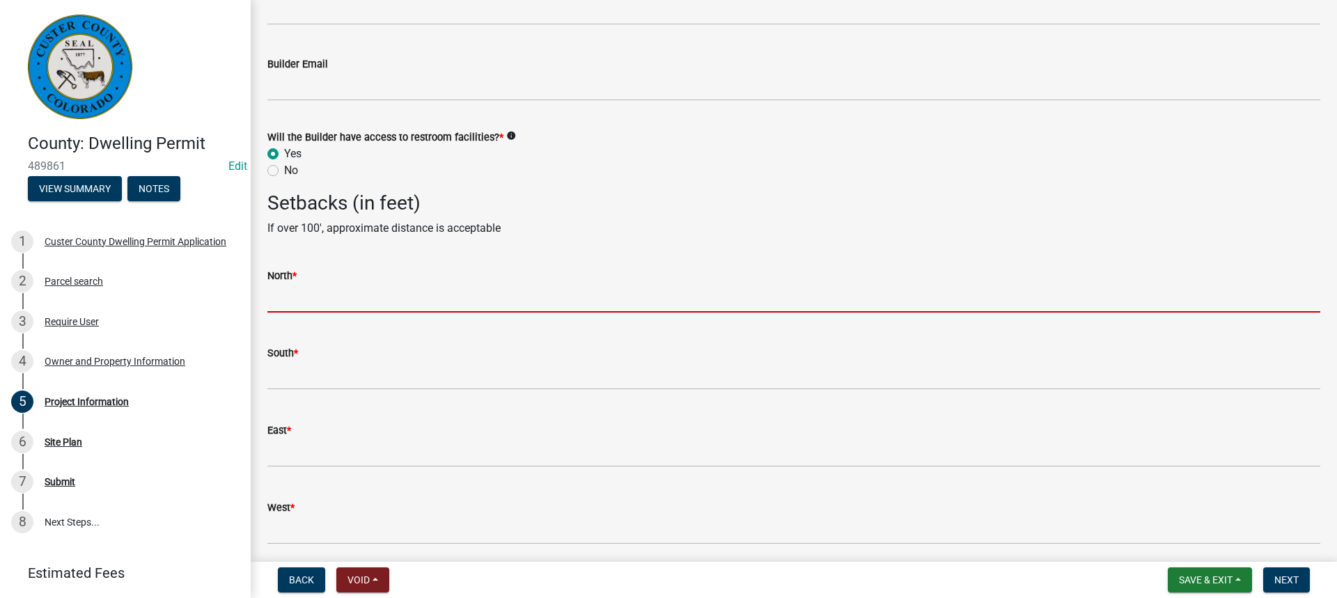
click at [274, 300] on input "text" at bounding box center [793, 298] width 1053 height 29
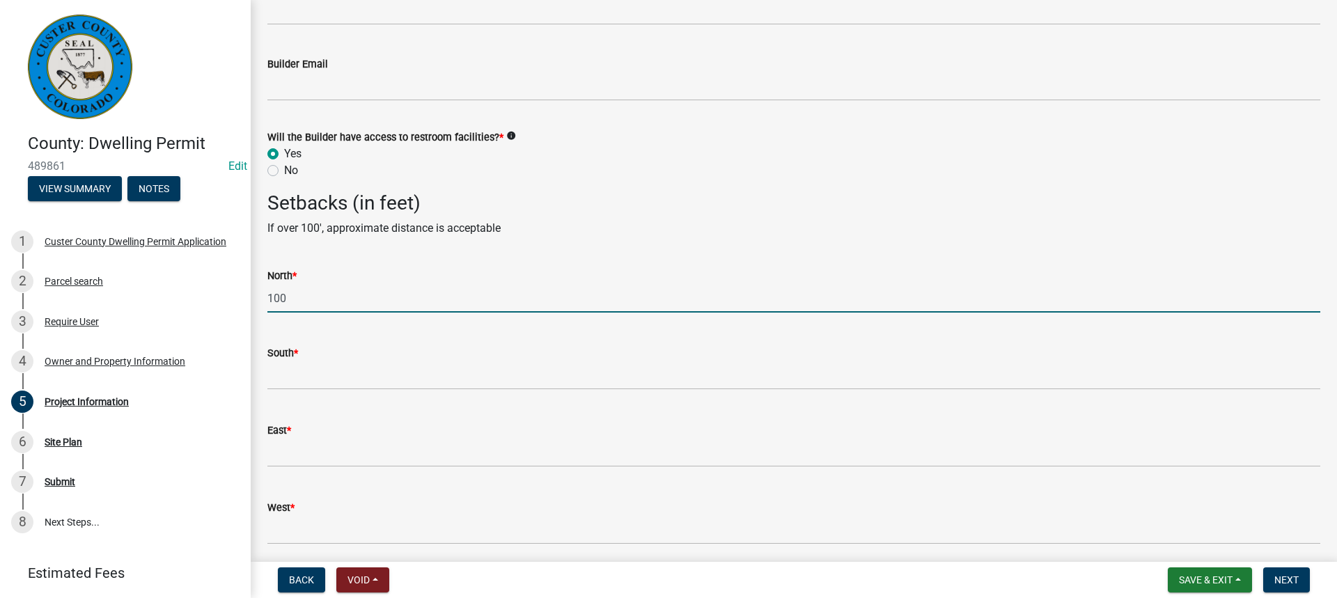
type input "100"
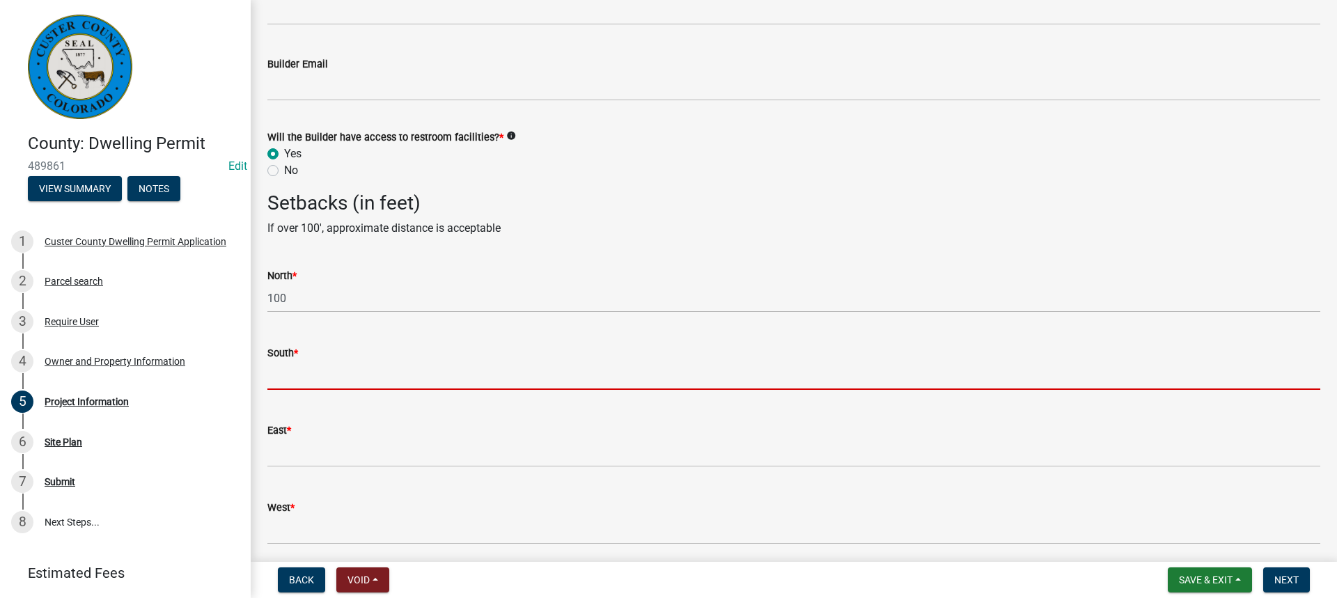
click at [278, 375] on input "text" at bounding box center [793, 376] width 1053 height 29
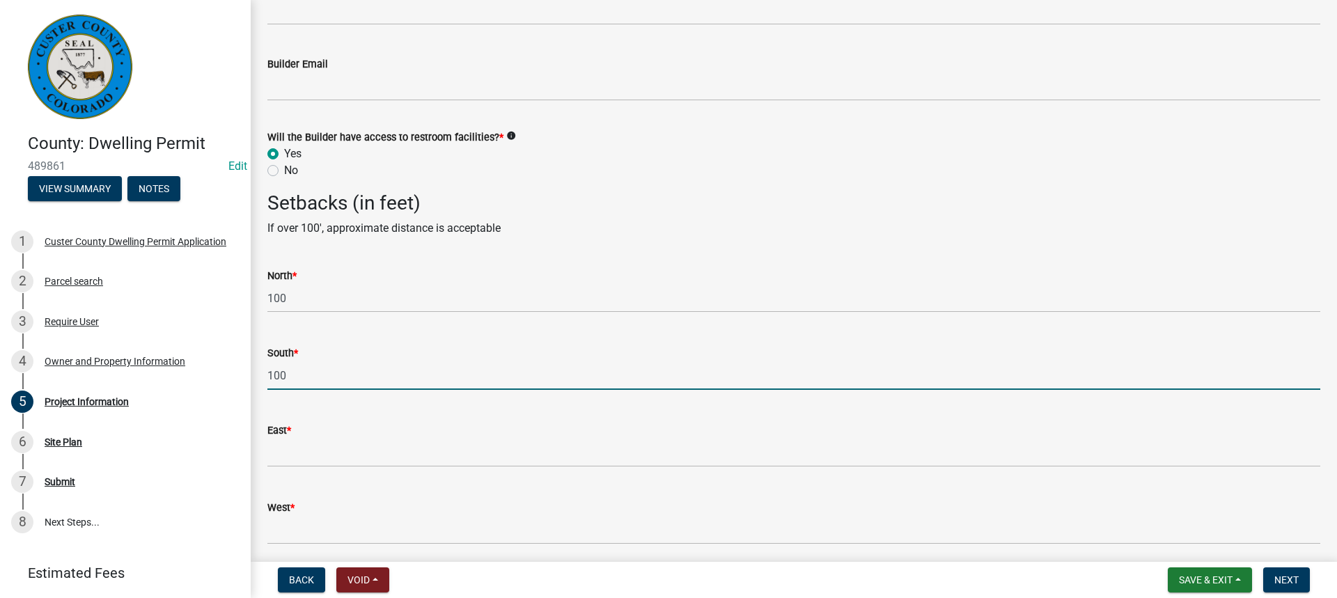
type input "100"
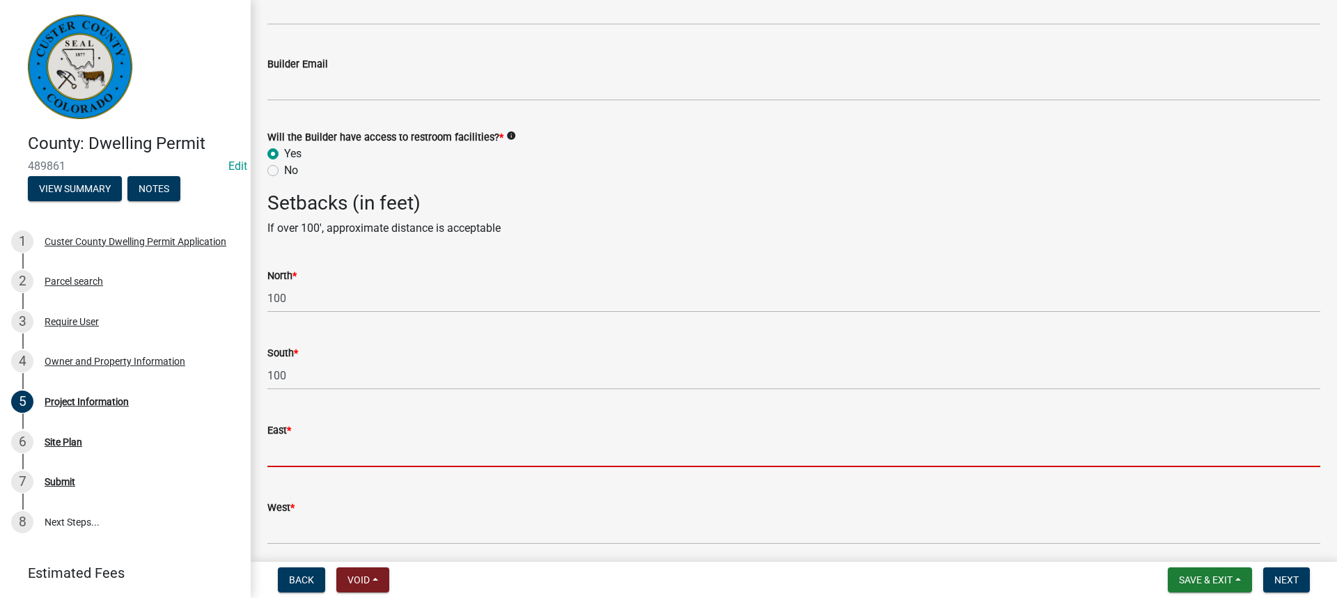
click at [271, 454] on input "text" at bounding box center [793, 453] width 1053 height 29
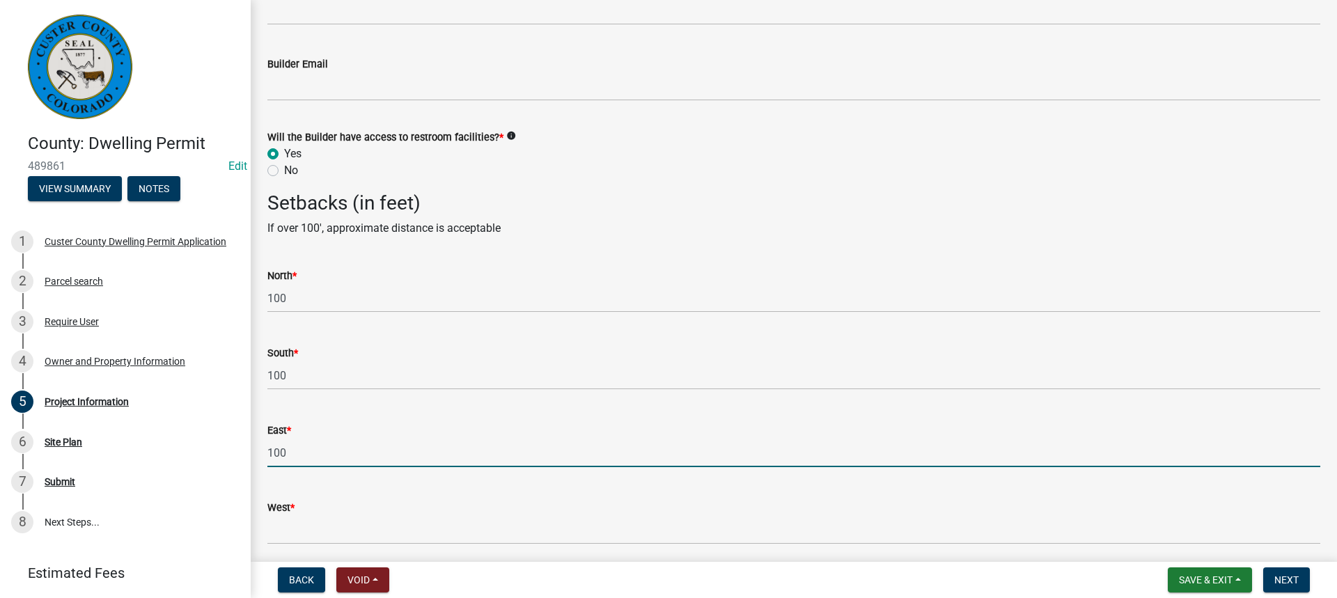
type input "100"
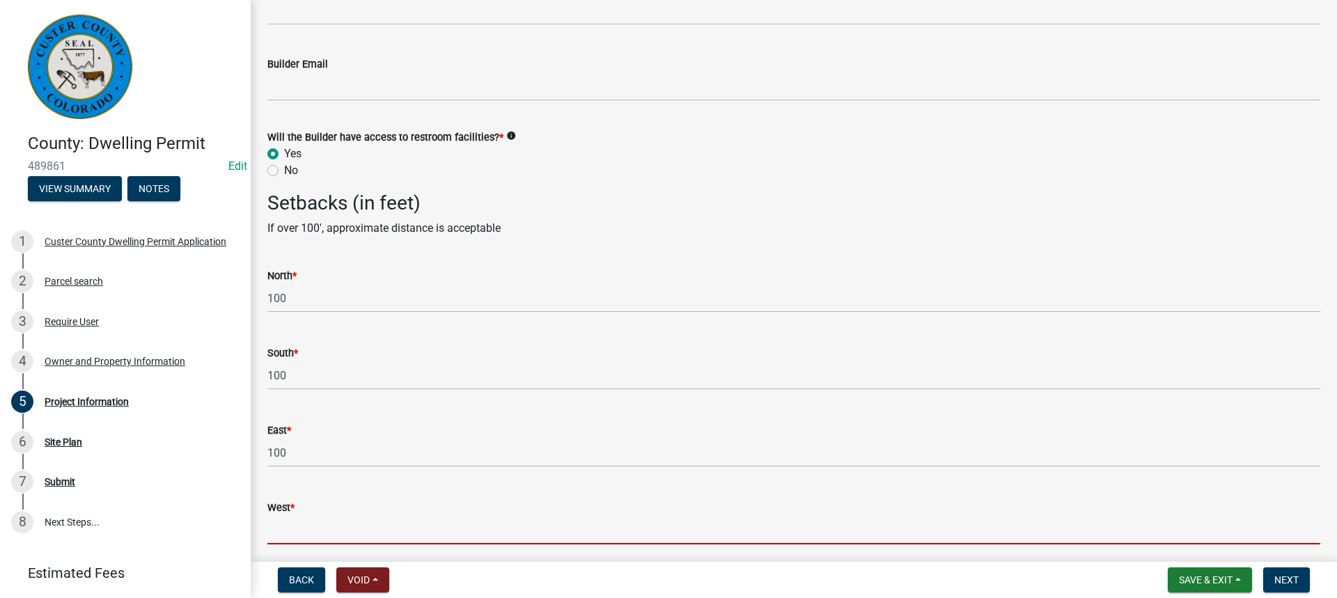
click at [286, 533] on input "West *" at bounding box center [793, 530] width 1053 height 29
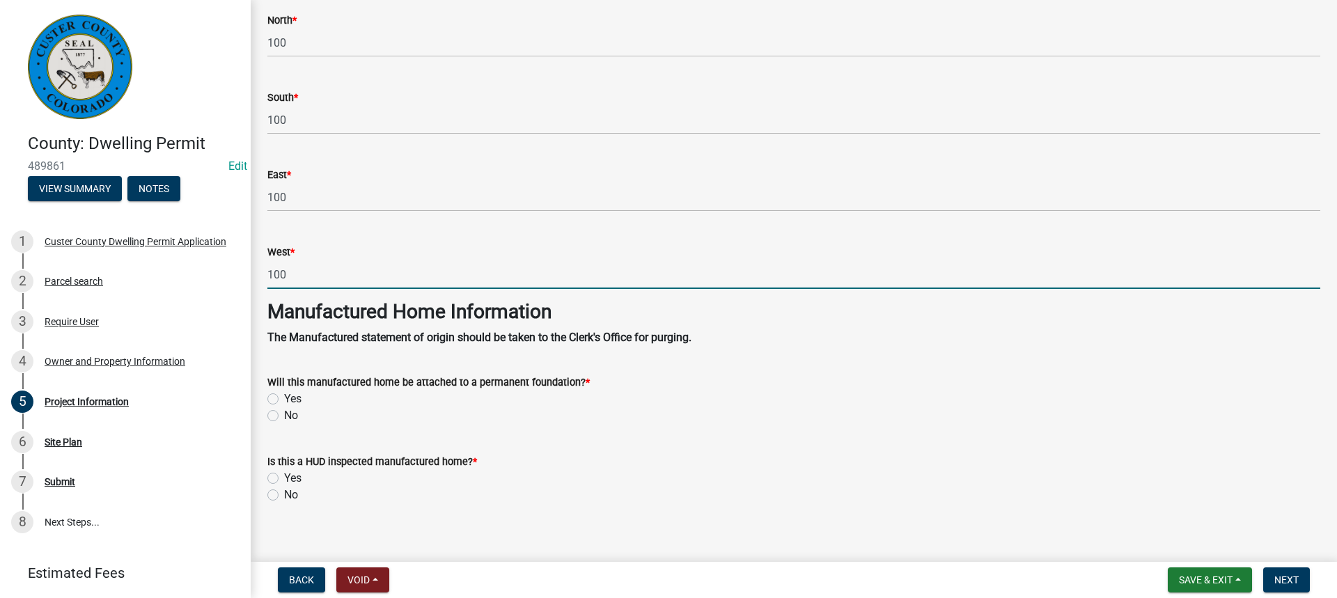
scroll to position [2638, 0]
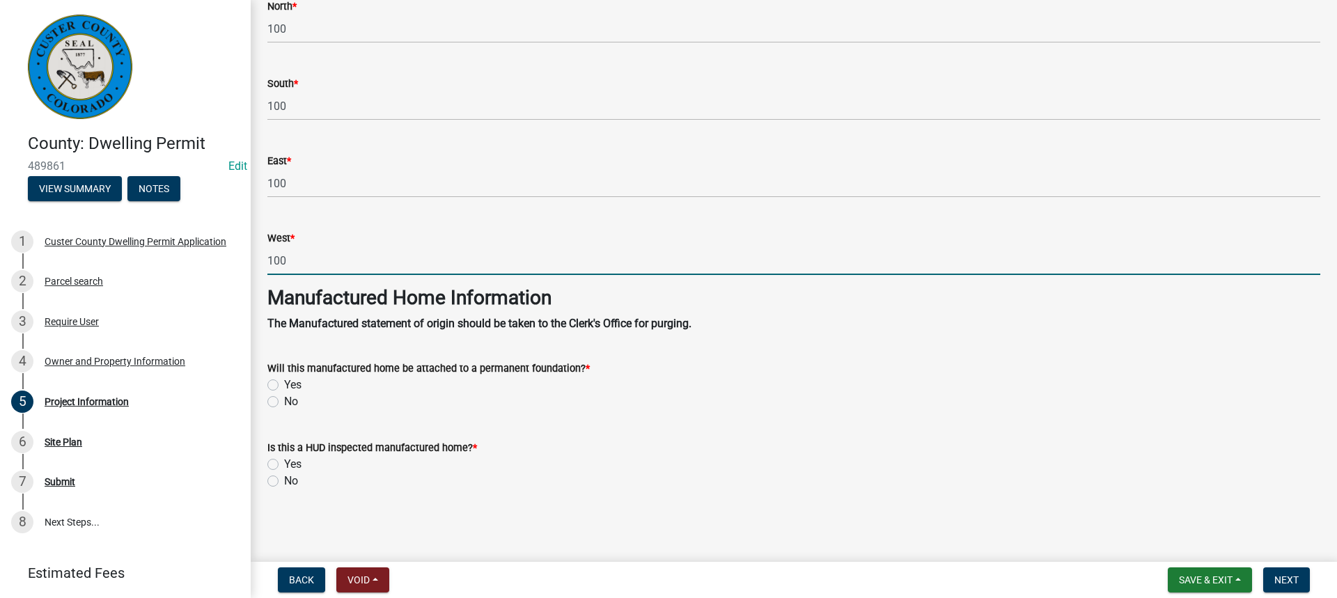
type input "100"
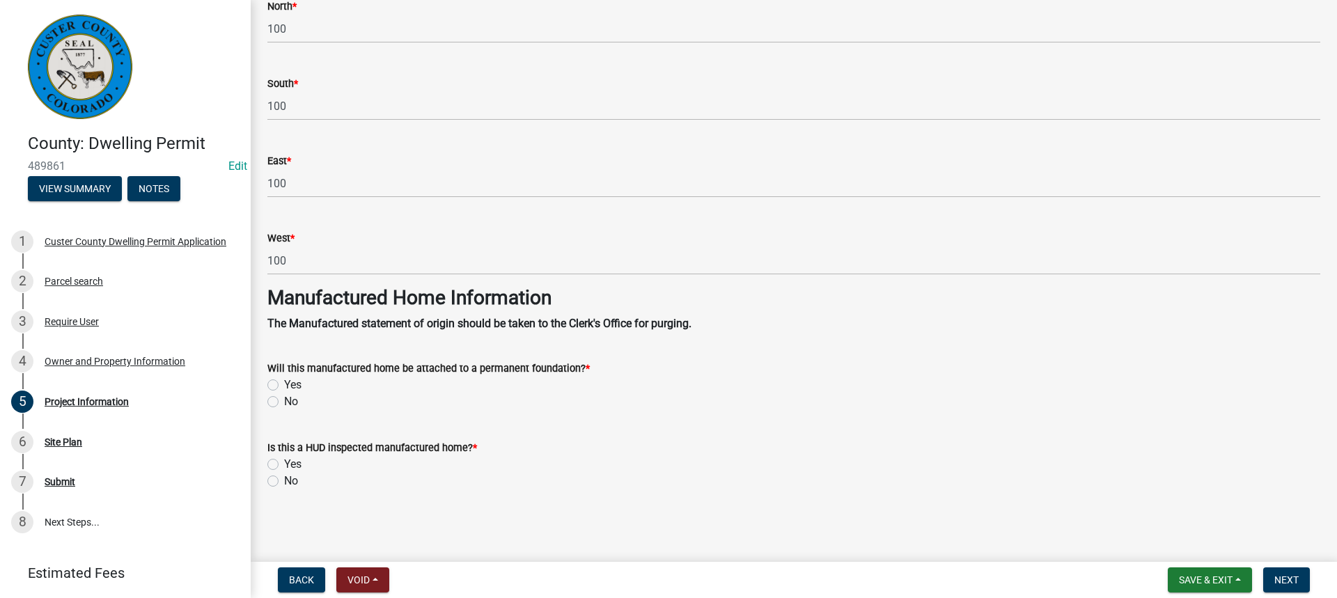
click at [284, 381] on label "Yes" at bounding box center [292, 385] width 17 height 17
click at [284, 381] on input "Yes" at bounding box center [288, 381] width 9 height 9
radio input "true"
click at [284, 461] on label "Yes" at bounding box center [292, 464] width 17 height 17
click at [284, 461] on input "Yes" at bounding box center [288, 460] width 9 height 9
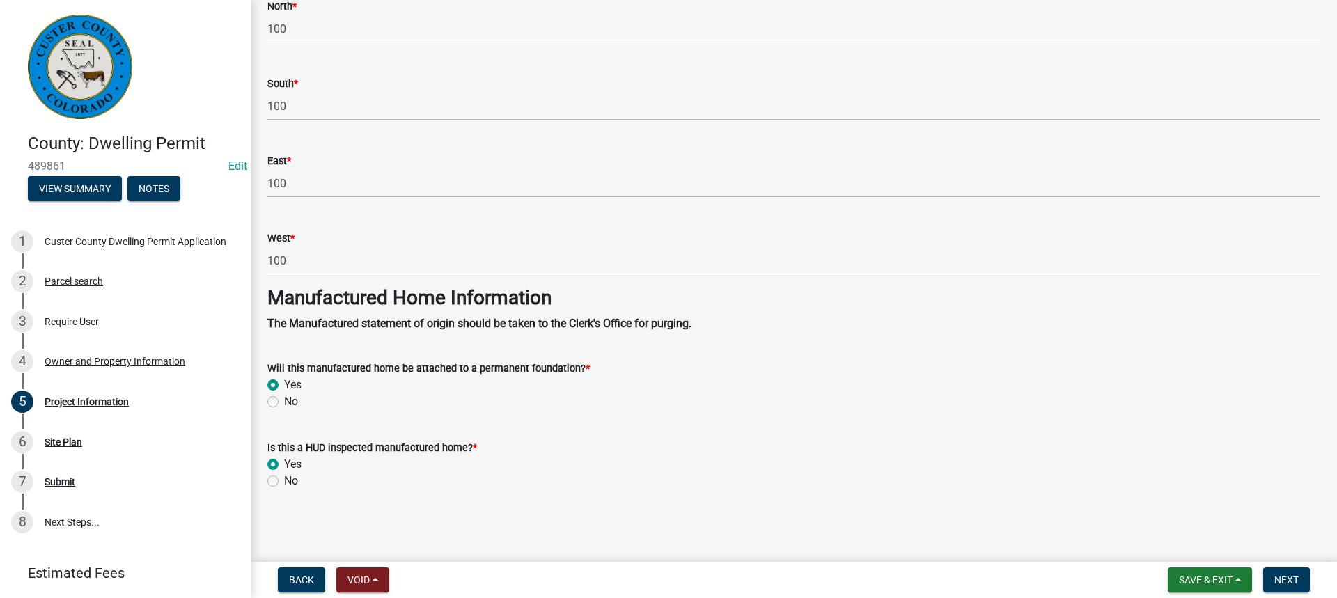
radio input "true"
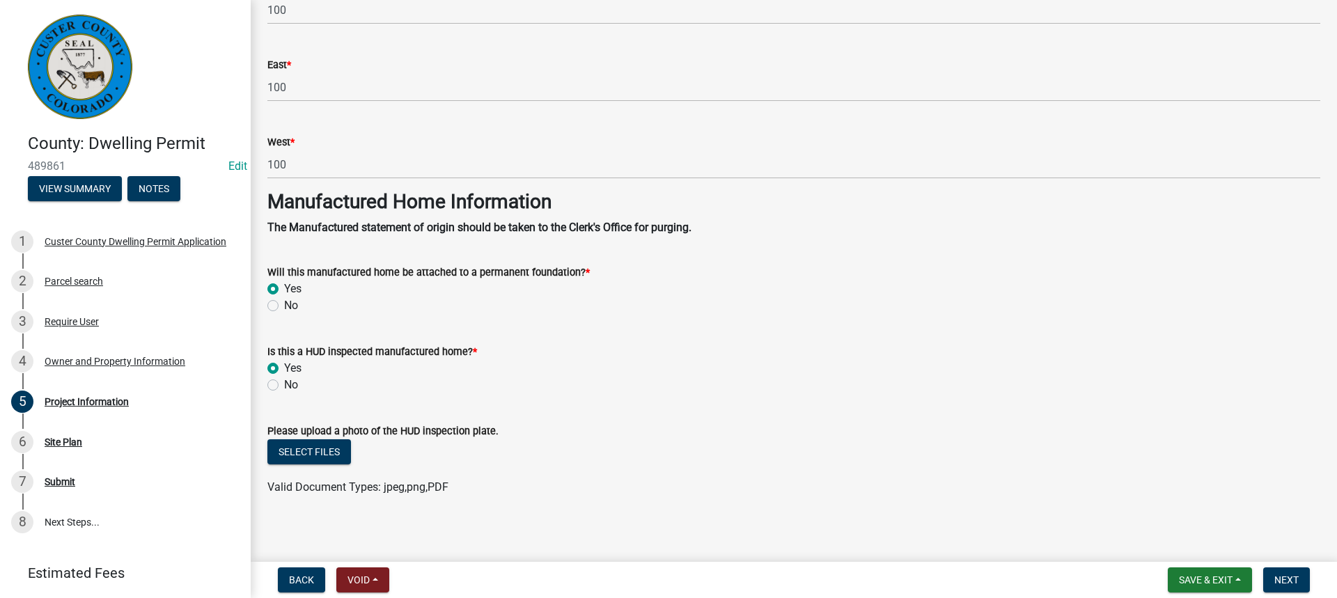
scroll to position [2740, 0]
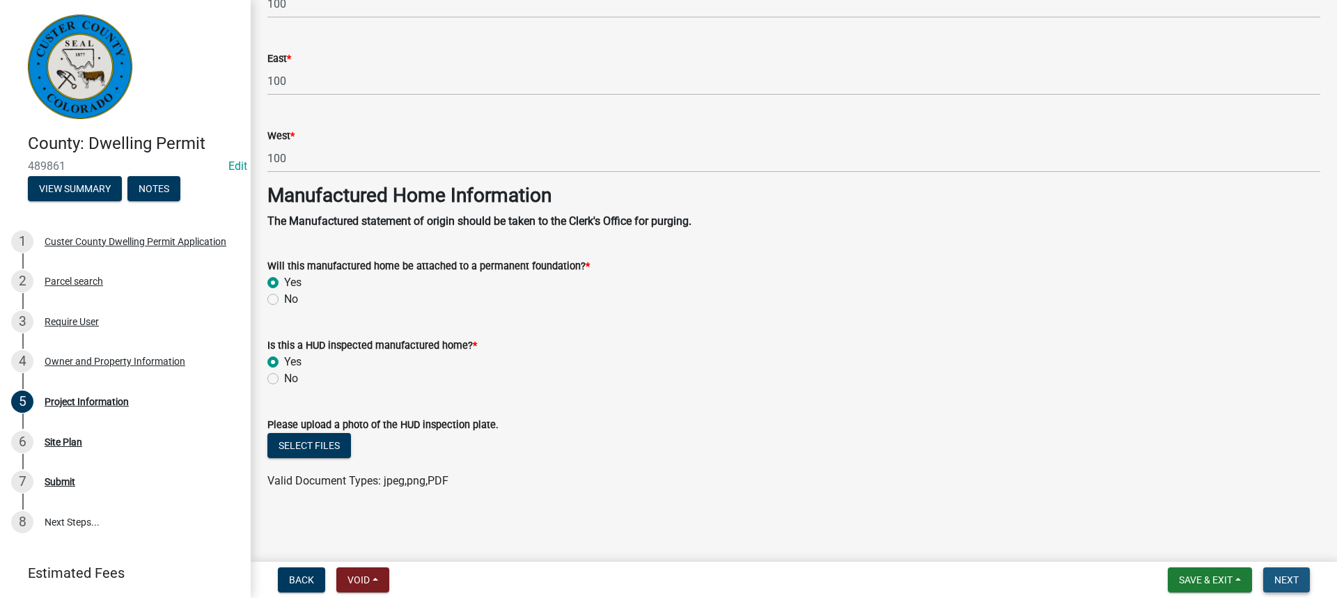
click at [1293, 577] on span "Next" at bounding box center [1287, 580] width 24 height 11
click at [312, 444] on button "Select files" at bounding box center [309, 445] width 84 height 25
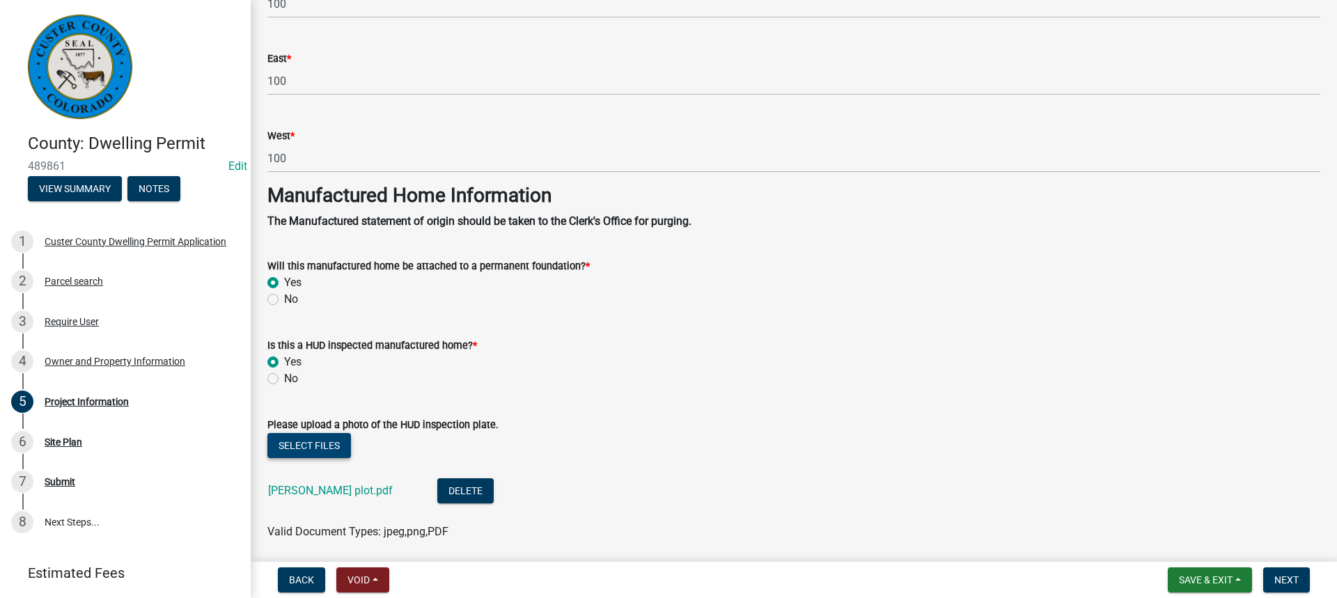
scroll to position [2819, 0]
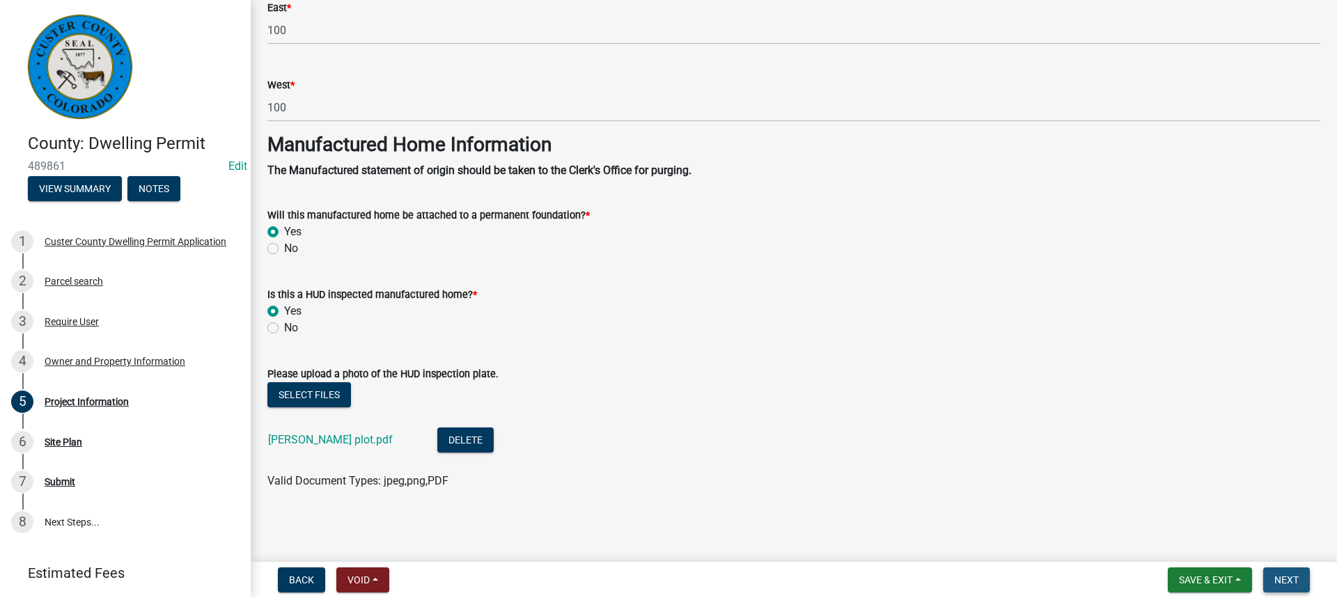
click at [1276, 577] on span "Next" at bounding box center [1287, 580] width 24 height 11
click at [1280, 581] on span "Next" at bounding box center [1287, 580] width 24 height 11
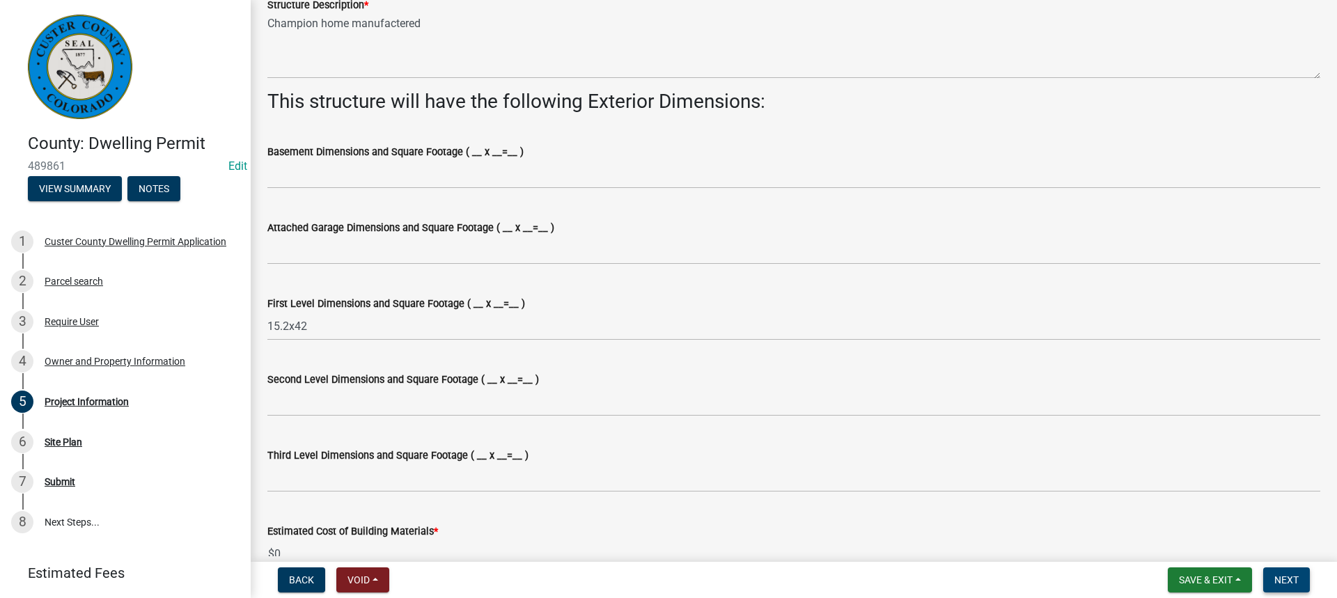
scroll to position [520, 0]
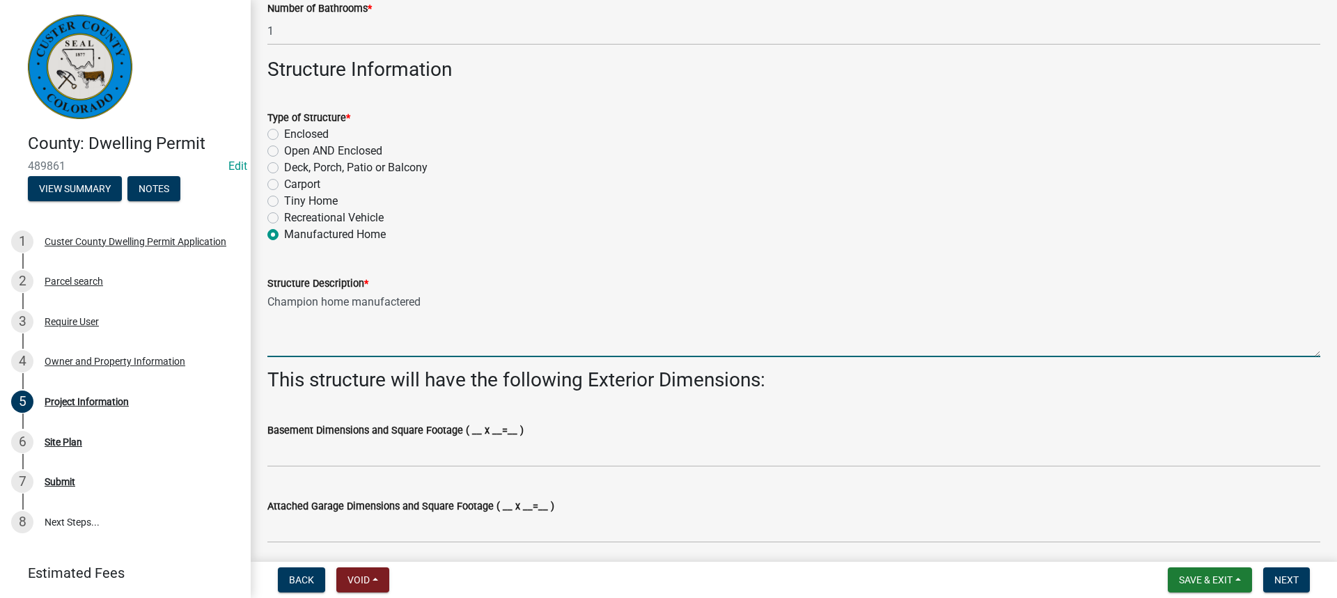
click at [391, 304] on textarea "Champion home manufactered" at bounding box center [793, 324] width 1053 height 65
click at [431, 304] on textarea "Champion home manufactered" at bounding box center [793, 324] width 1053 height 65
click at [504, 337] on textarea "Champion home manufactured" at bounding box center [793, 324] width 1053 height 65
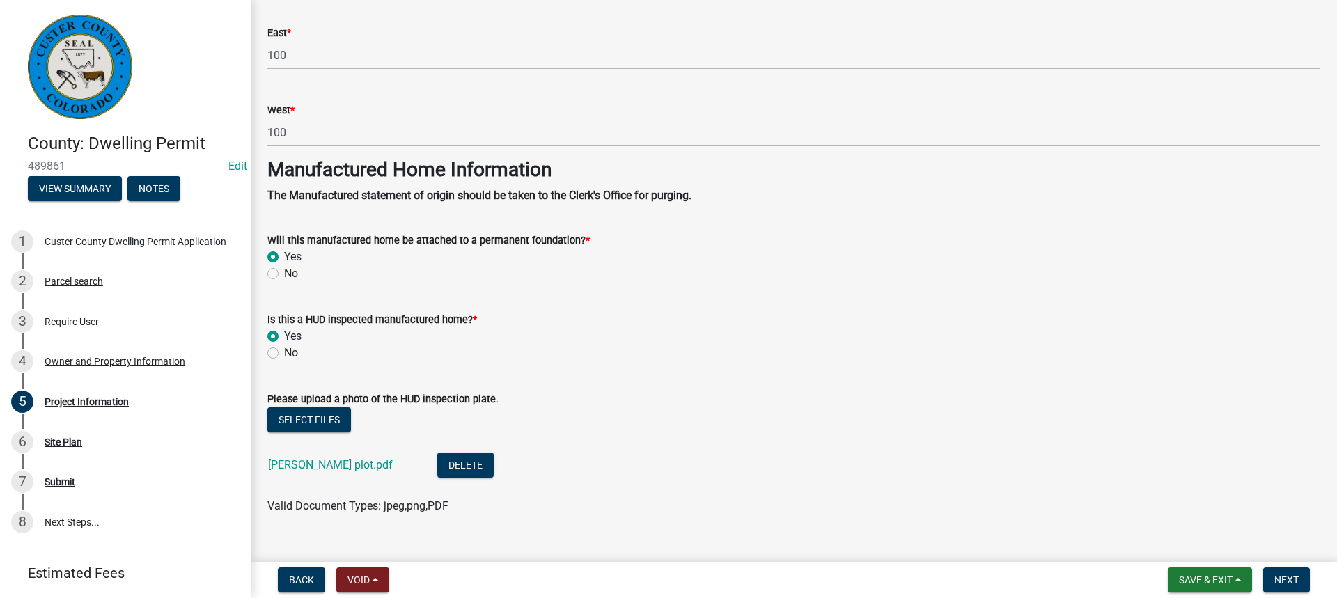
scroll to position [2819, 0]
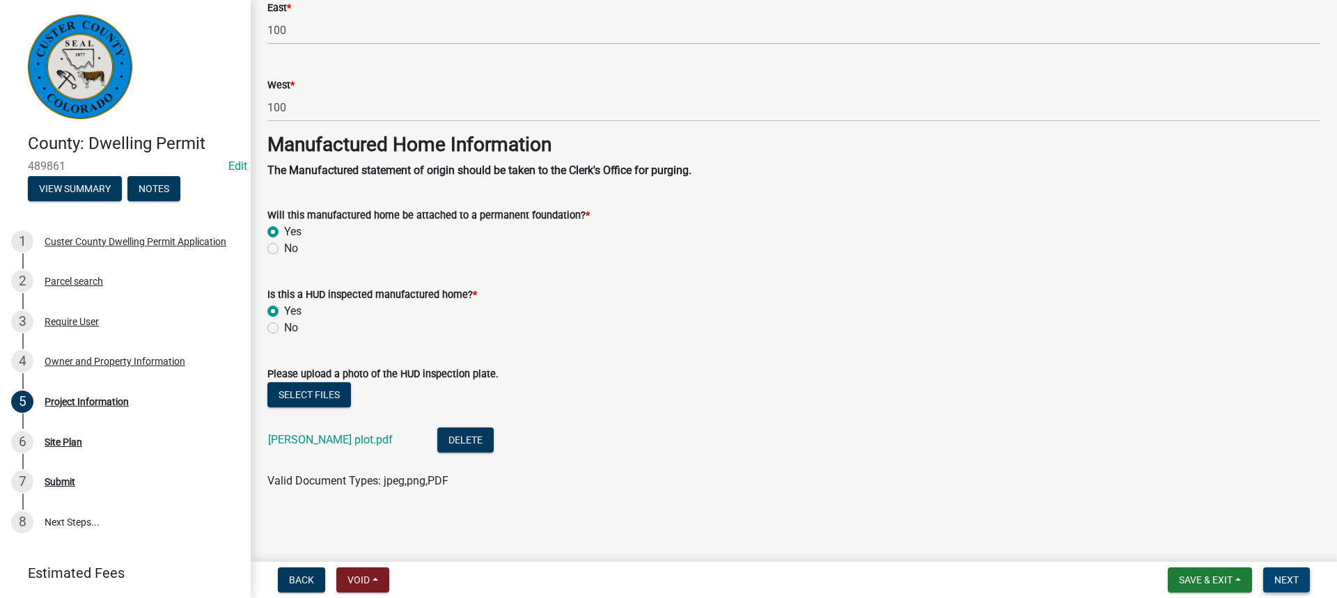
type textarea "Champion home manufactured"
click at [1273, 572] on button "Next" at bounding box center [1287, 580] width 47 height 25
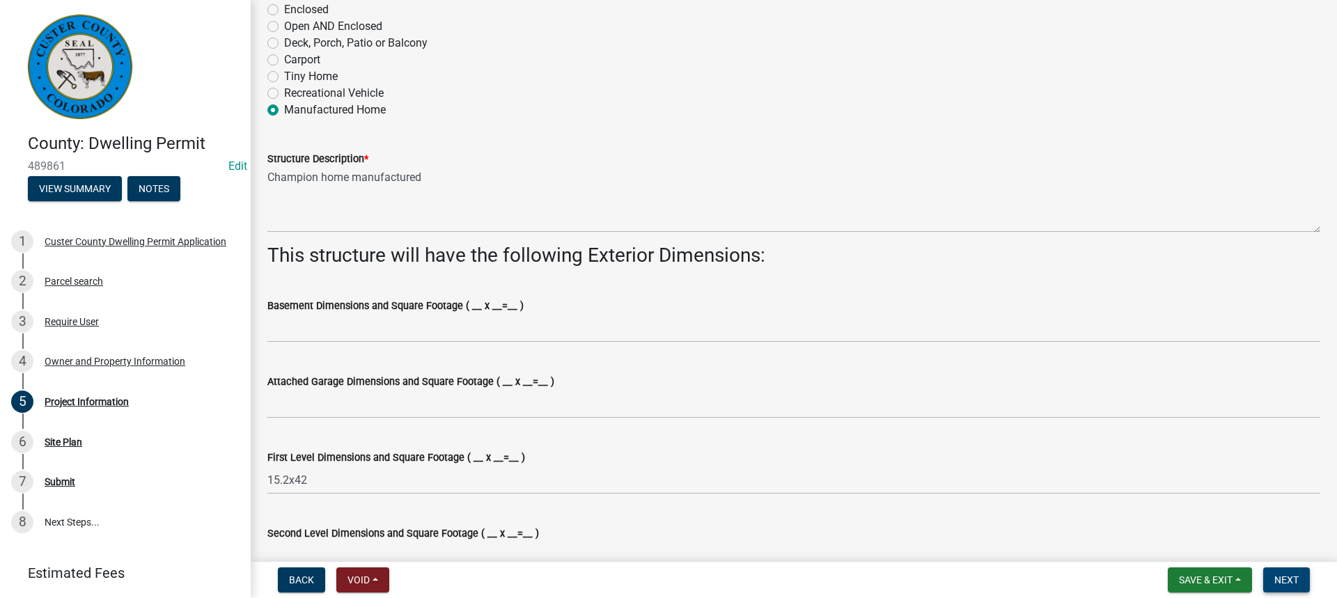
scroll to position [590, 0]
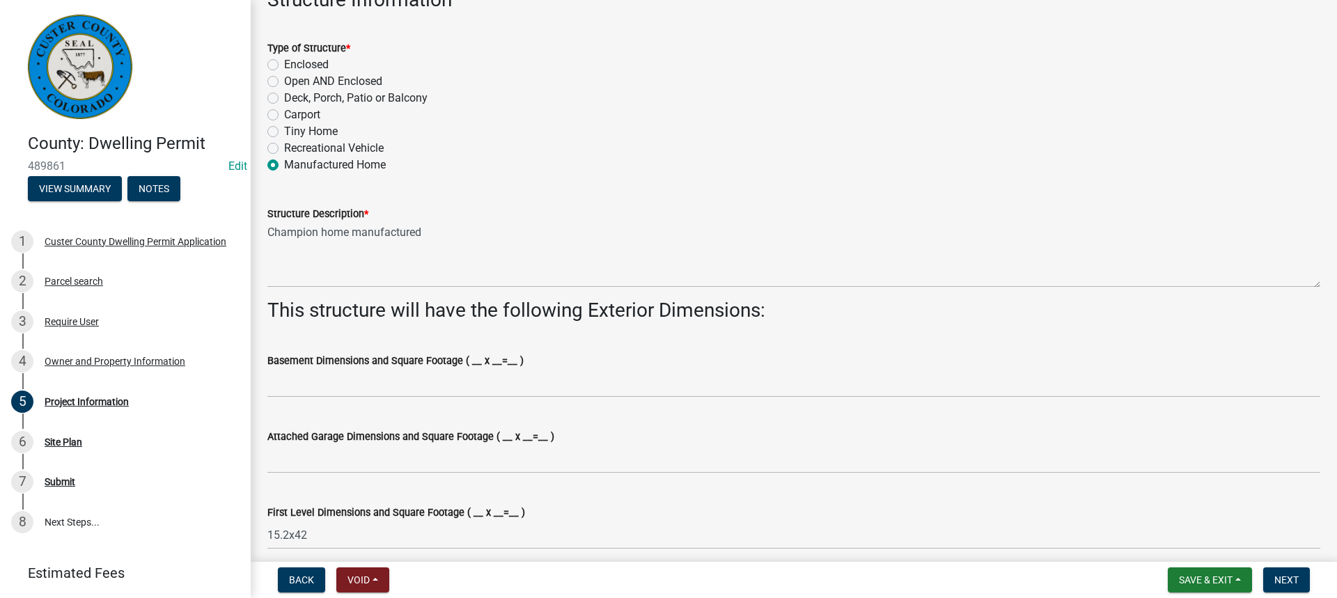
click at [284, 63] on label "Enclosed" at bounding box center [306, 64] width 45 height 17
click at [284, 63] on input "Enclosed" at bounding box center [288, 60] width 9 height 9
radio input "true"
click at [284, 165] on label "Manufactured Home" at bounding box center [335, 165] width 102 height 17
click at [284, 165] on input "Manufactured Home" at bounding box center [288, 161] width 9 height 9
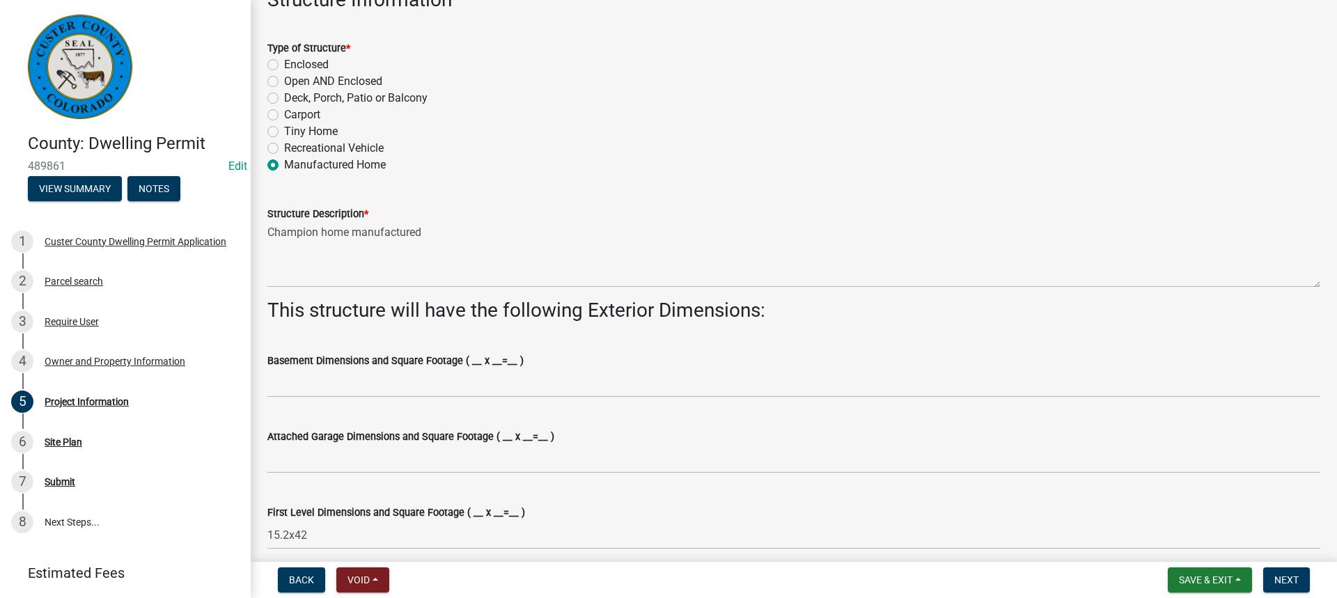
radio input "true"
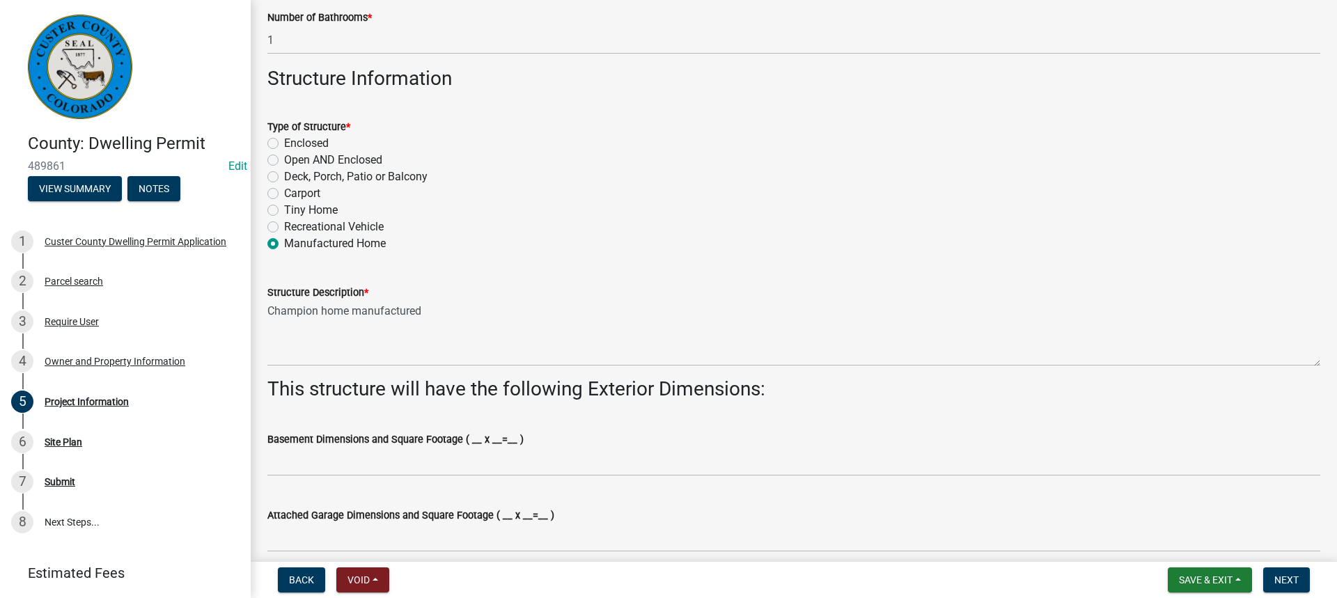
scroll to position [311, 0]
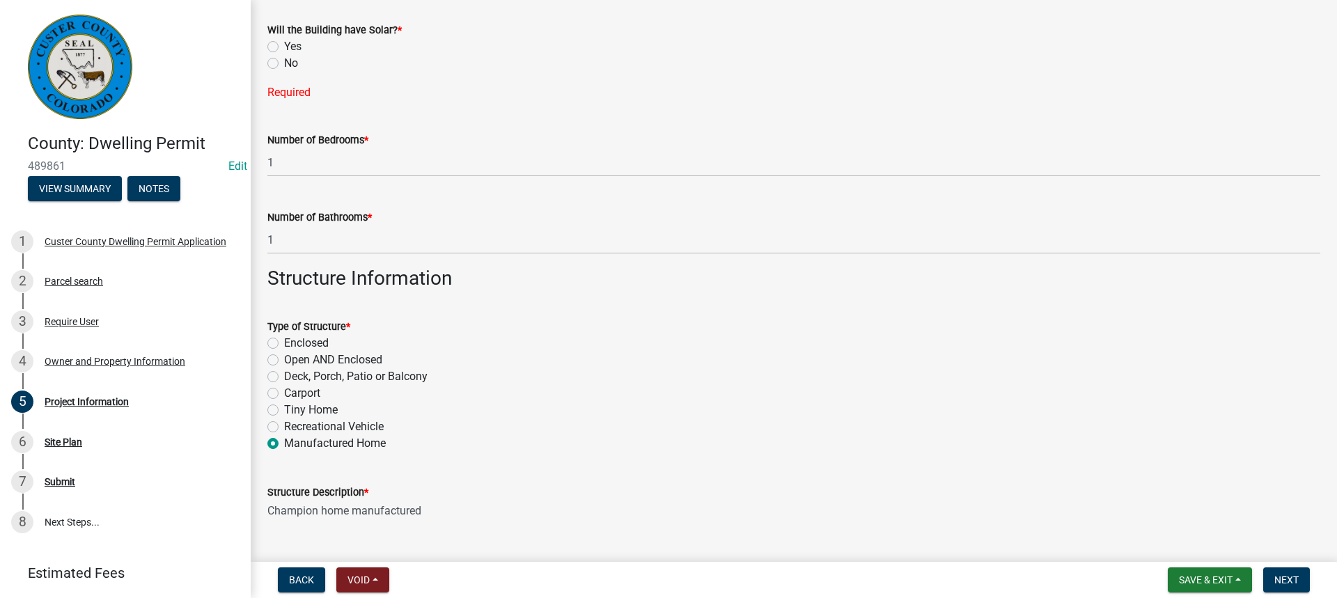
click at [284, 62] on label "No" at bounding box center [291, 63] width 14 height 17
click at [284, 62] on input "No" at bounding box center [288, 59] width 9 height 9
radio input "true"
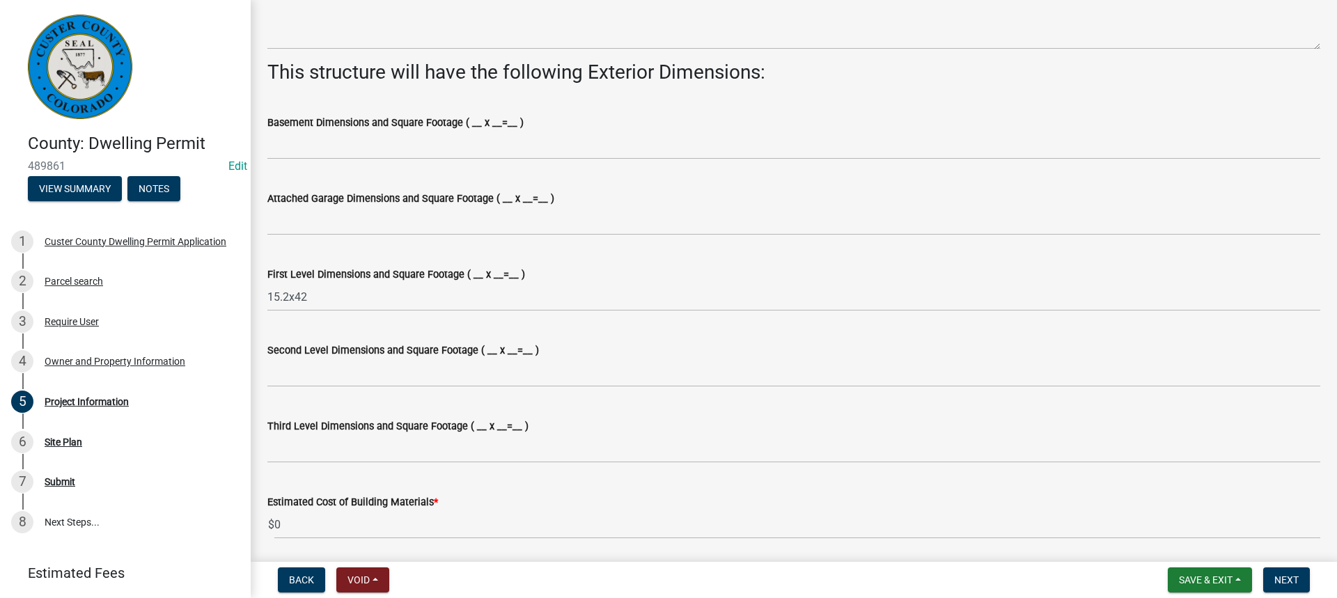
scroll to position [1008, 0]
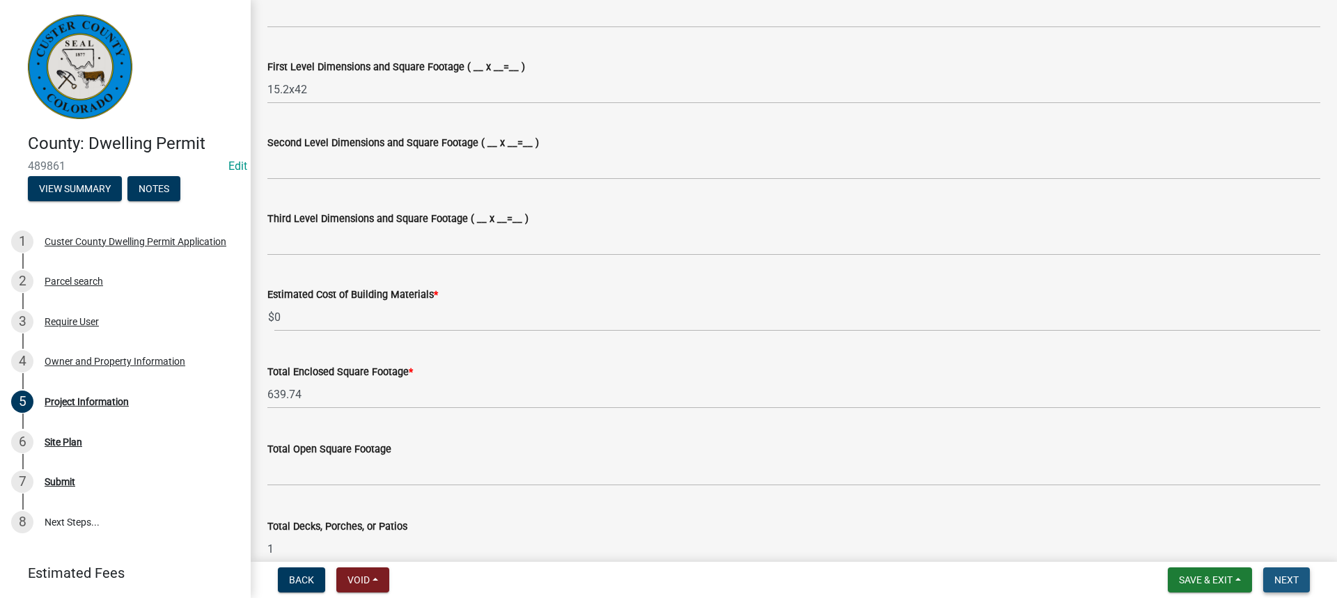
click at [1291, 580] on span "Next" at bounding box center [1287, 580] width 24 height 11
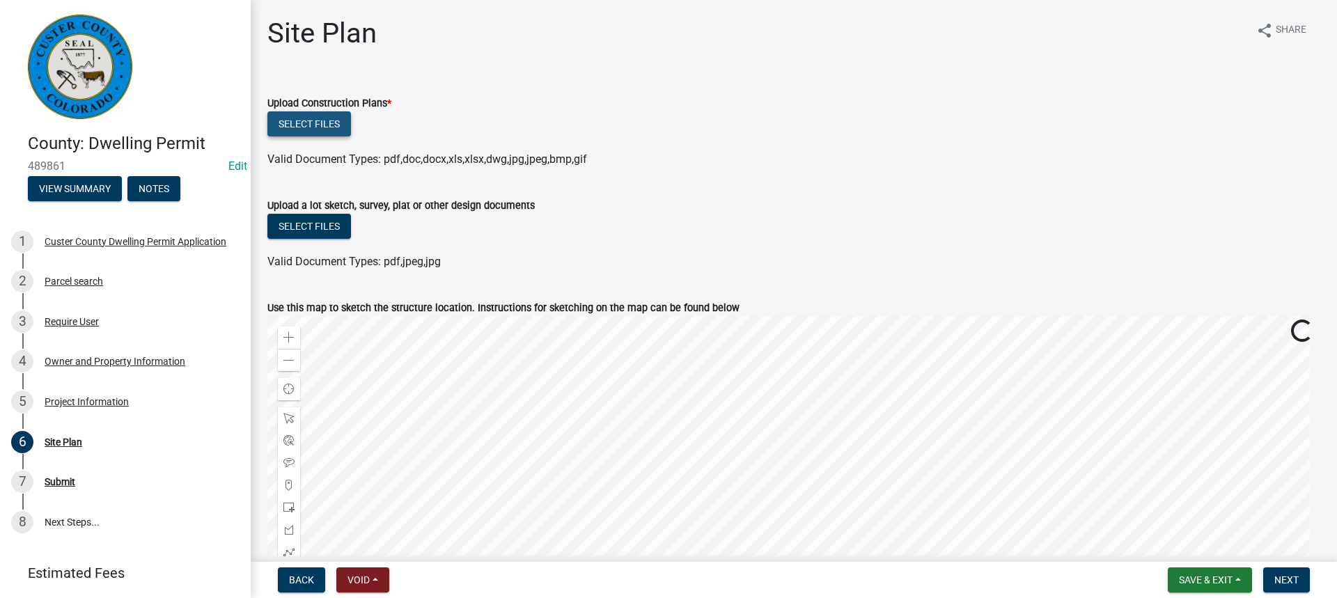
click at [332, 118] on button "Select files" at bounding box center [309, 123] width 84 height 25
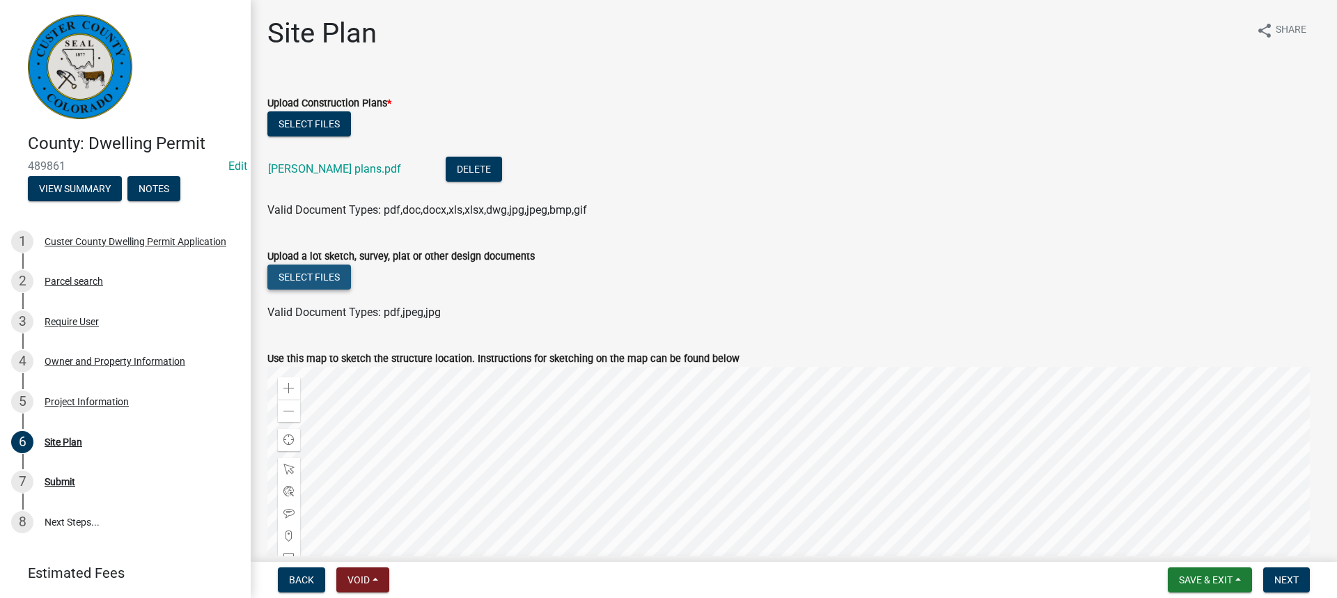
click at [322, 270] on button "Select files" at bounding box center [309, 277] width 84 height 25
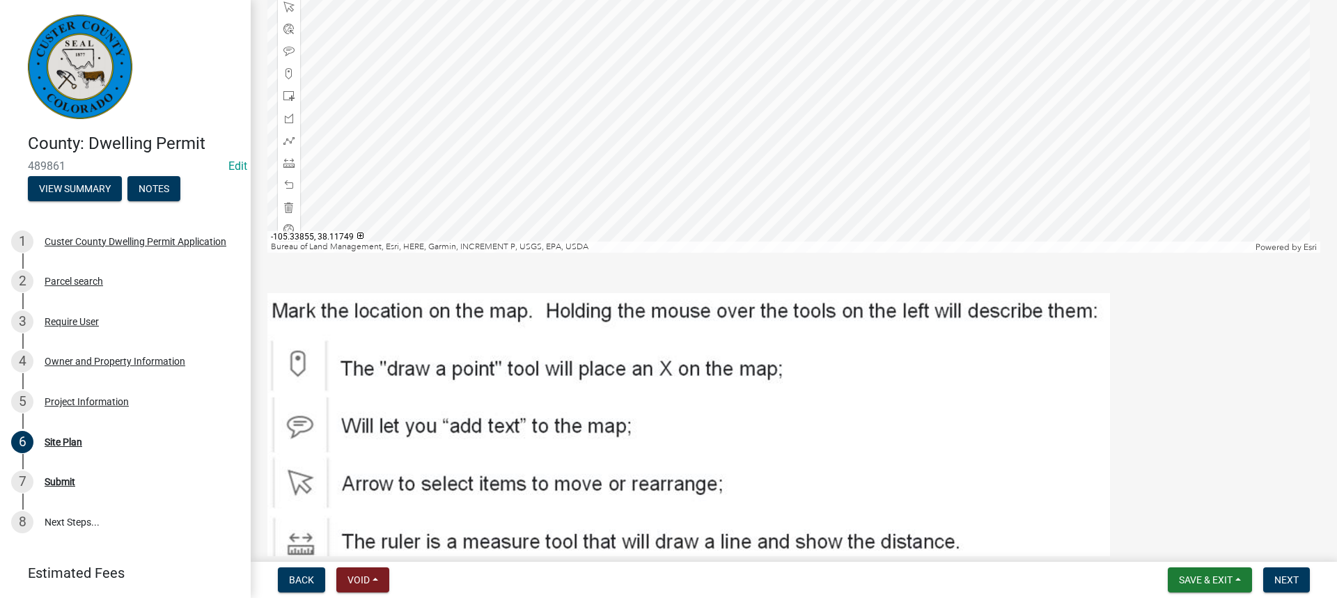
scroll to position [588, 0]
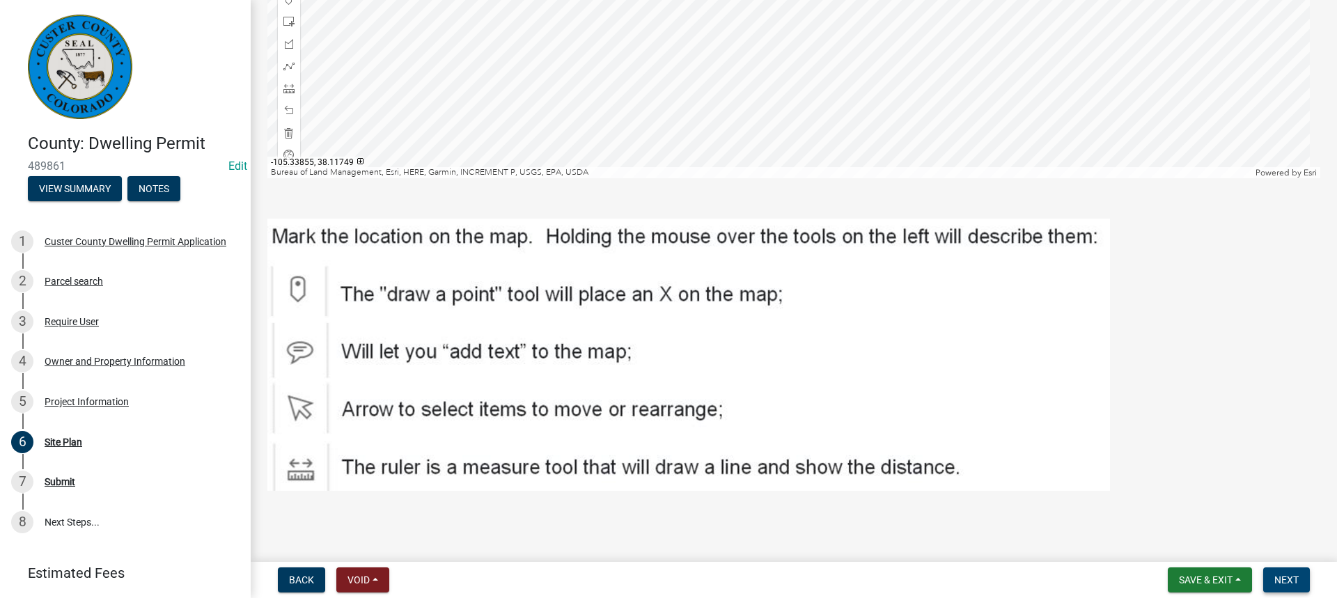
click at [1286, 579] on span "Next" at bounding box center [1287, 580] width 24 height 11
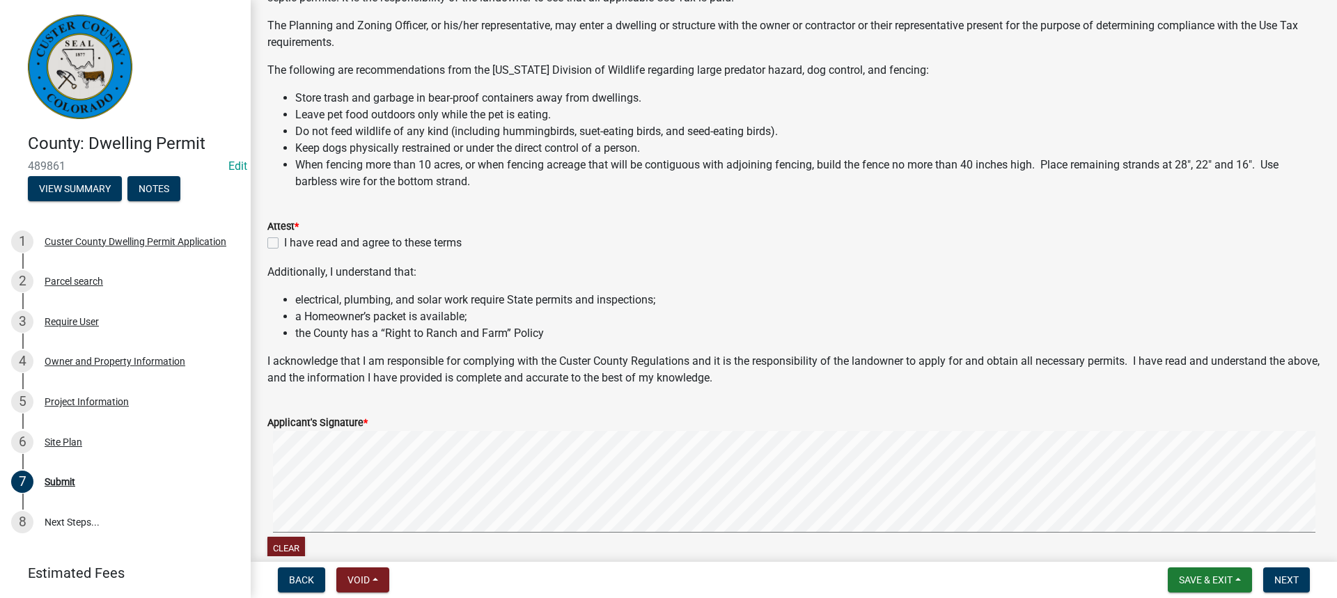
scroll to position [139, 0]
click at [284, 242] on label "I have read and agree to these terms" at bounding box center [373, 242] width 178 height 17
click at [284, 242] on input "I have read and agree to these terms" at bounding box center [288, 238] width 9 height 9
checkbox input "true"
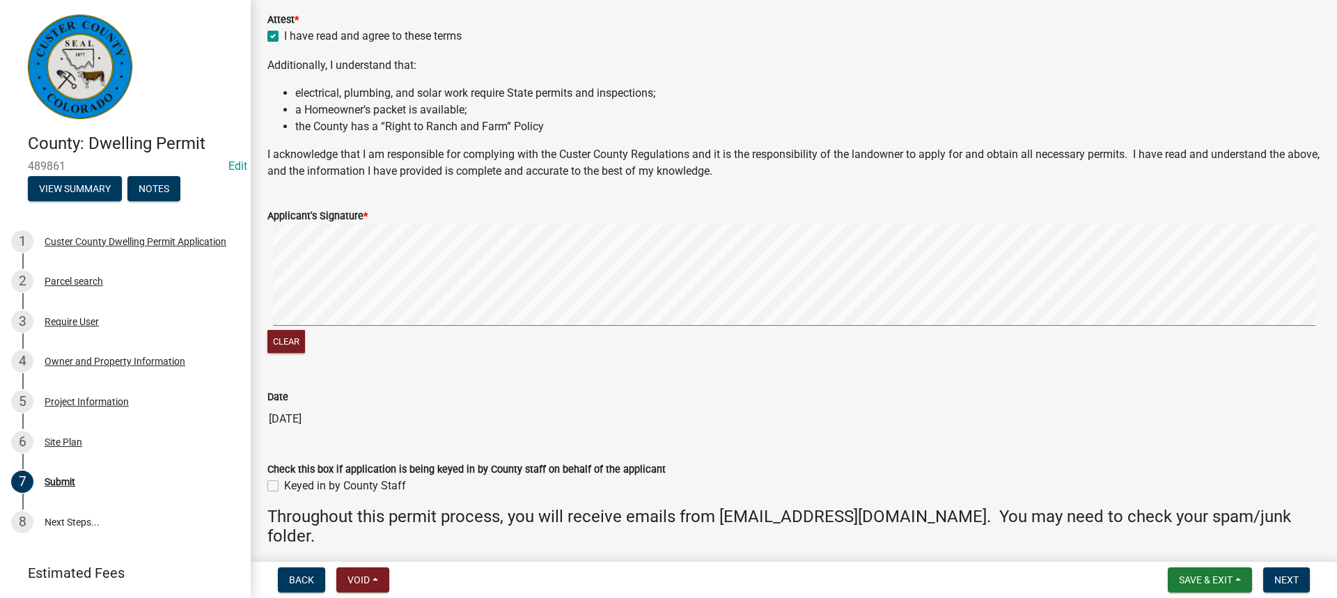
scroll to position [348, 0]
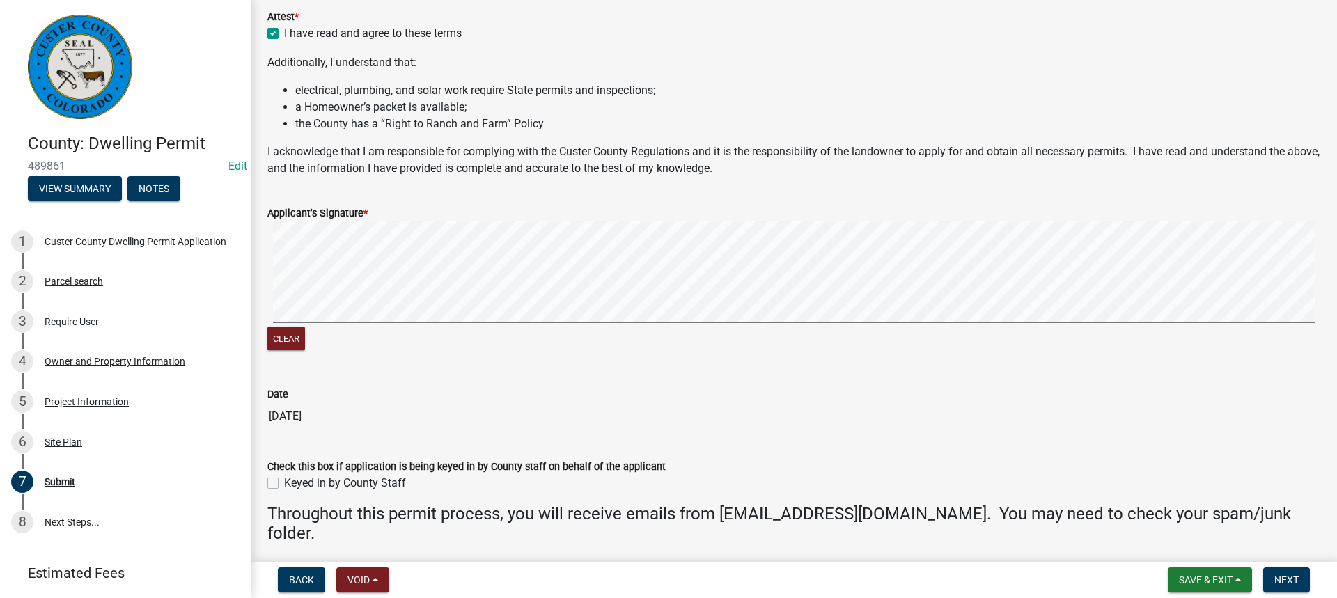
click at [341, 327] on signature-pad at bounding box center [793, 275] width 1053 height 106
click at [284, 483] on label "Keyed in by County Staff" at bounding box center [345, 483] width 122 height 17
click at [284, 483] on input "Keyed in by County Staff" at bounding box center [288, 479] width 9 height 9
checkbox input "true"
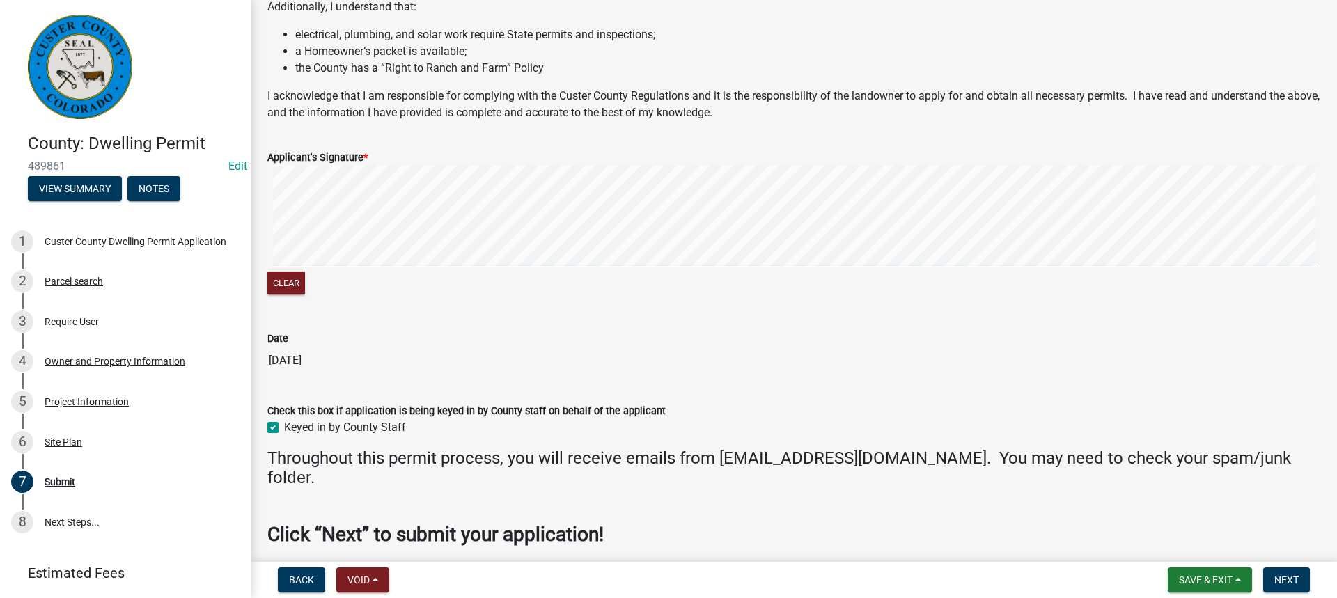
scroll to position [461, 0]
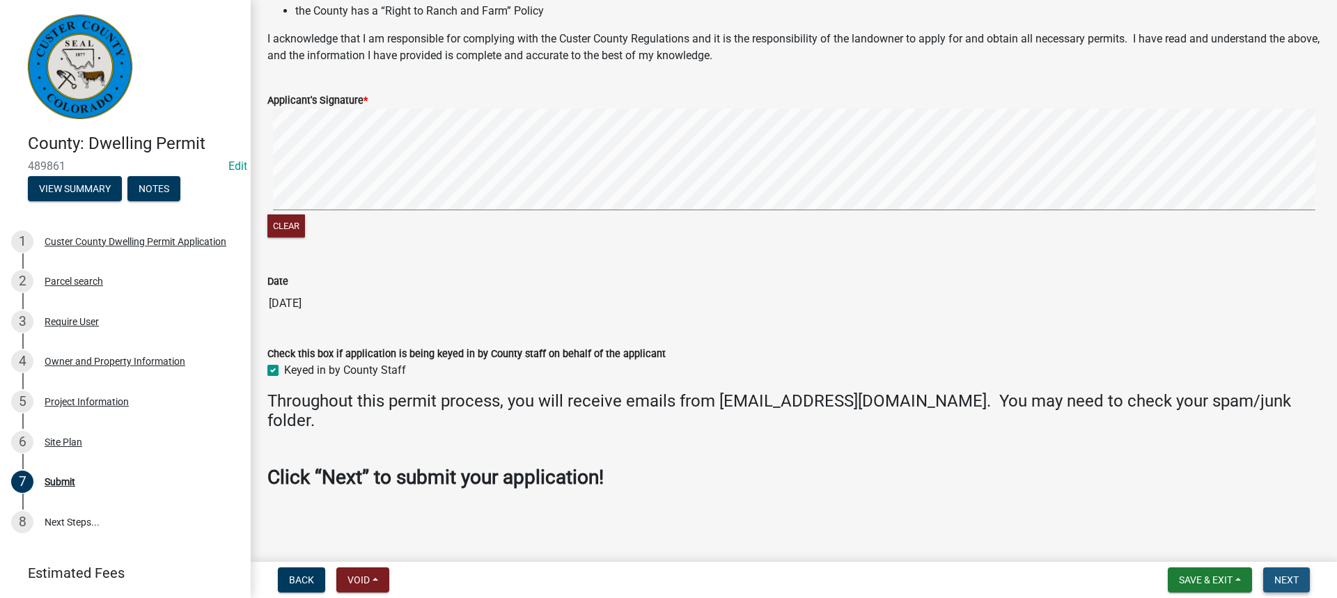
click at [1280, 581] on span "Next" at bounding box center [1287, 580] width 24 height 11
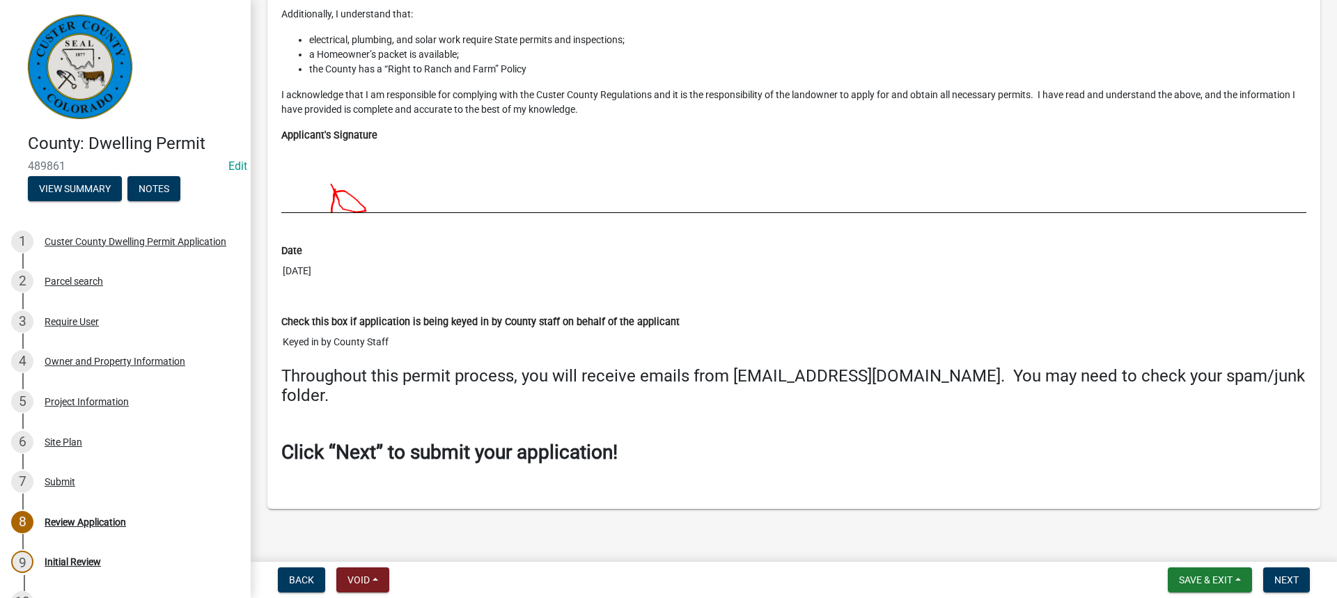
scroll to position [6559, 0]
click at [1275, 573] on button "Next" at bounding box center [1287, 580] width 47 height 25
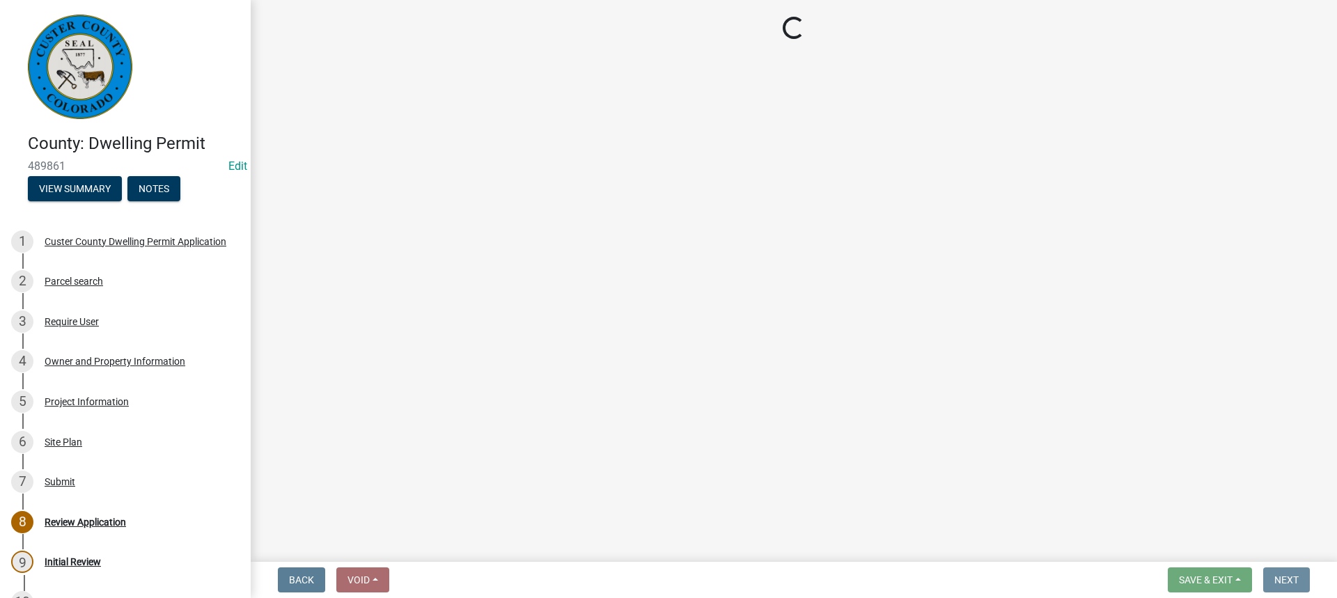
scroll to position [0, 0]
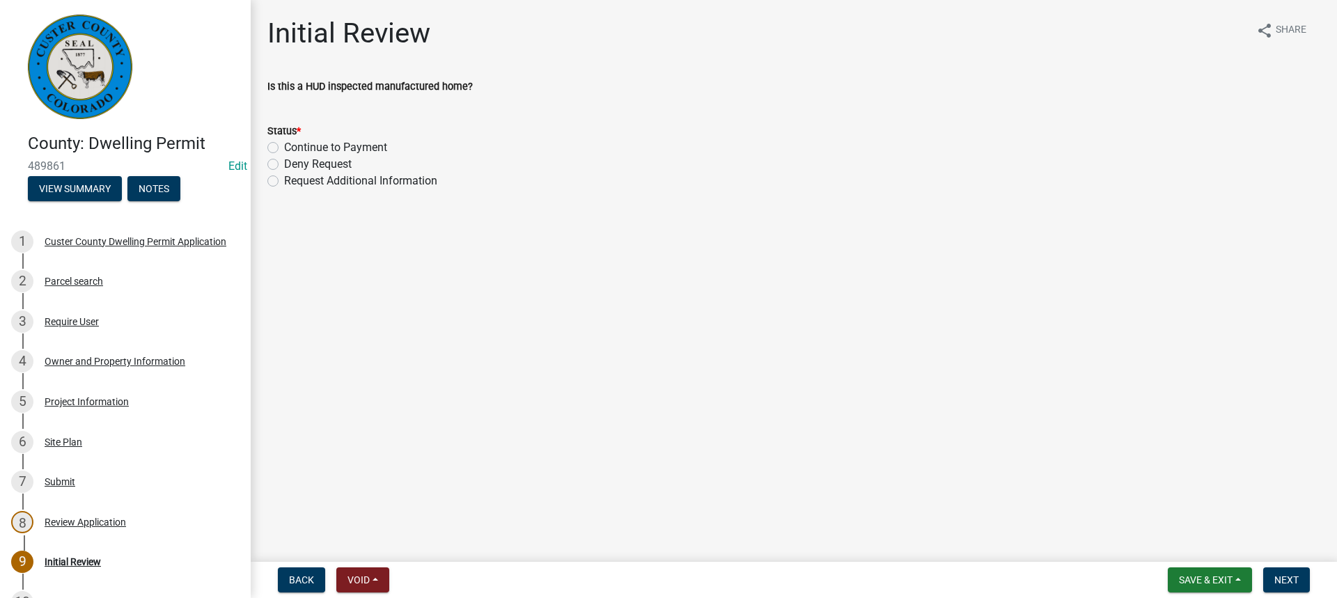
click at [284, 146] on label "Continue to Payment" at bounding box center [335, 147] width 103 height 17
click at [284, 146] on input "Continue to Payment" at bounding box center [288, 143] width 9 height 9
radio input "true"
click at [290, 109] on form "Status * Continue to Payment Deny Request Request Additional Information" at bounding box center [793, 148] width 1053 height 84
click at [1289, 580] on span "Next" at bounding box center [1287, 580] width 24 height 11
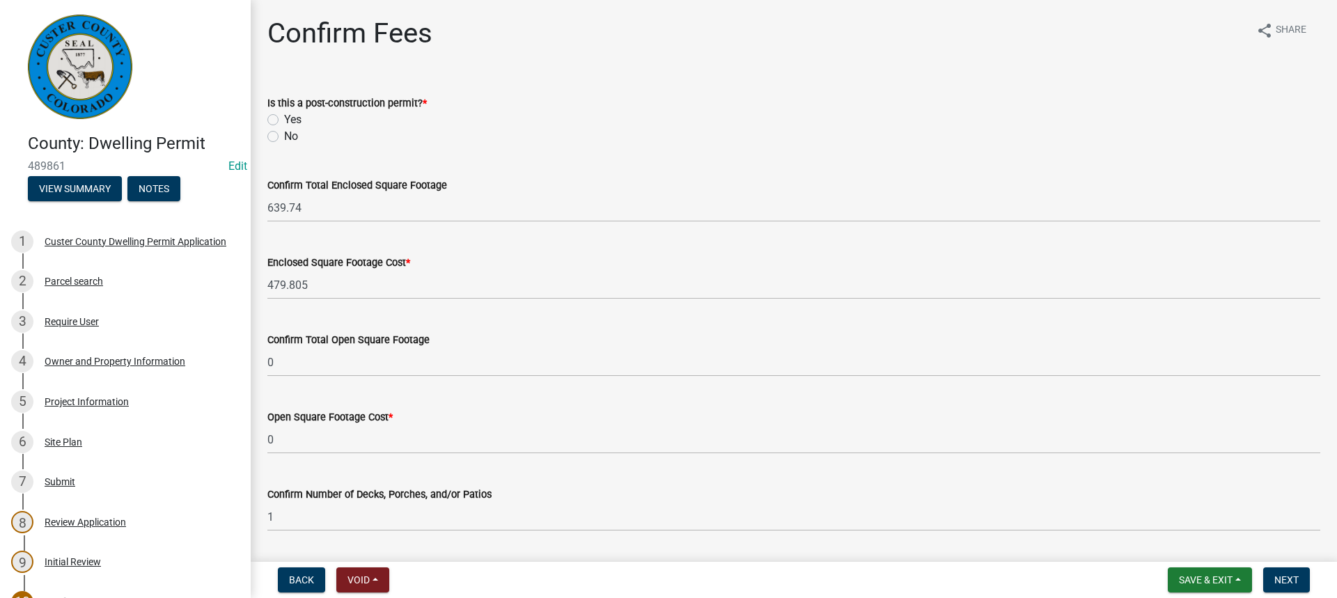
click at [284, 136] on label "No" at bounding box center [291, 136] width 14 height 17
click at [284, 136] on input "No" at bounding box center [288, 132] width 9 height 9
radio input "true"
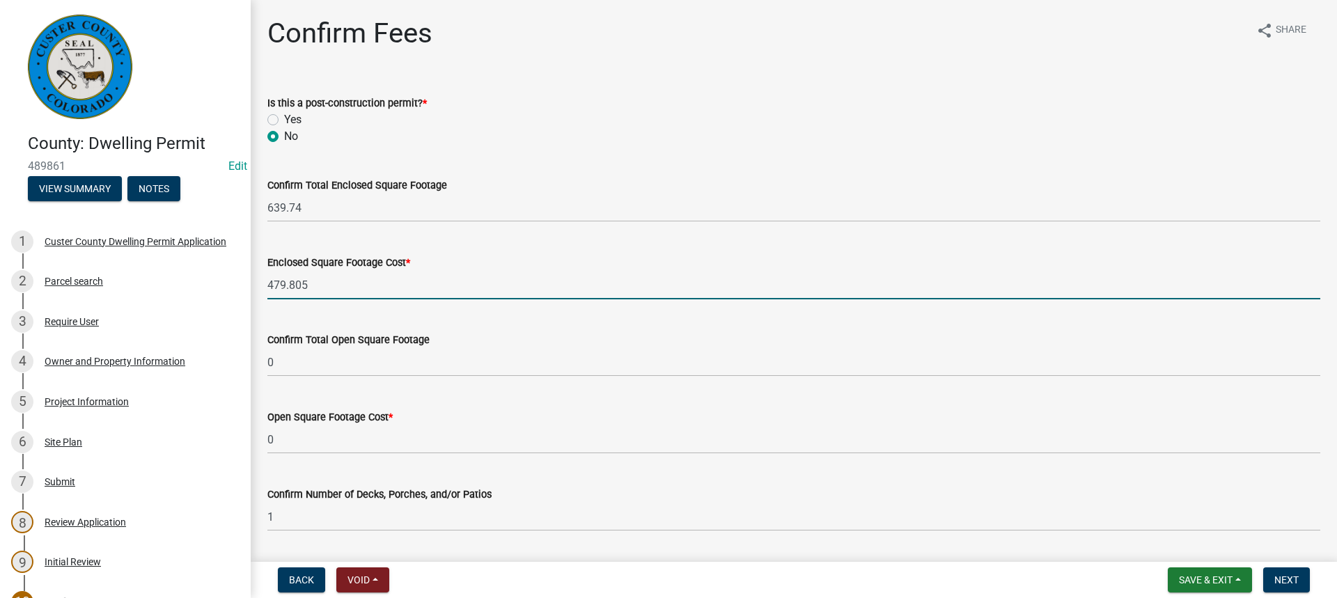
click at [286, 286] on input "479.805" at bounding box center [793, 285] width 1053 height 29
type input "478.805"
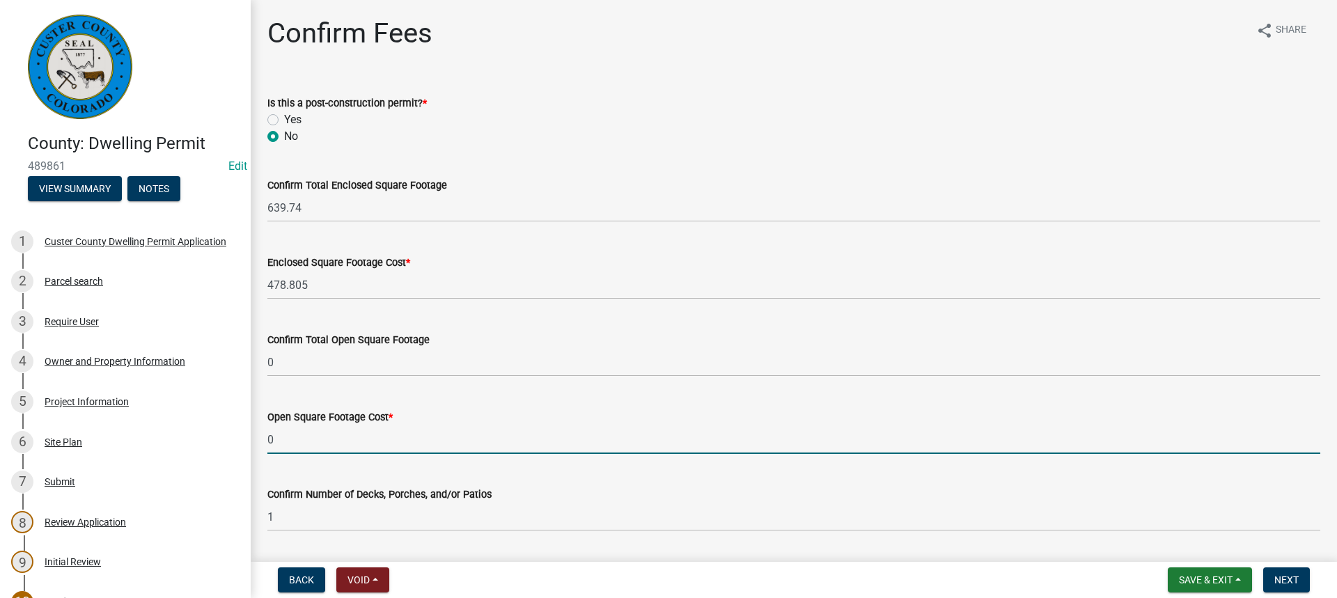
click at [304, 445] on input "0" at bounding box center [793, 440] width 1053 height 29
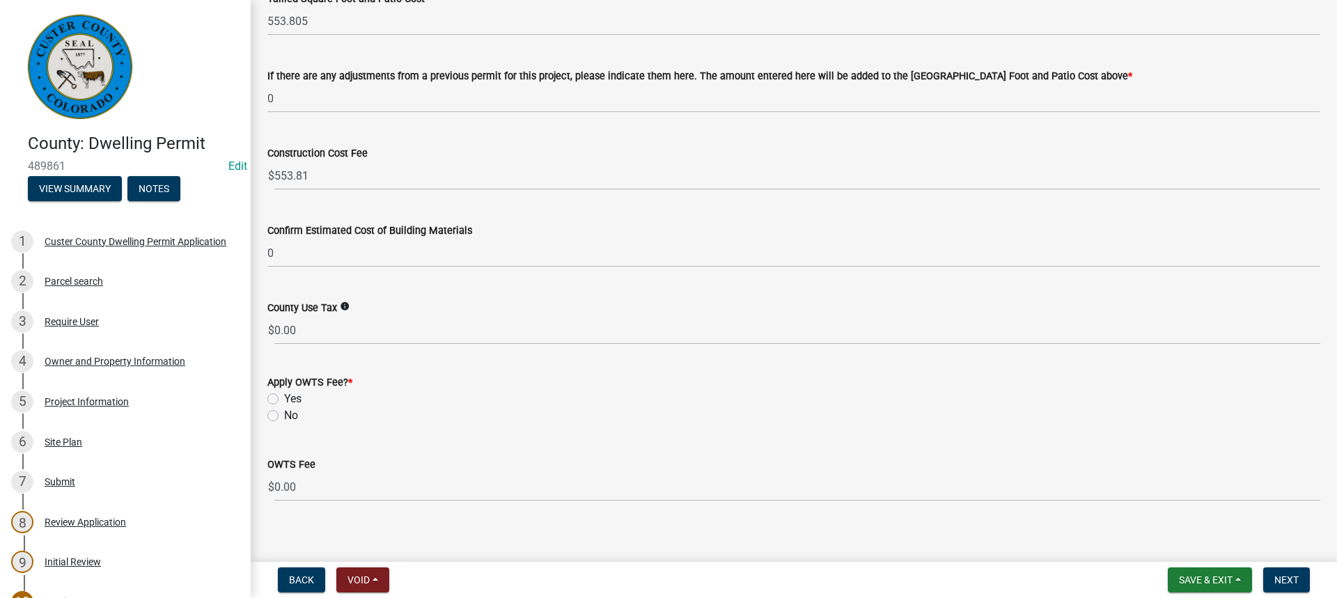
scroll to position [662, 0]
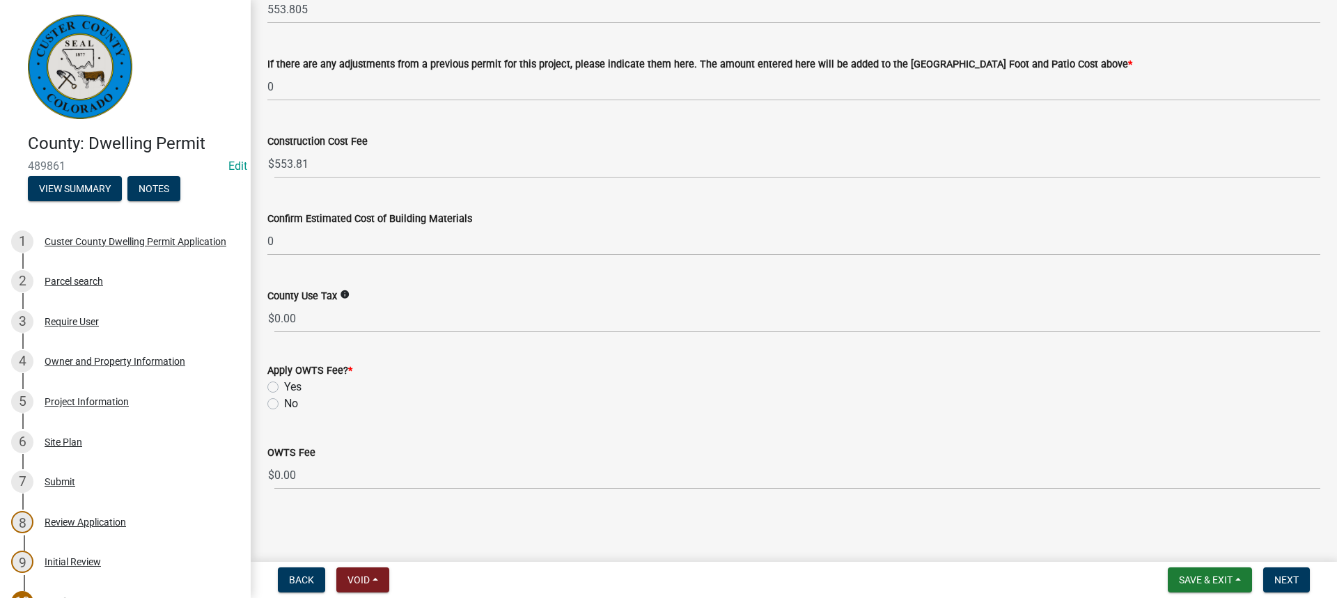
click at [284, 404] on label "No" at bounding box center [291, 404] width 14 height 17
click at [284, 404] on input "No" at bounding box center [288, 400] width 9 height 9
radio input "true"
click at [1281, 573] on button "Next" at bounding box center [1287, 580] width 47 height 25
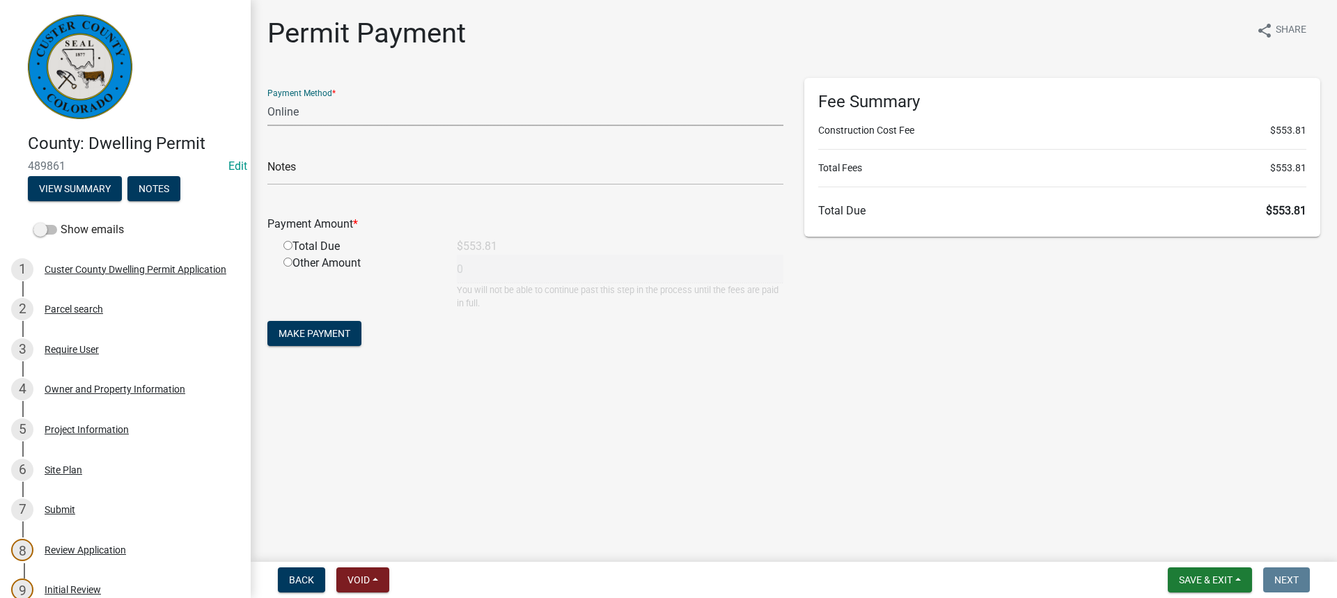
click at [411, 117] on select "Credit Card POS Check Cash Online" at bounding box center [525, 112] width 516 height 29
select select "1: 0"
click at [267, 98] on select "Credit Card POS Check Cash Online" at bounding box center [525, 112] width 516 height 29
click at [313, 169] on input "text" at bounding box center [525, 171] width 516 height 29
click at [408, 174] on input "5292" at bounding box center [525, 171] width 516 height 29
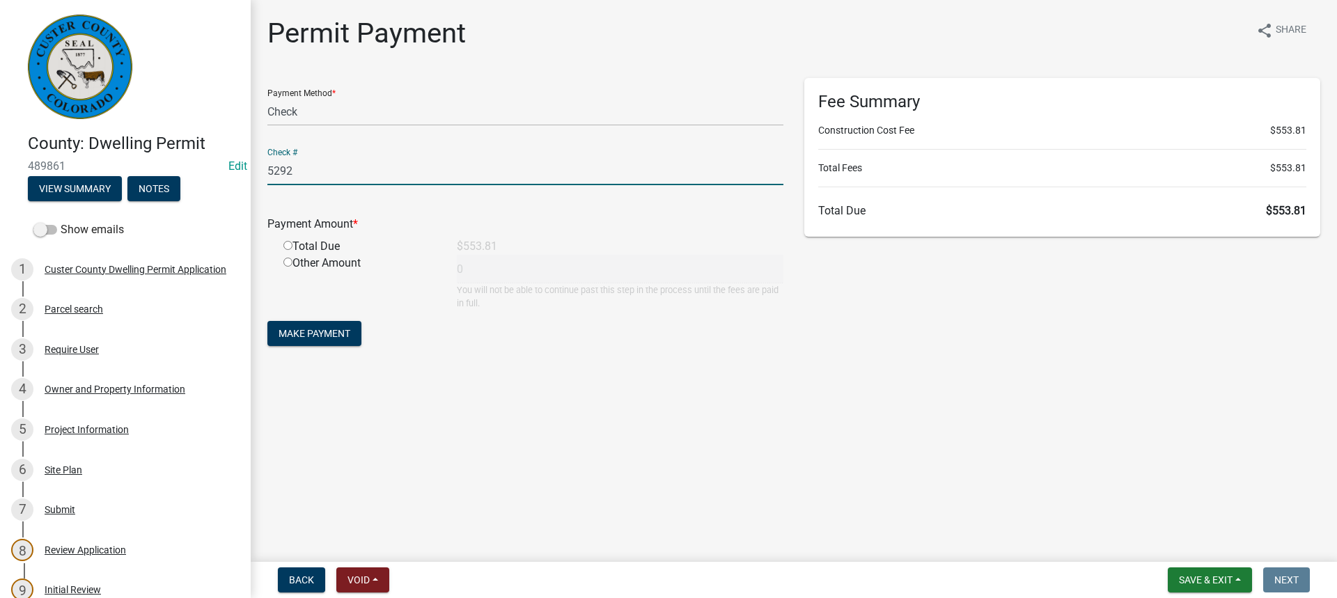
type input "5292"
click at [287, 245] on input "radio" at bounding box center [288, 245] width 9 height 9
radio input "true"
type input "553.81"
click at [338, 333] on span "Make Payment" at bounding box center [315, 333] width 72 height 11
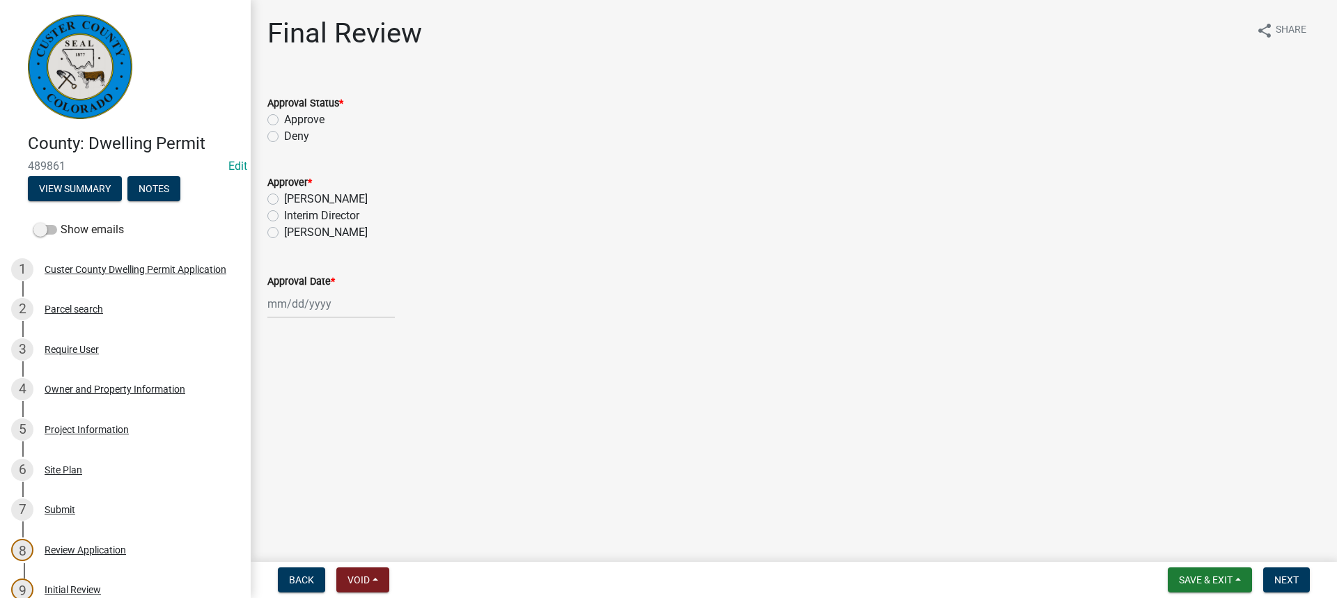
click at [284, 119] on label "Approve" at bounding box center [304, 119] width 40 height 17
click at [284, 119] on input "Approve" at bounding box center [288, 115] width 9 height 9
radio input "true"
click at [284, 200] on label "[PERSON_NAME]" at bounding box center [326, 199] width 84 height 17
click at [284, 200] on input "[PERSON_NAME]" at bounding box center [288, 195] width 9 height 9
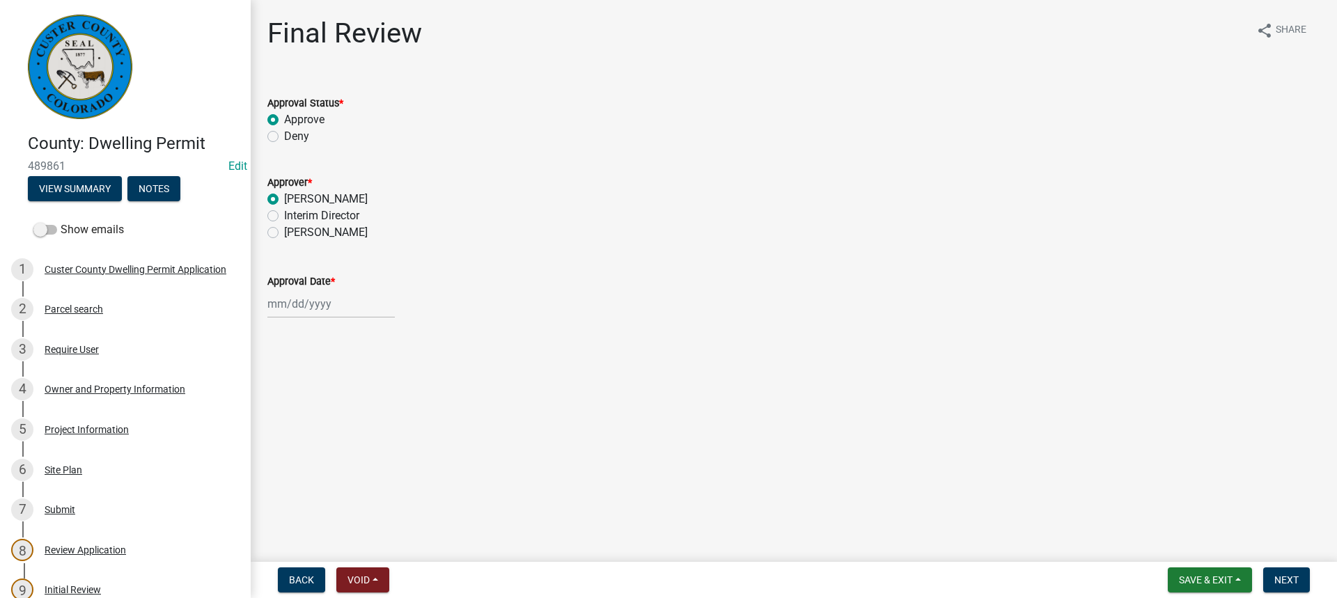
radio input "true"
click at [289, 309] on div at bounding box center [330, 304] width 127 height 29
select select "10"
select select "2025"
click at [326, 402] on div "8" at bounding box center [326, 400] width 22 height 22
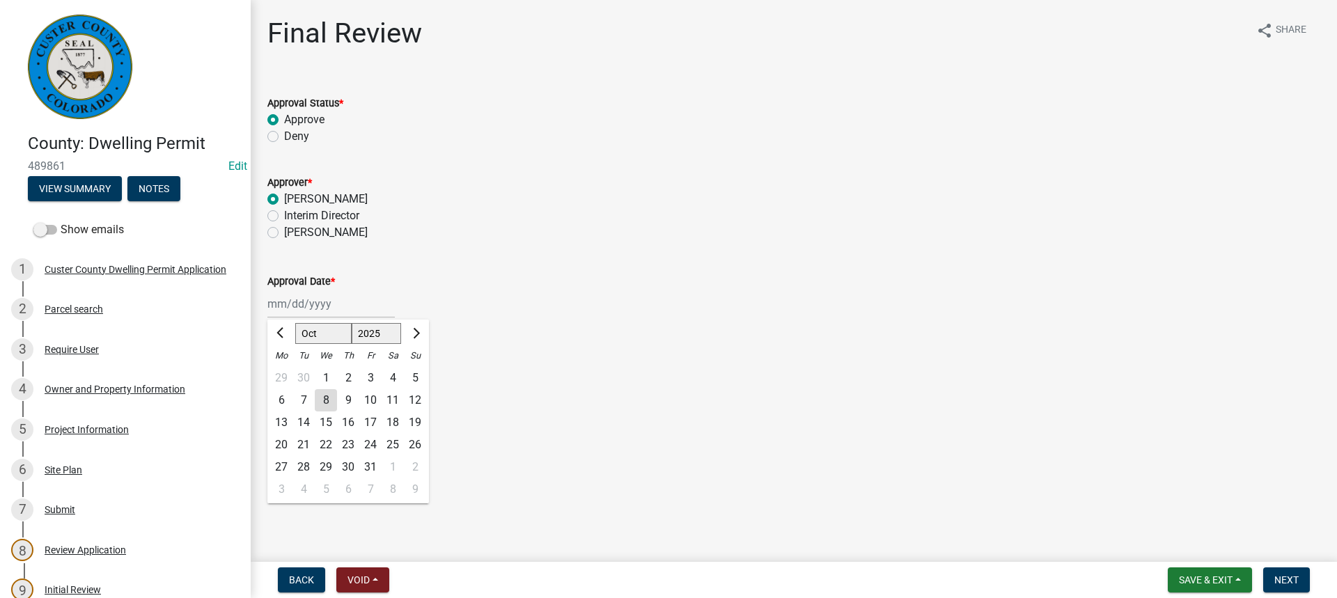
type input "[DATE]"
click at [1281, 573] on button "Next" at bounding box center [1287, 580] width 47 height 25
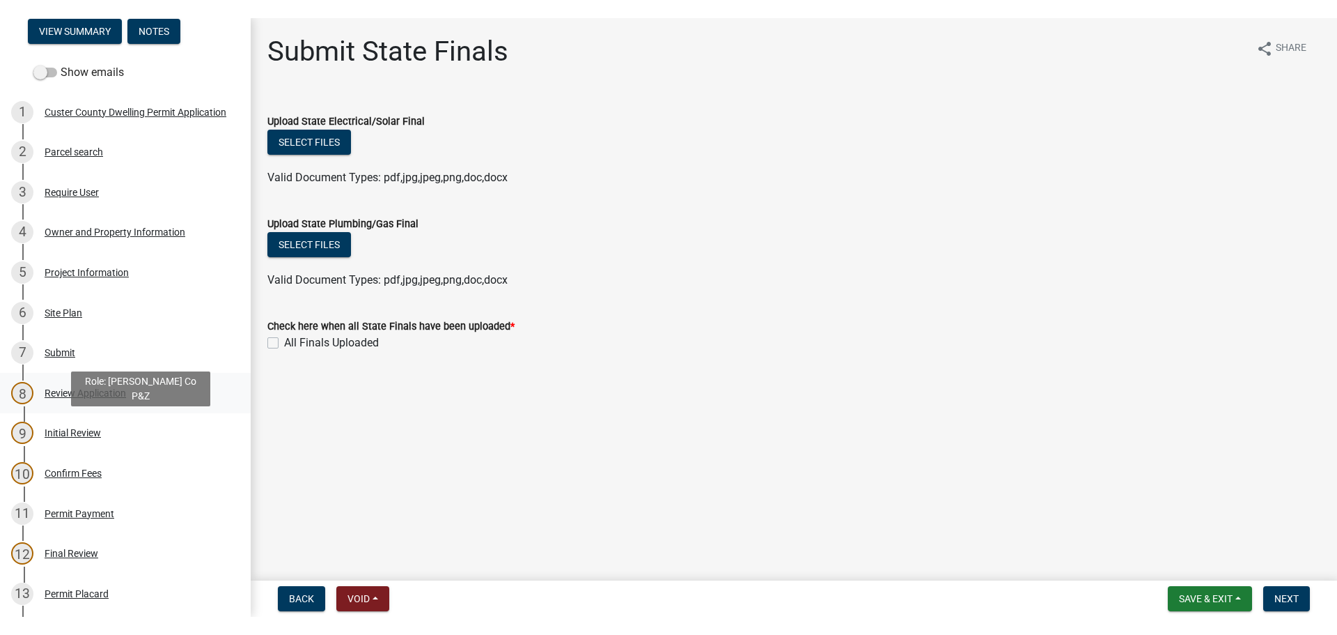
scroll to position [209, 0]
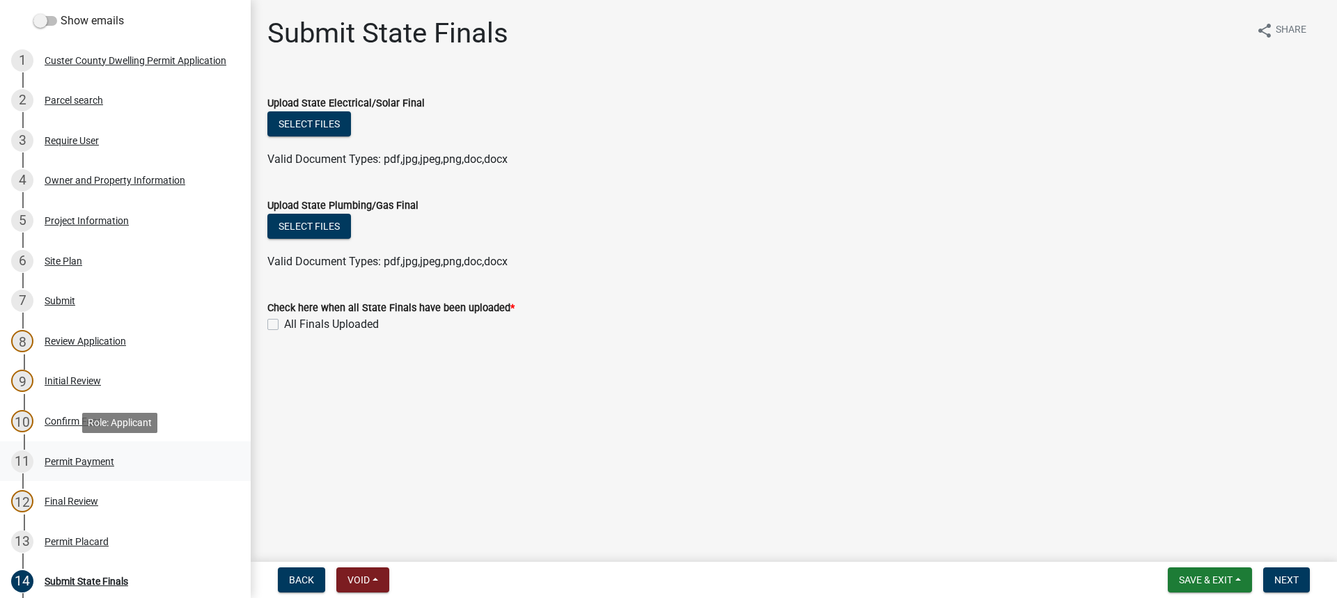
click at [93, 464] on div "Permit Payment" at bounding box center [80, 462] width 70 height 10
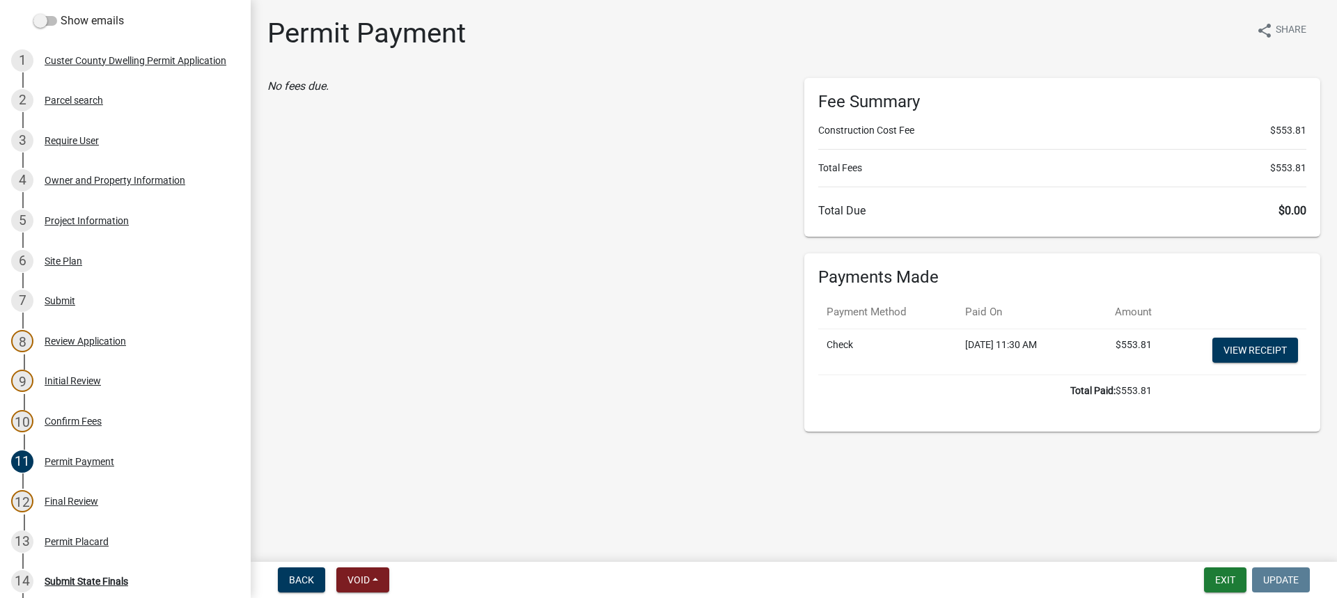
drag, startPoint x: 376, startPoint y: 166, endPoint x: 786, endPoint y: 481, distance: 517.2
click at [786, 481] on main "Permit Payment share Share No fees due. Fee Summary Construction Cost Fee $553.…" at bounding box center [794, 278] width 1087 height 557
click at [1247, 350] on link "View receipt" at bounding box center [1256, 350] width 86 height 25
click at [1238, 349] on link "View receipt" at bounding box center [1256, 350] width 86 height 25
click at [1242, 350] on link "View receipt" at bounding box center [1256, 350] width 86 height 25
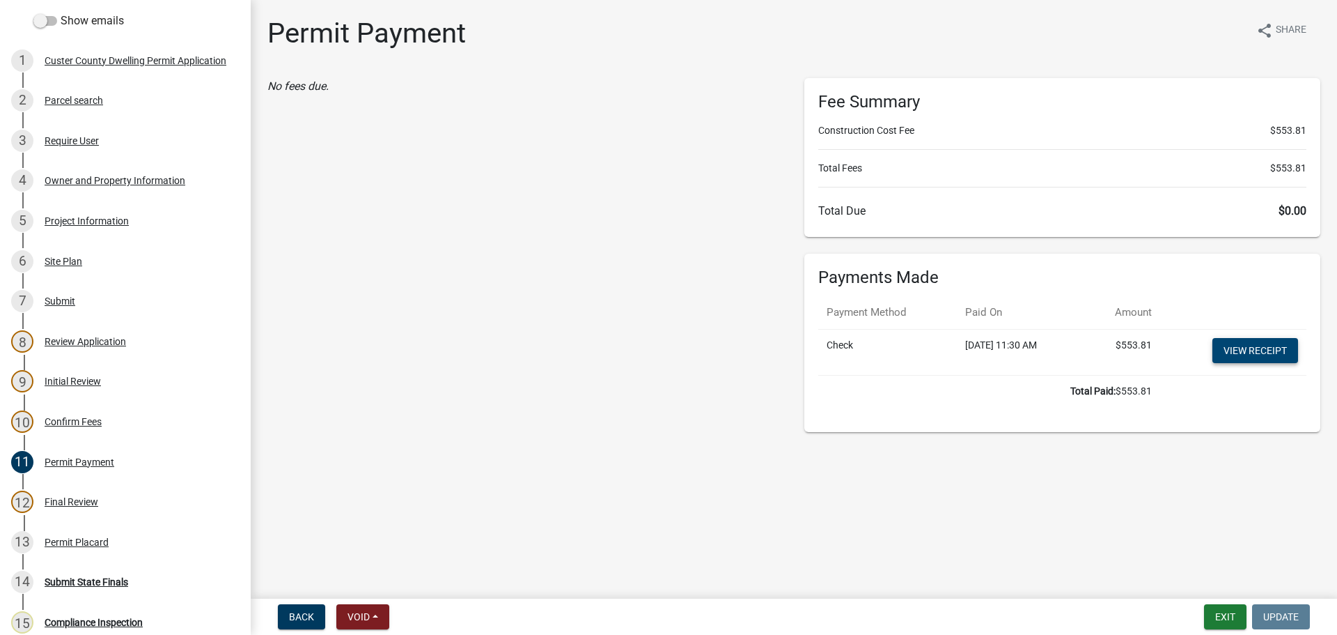
click at [1234, 344] on link "View receipt" at bounding box center [1256, 350] width 86 height 25
click at [1238, 353] on link "View receipt" at bounding box center [1256, 350] width 86 height 25
